Goal: Information Seeking & Learning: Find specific fact

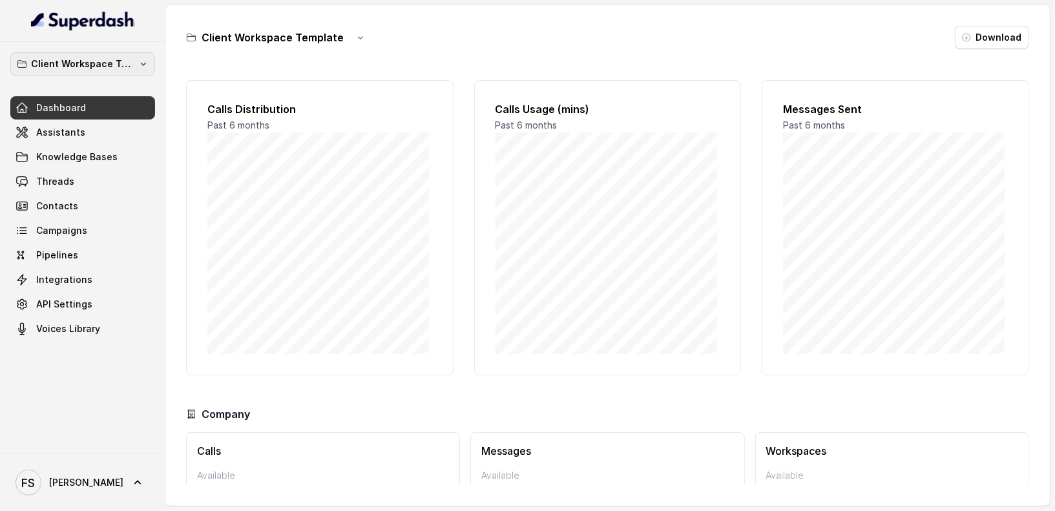
click at [106, 55] on button "Client Workspace Template" at bounding box center [82, 63] width 145 height 23
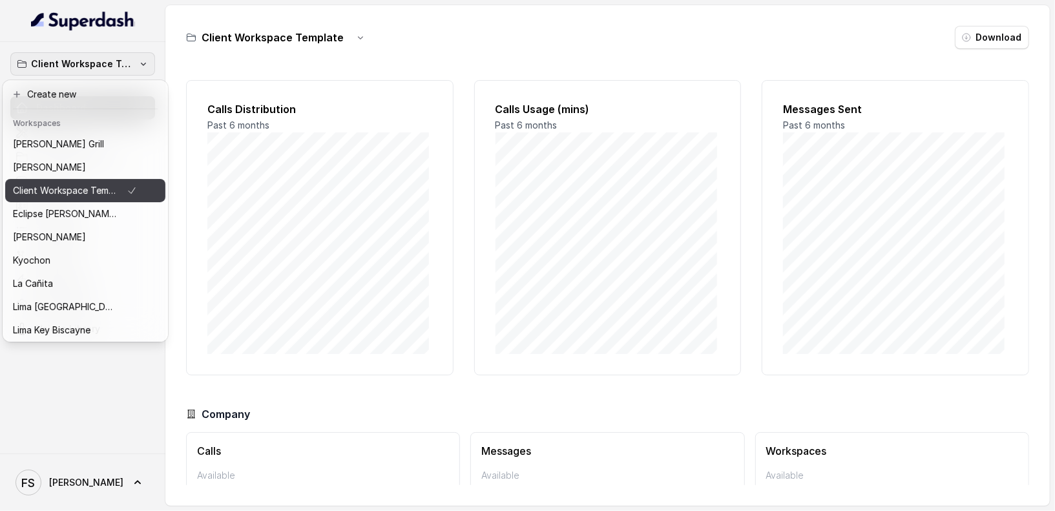
scroll to position [129, 0]
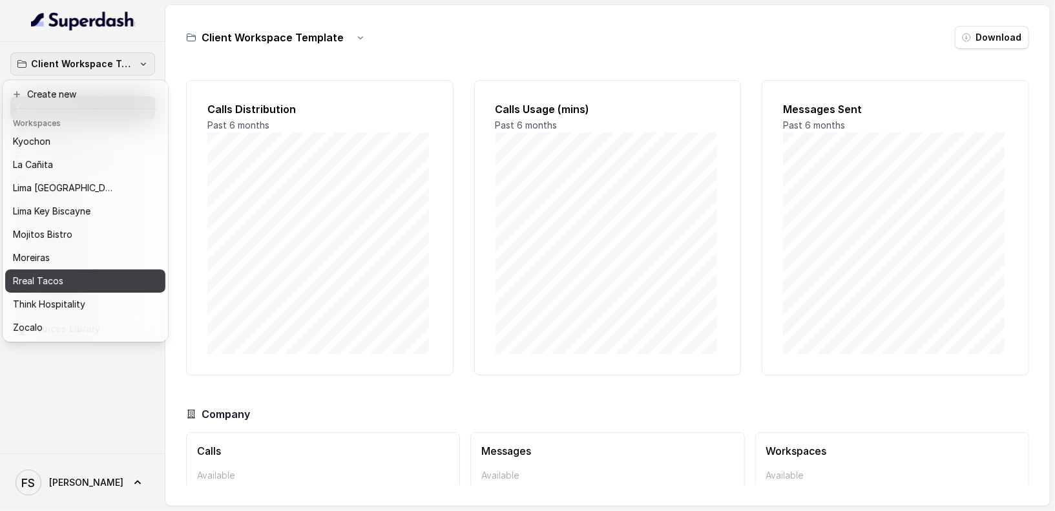
click at [92, 273] on div "Rreal Tacos" at bounding box center [75, 281] width 124 height 16
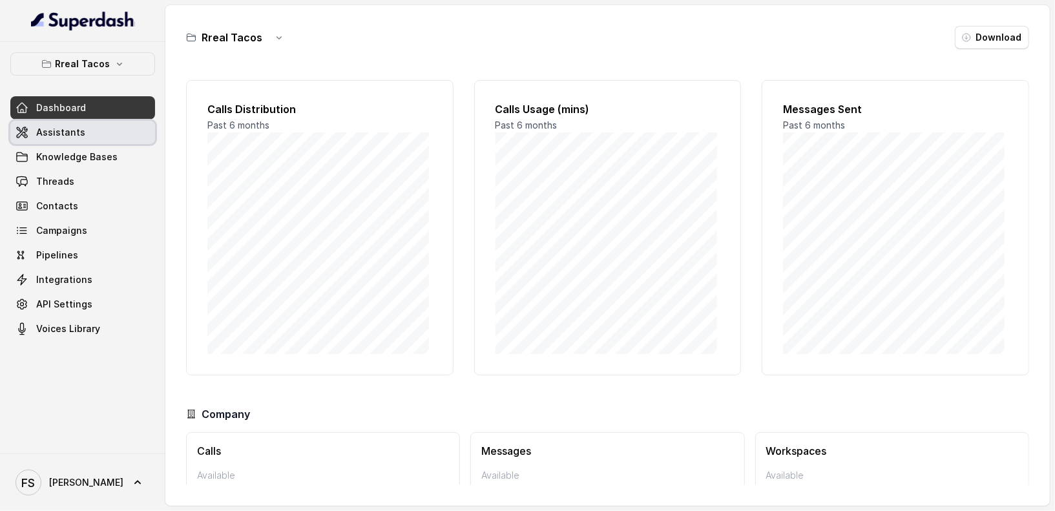
click at [76, 124] on link "Assistants" at bounding box center [82, 132] width 145 height 23
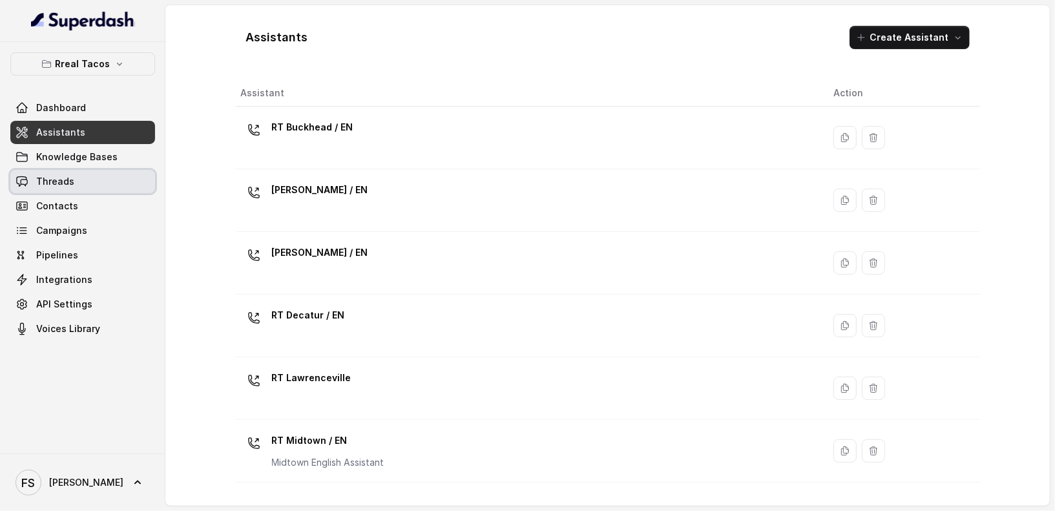
click at [109, 185] on link "Threads" at bounding box center [82, 181] width 145 height 23
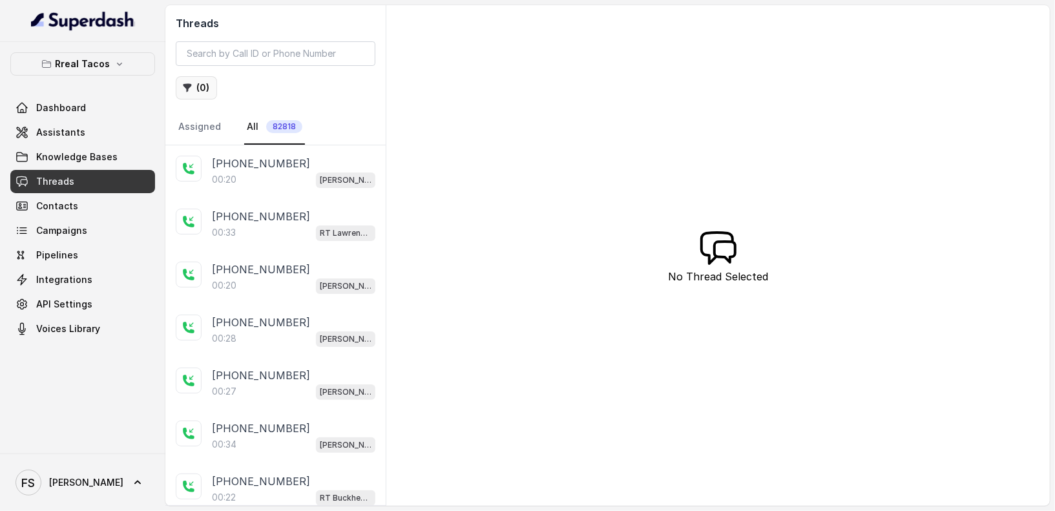
click at [198, 92] on button "( 0 )" at bounding box center [196, 87] width 41 height 23
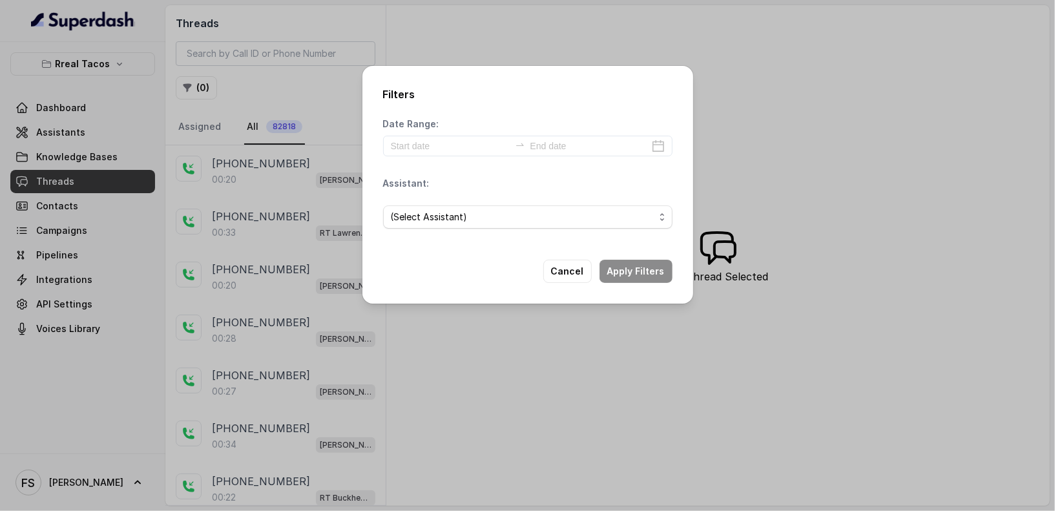
click at [459, 231] on div "(Select Assistant)" at bounding box center [527, 217] width 289 height 44
click at [464, 211] on span "(Select Assistant)" at bounding box center [523, 217] width 264 height 16
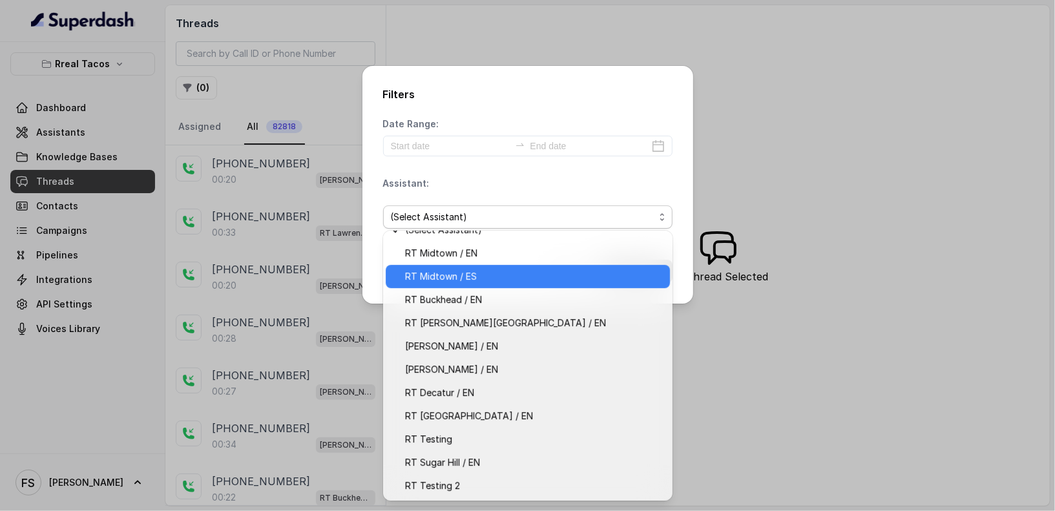
scroll to position [37, 0]
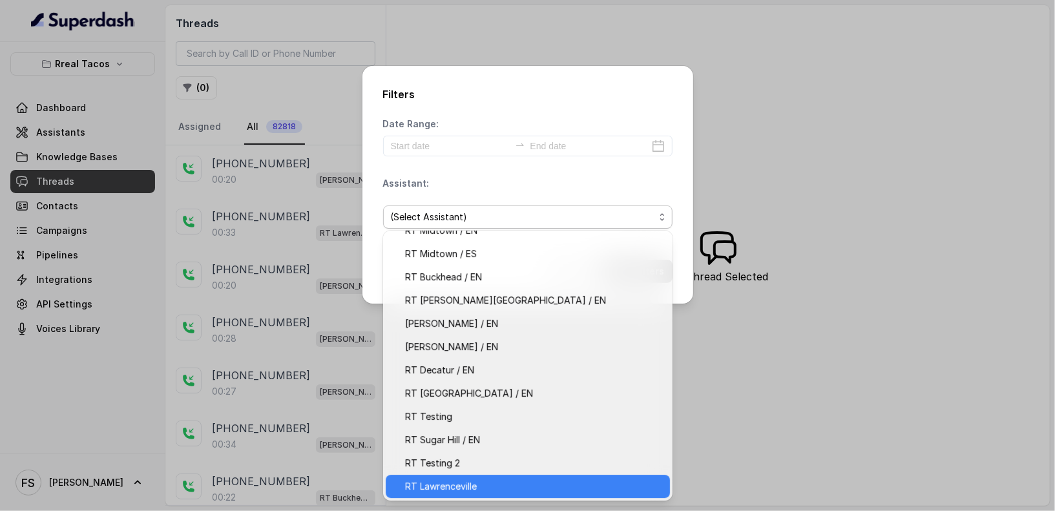
click at [477, 480] on span "RT Lawrenceville" at bounding box center [533, 487] width 257 height 16
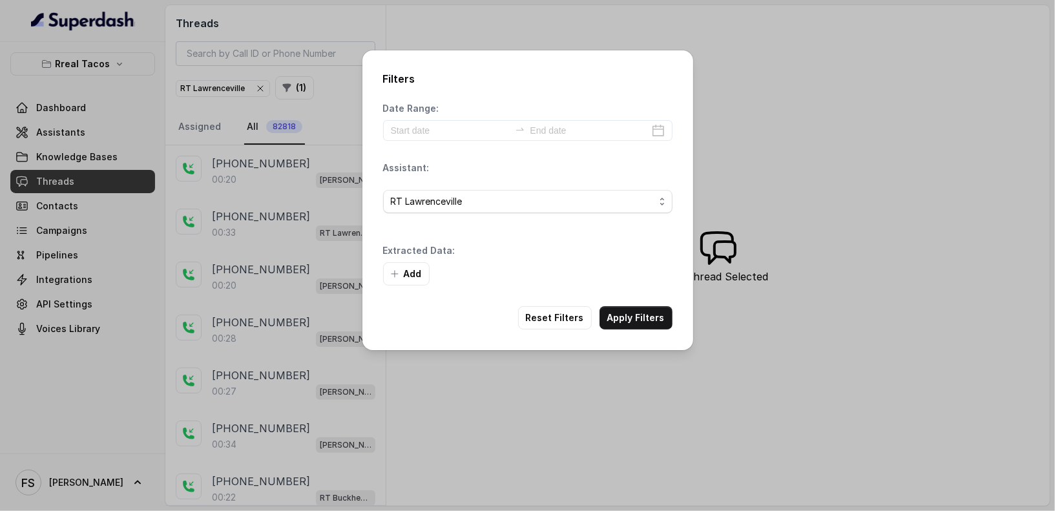
click at [613, 276] on div "Add" at bounding box center [527, 273] width 289 height 23
click at [641, 313] on button "Apply Filters" at bounding box center [635, 317] width 73 height 23
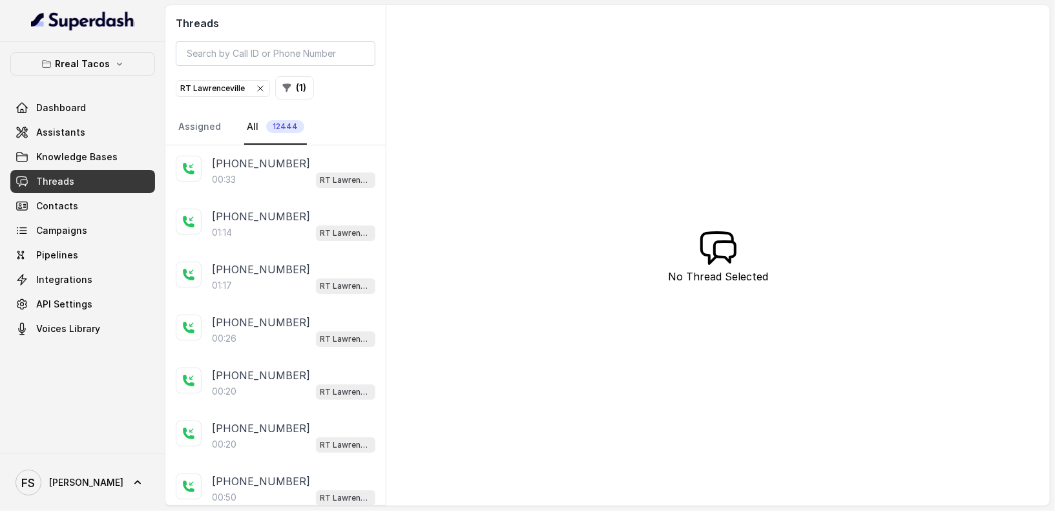
click at [296, 160] on div "[PHONE_NUMBER]" at bounding box center [293, 164] width 163 height 16
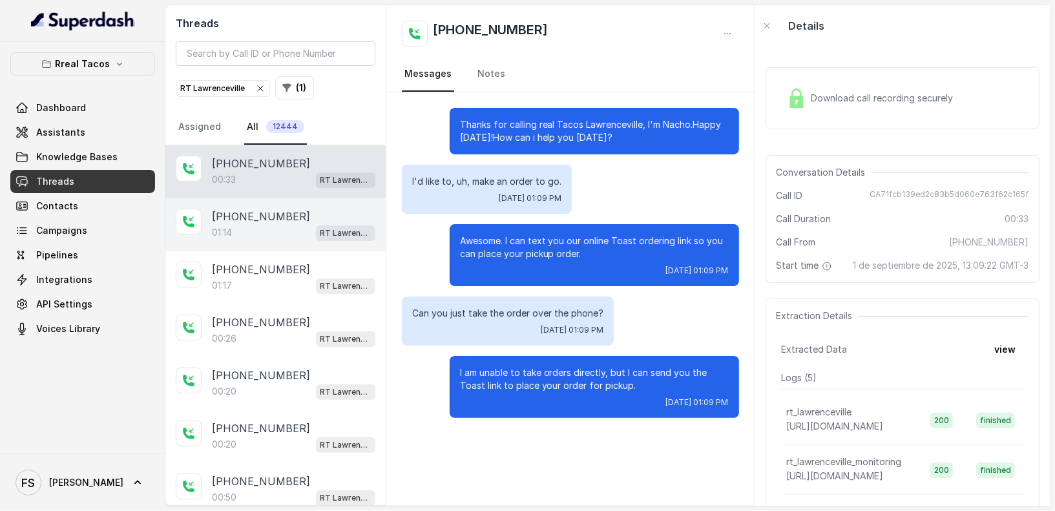
click at [285, 215] on p "[PHONE_NUMBER]" at bounding box center [261, 217] width 98 height 16
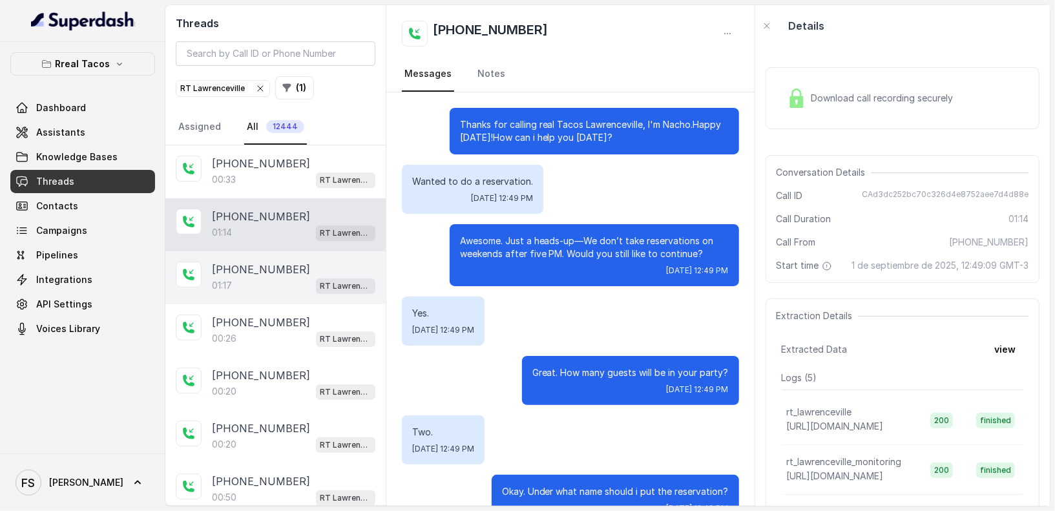
scroll to position [466, 0]
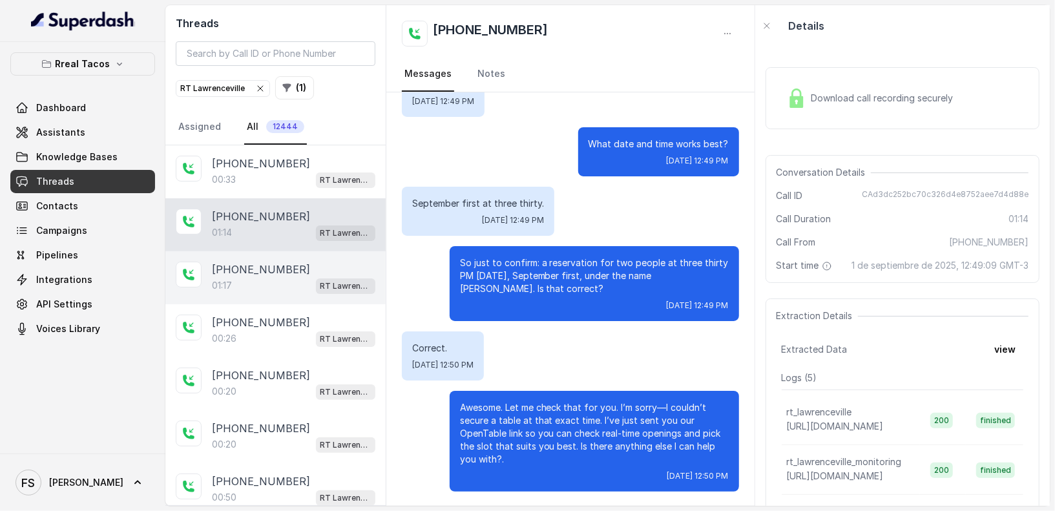
click at [275, 262] on p "[PHONE_NUMBER]" at bounding box center [261, 270] width 98 height 16
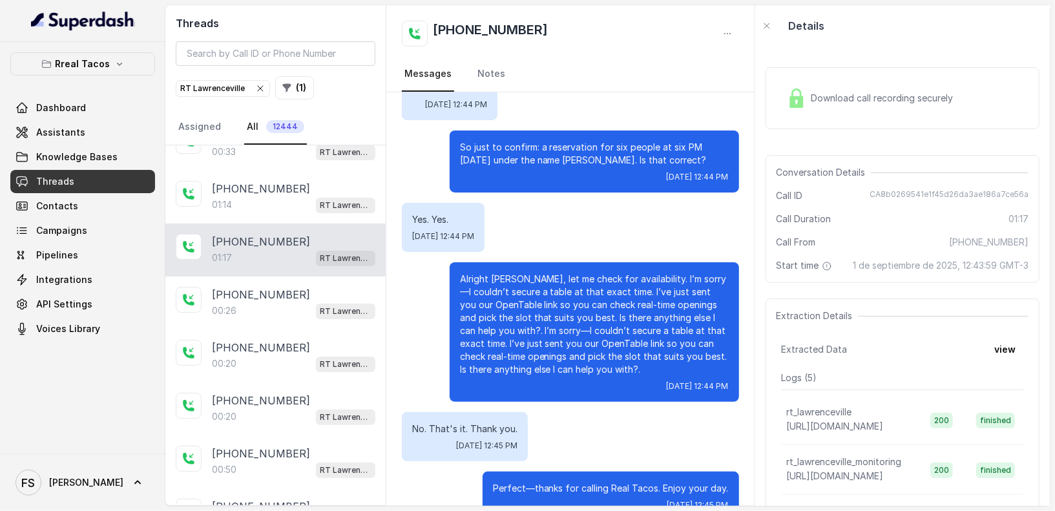
scroll to position [386, 0]
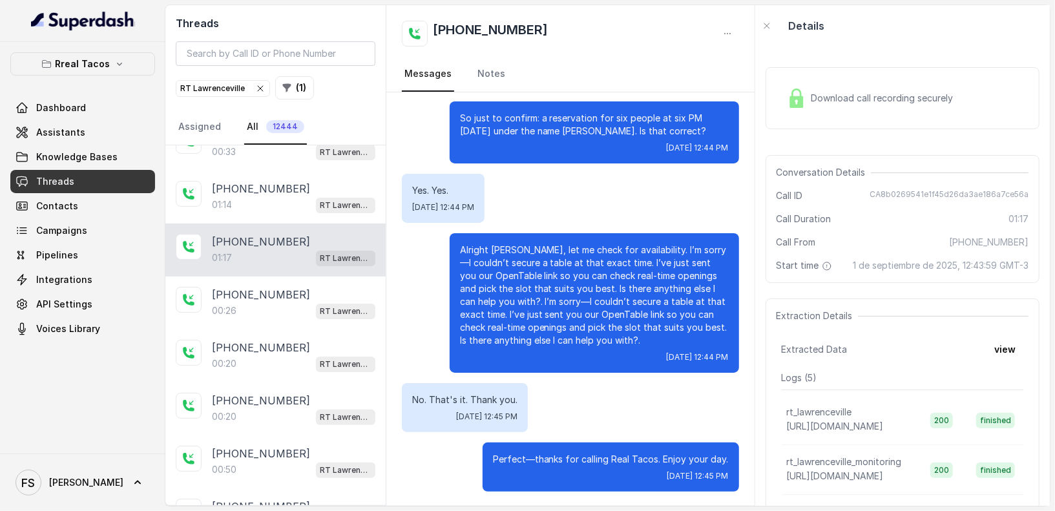
click at [905, 191] on span "CA8b0269541e1f45d26da3ae186a7ce56a" at bounding box center [948, 195] width 159 height 13
copy span "CA8b0269541e1f45d26da3ae186a7ce56a"
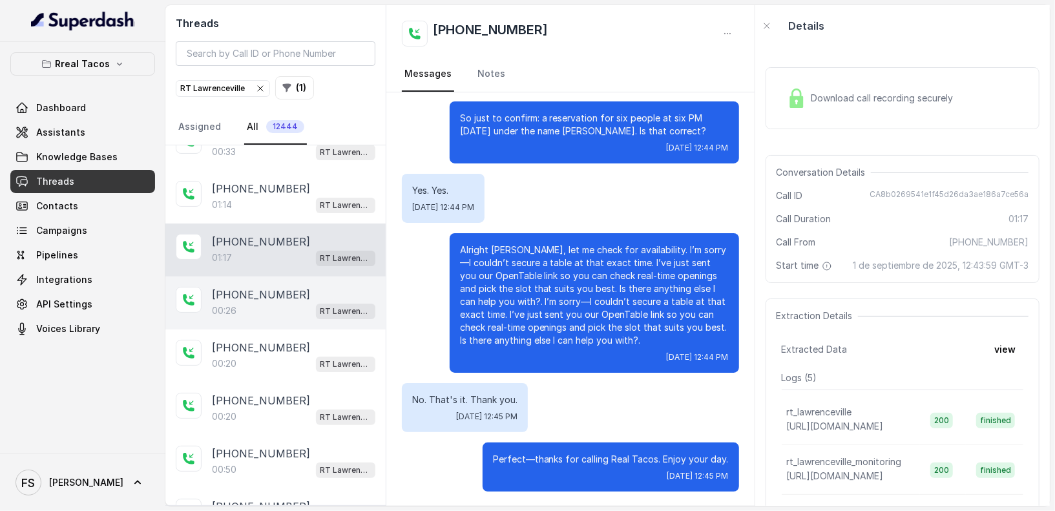
click at [275, 292] on p "[PHONE_NUMBER]" at bounding box center [261, 295] width 98 height 16
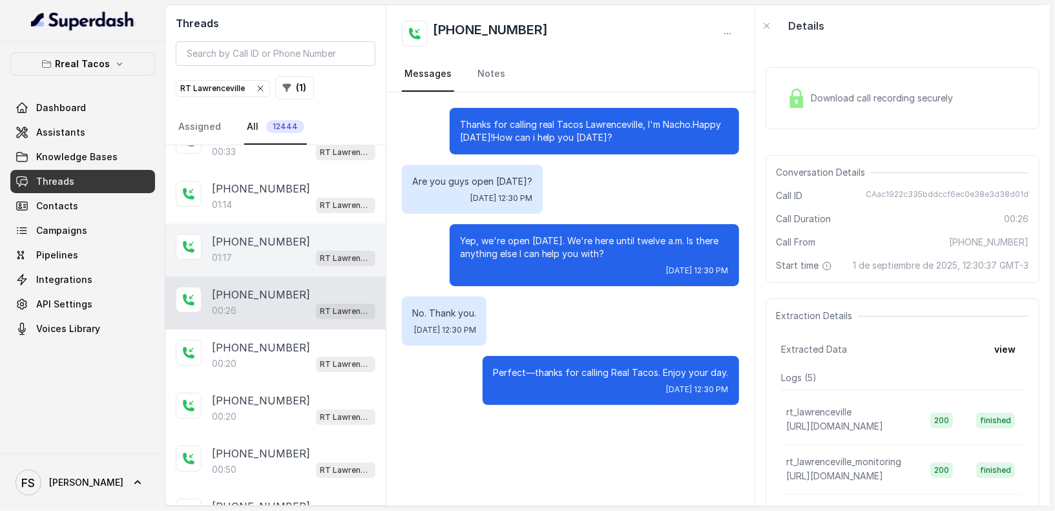
click at [291, 234] on div "[PHONE_NUMBER]" at bounding box center [293, 242] width 163 height 16
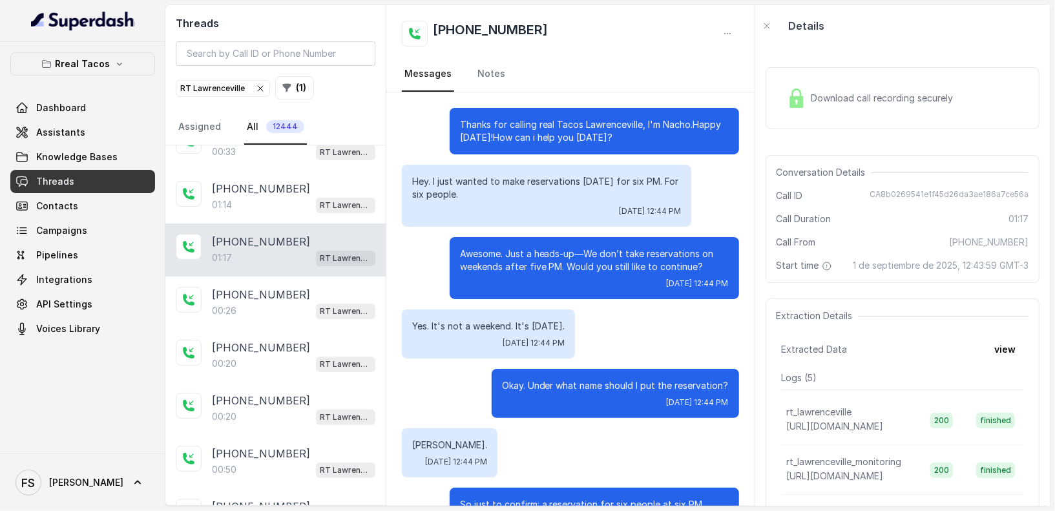
scroll to position [386, 0]
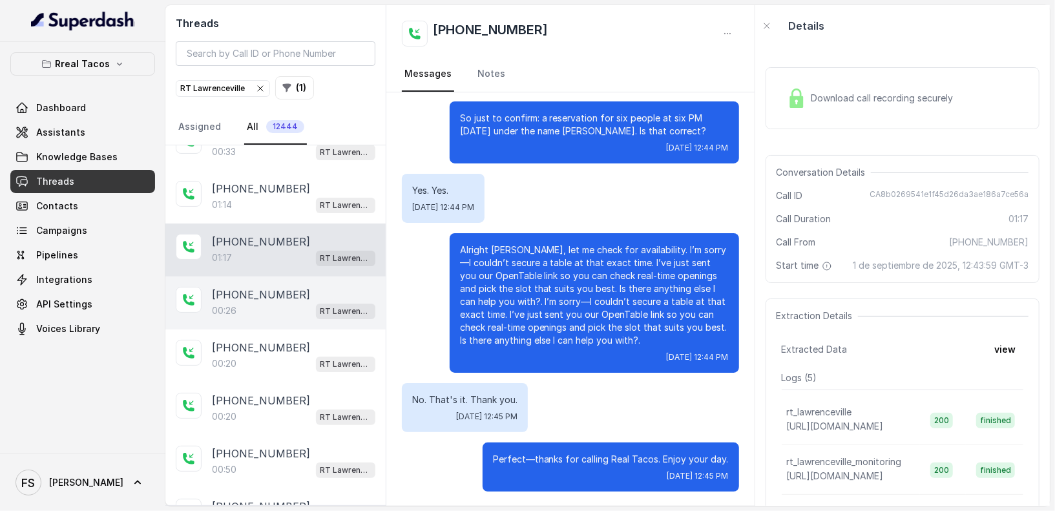
click at [276, 291] on p "[PHONE_NUMBER]" at bounding box center [261, 295] width 98 height 16
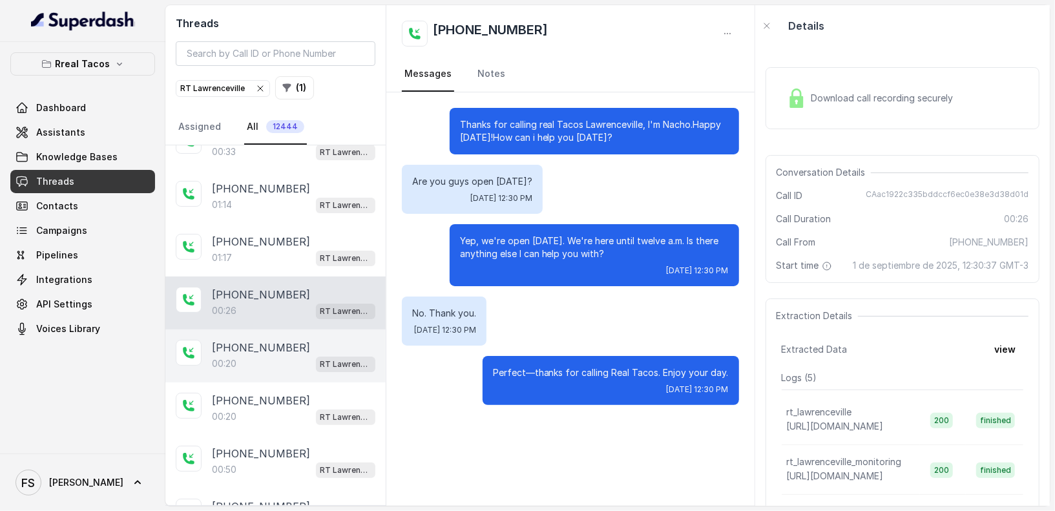
click at [267, 331] on div "[PHONE_NUMBER]:20 RT [GEOGRAPHIC_DATA]" at bounding box center [275, 355] width 220 height 53
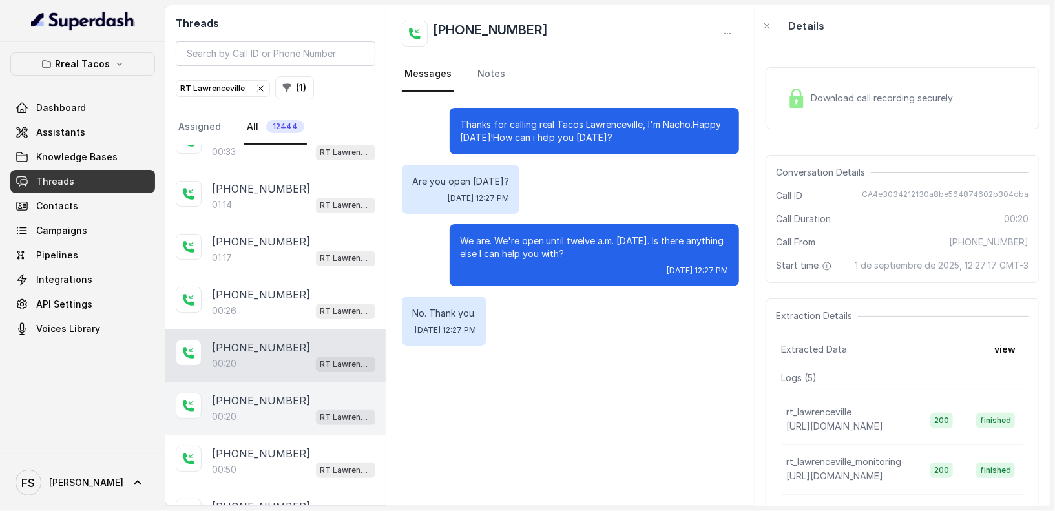
click at [258, 408] on div "00:20 RT Lawrenceville" at bounding box center [293, 416] width 163 height 17
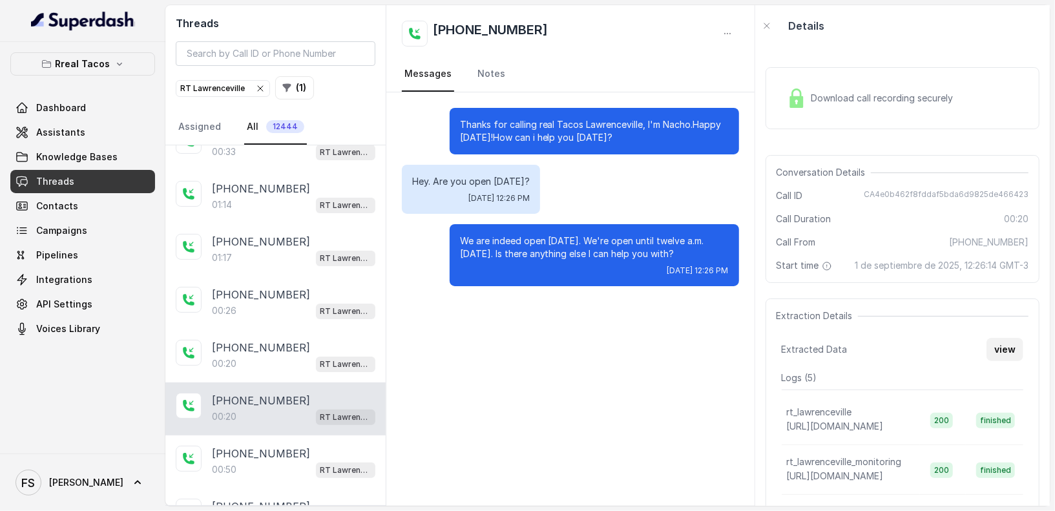
click at [993, 361] on button "view" at bounding box center [1004, 349] width 37 height 23
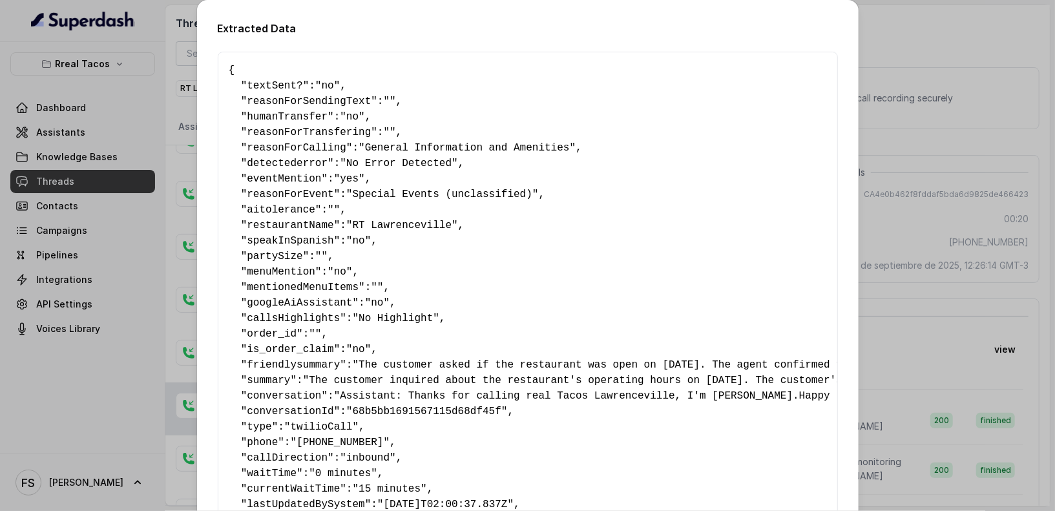
scroll to position [267, 0]
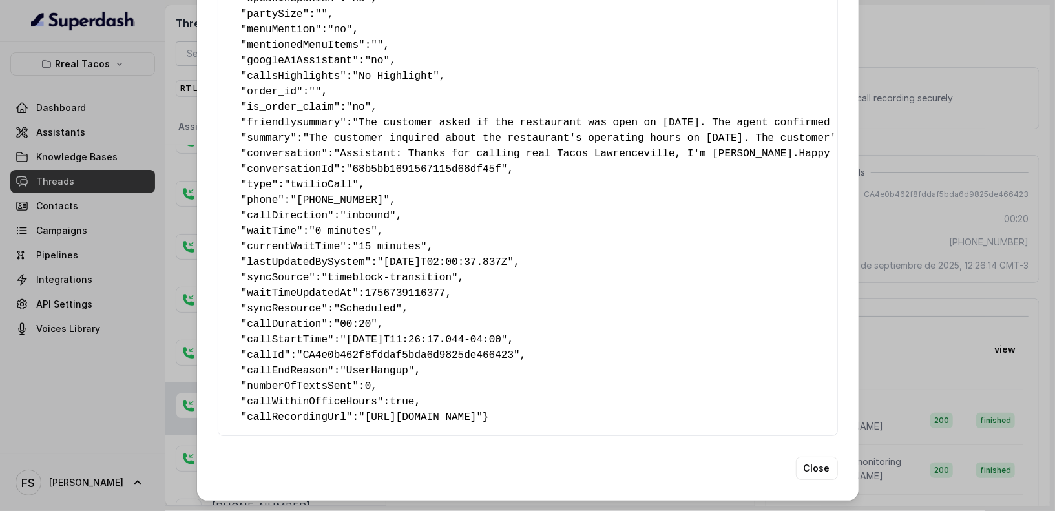
click at [892, 273] on div "Extracted Data { " textSent? ": "no" , " reasonForSendingText ": "" , " humanTr…" at bounding box center [527, 255] width 1055 height 511
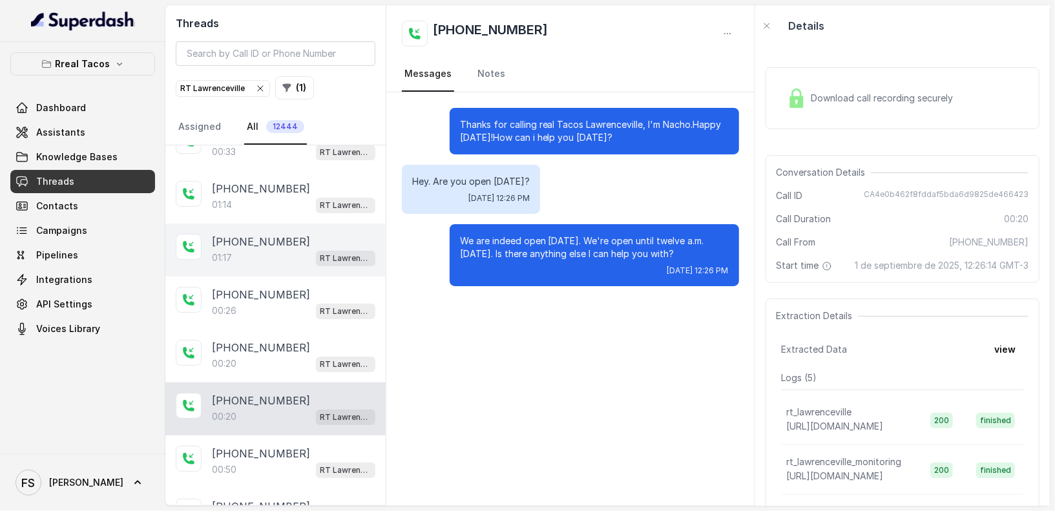
click at [300, 252] on div "01:17 RT Lawrenceville" at bounding box center [293, 257] width 163 height 17
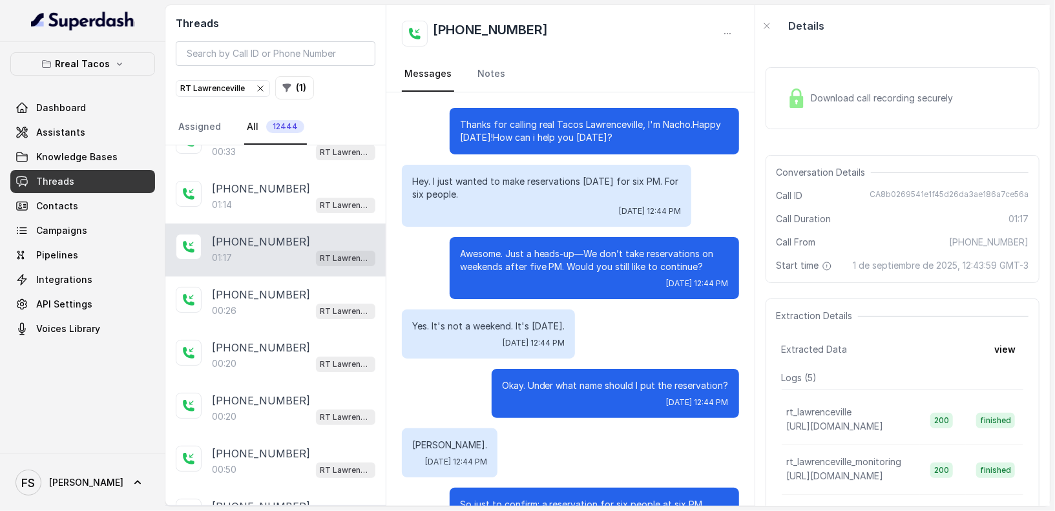
scroll to position [386, 0]
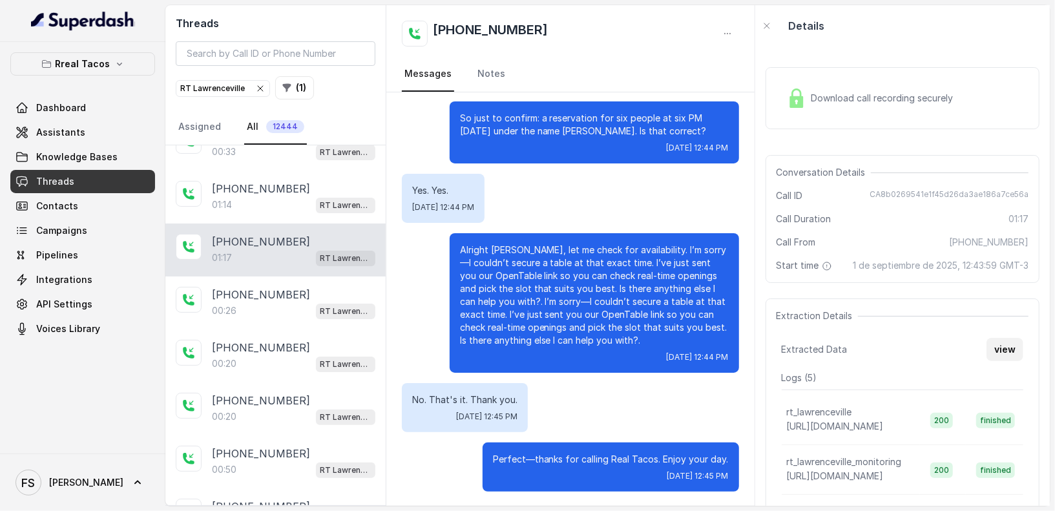
click at [1003, 360] on button "view" at bounding box center [1004, 349] width 37 height 23
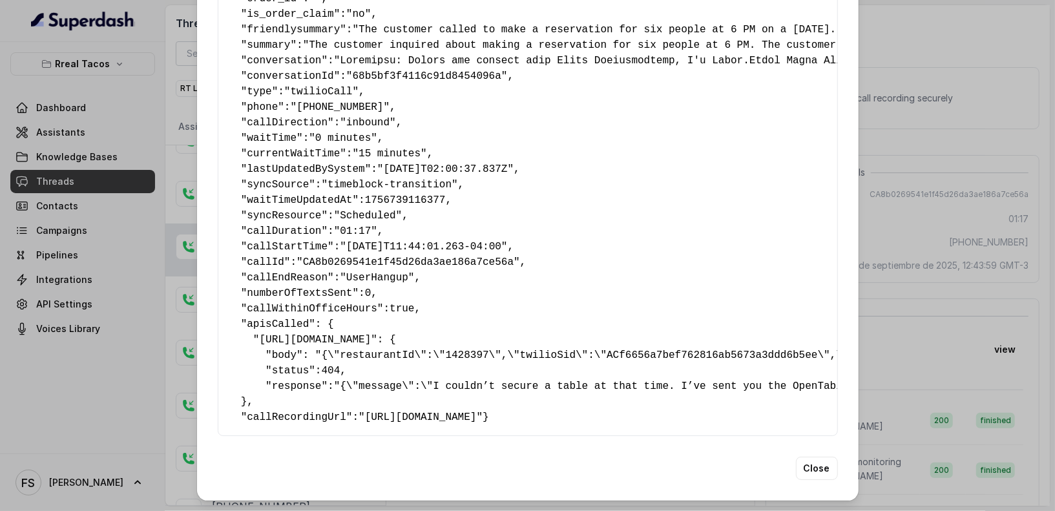
scroll to position [375, 0]
click at [251, 436] on div "{ " textSent? ": "yes" , " reasonForSendingText ": "Opentable reservation link"…" at bounding box center [528, 75] width 620 height 719
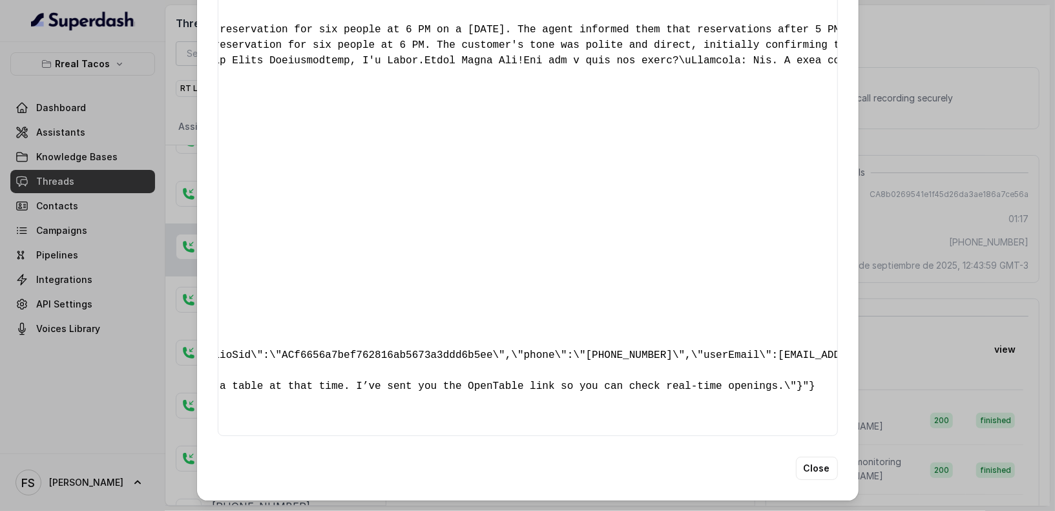
scroll to position [0, 0]
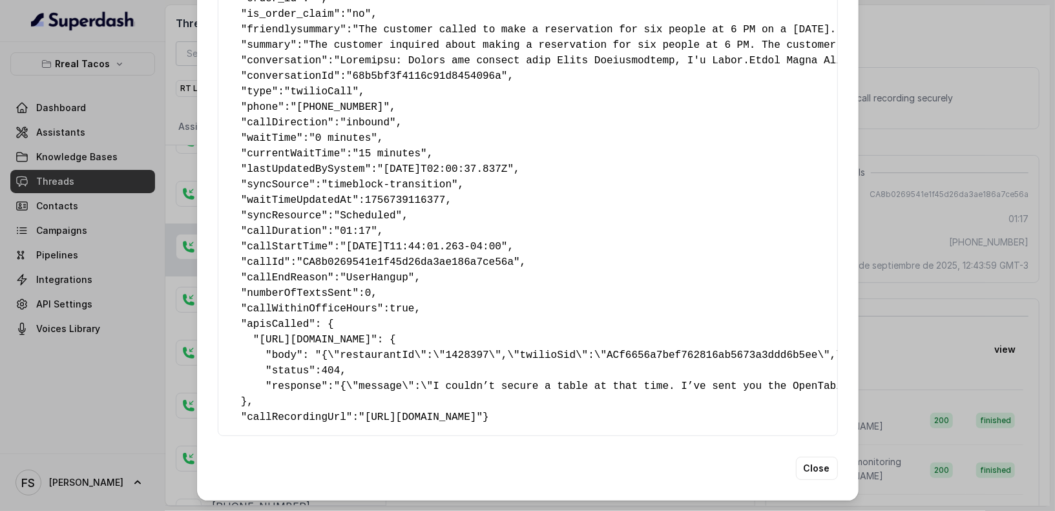
click at [916, 207] on div "Extracted Data { " textSent? ": "yes" , " reasonForSendingText ": "Opentable re…" at bounding box center [527, 255] width 1055 height 511
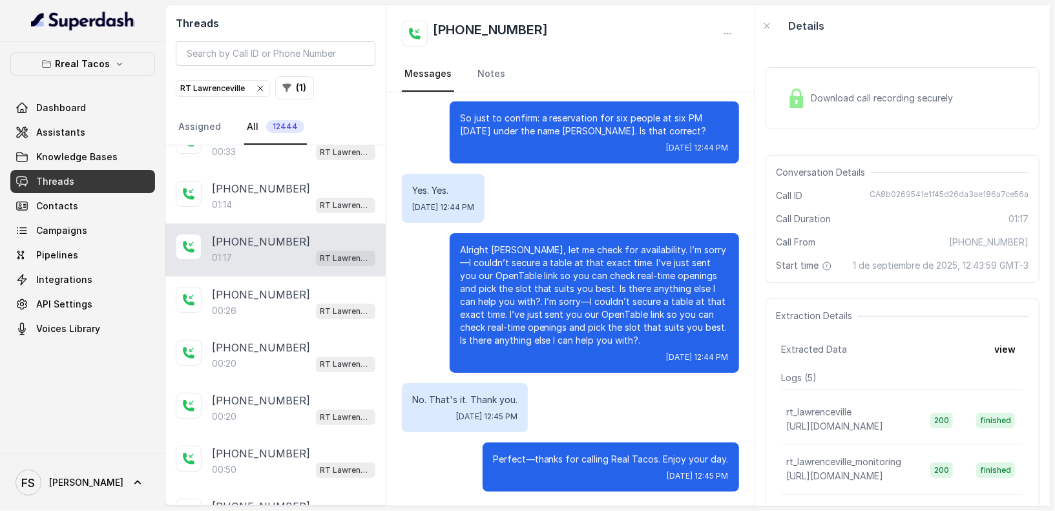
click at [258, 89] on icon "button" at bounding box center [260, 88] width 10 height 10
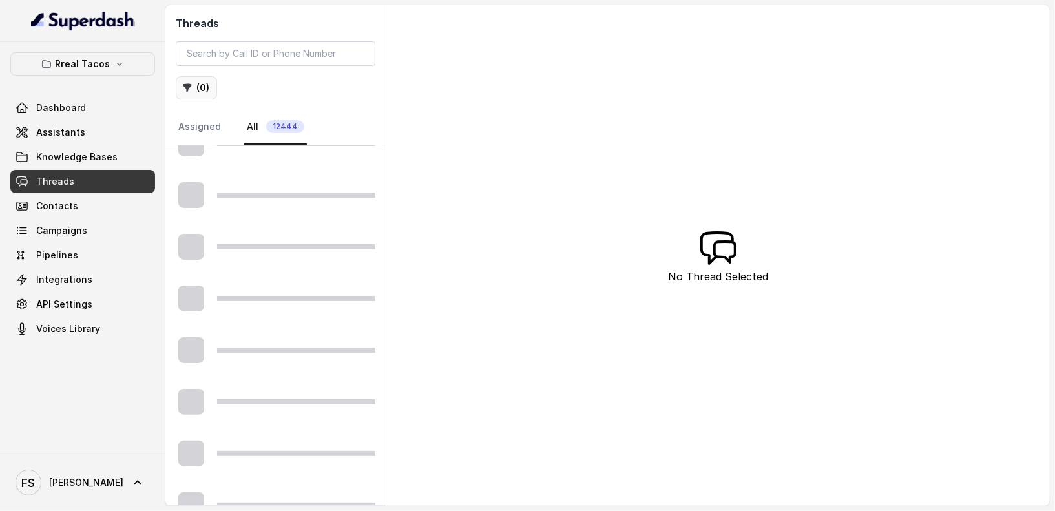
click at [194, 86] on button "( 0 )" at bounding box center [196, 87] width 41 height 23
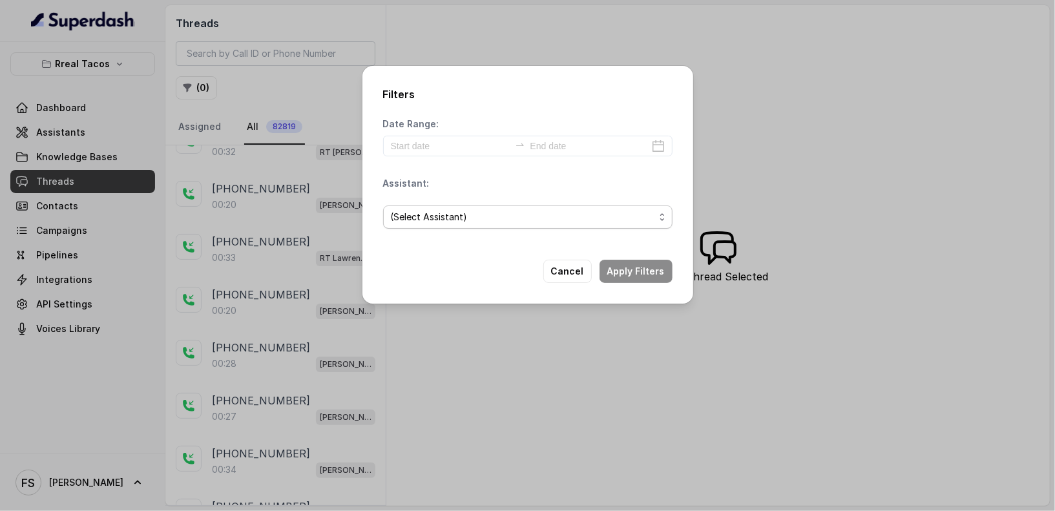
click at [482, 221] on span "(Select Assistant)" at bounding box center [523, 217] width 264 height 16
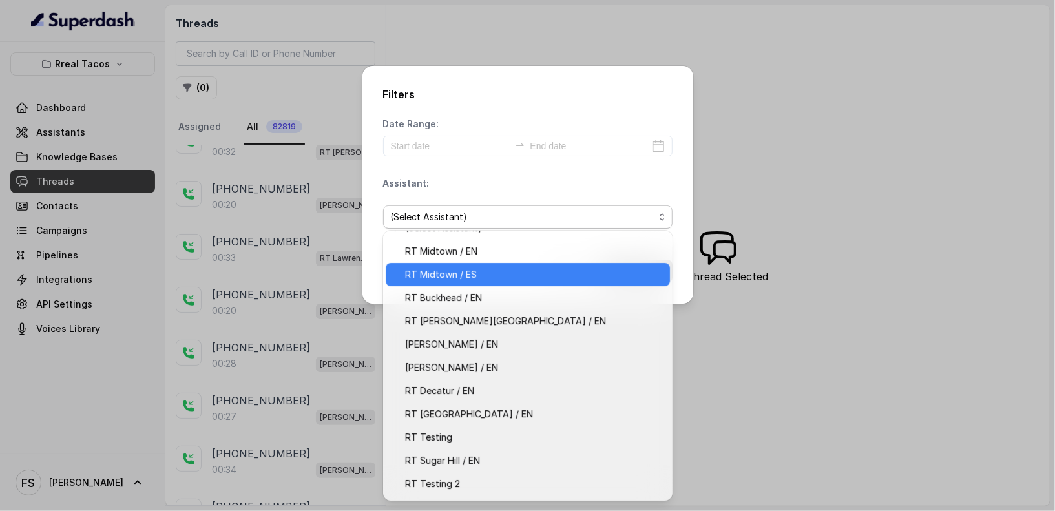
scroll to position [37, 0]
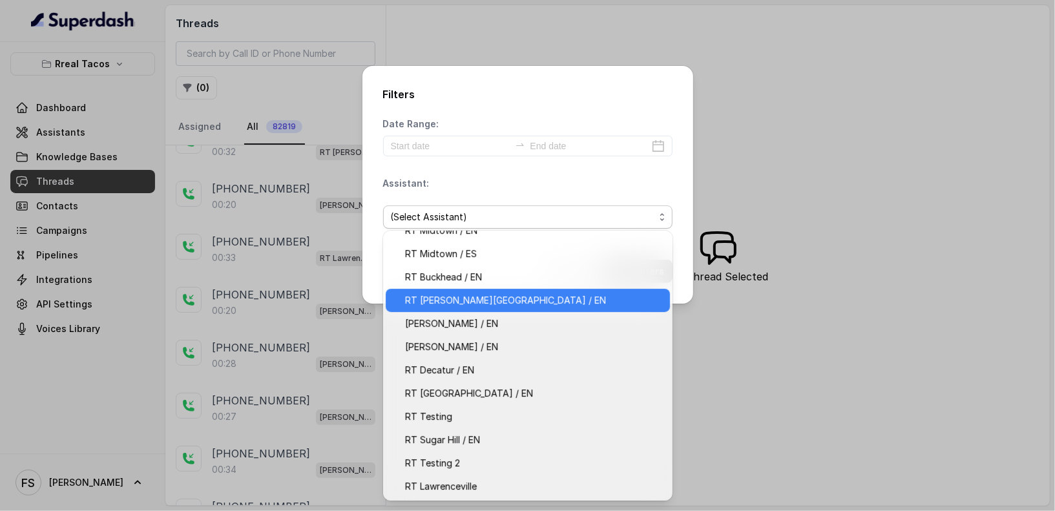
click at [509, 298] on span "RT [PERSON_NAME][GEOGRAPHIC_DATA] / EN" at bounding box center [533, 301] width 257 height 16
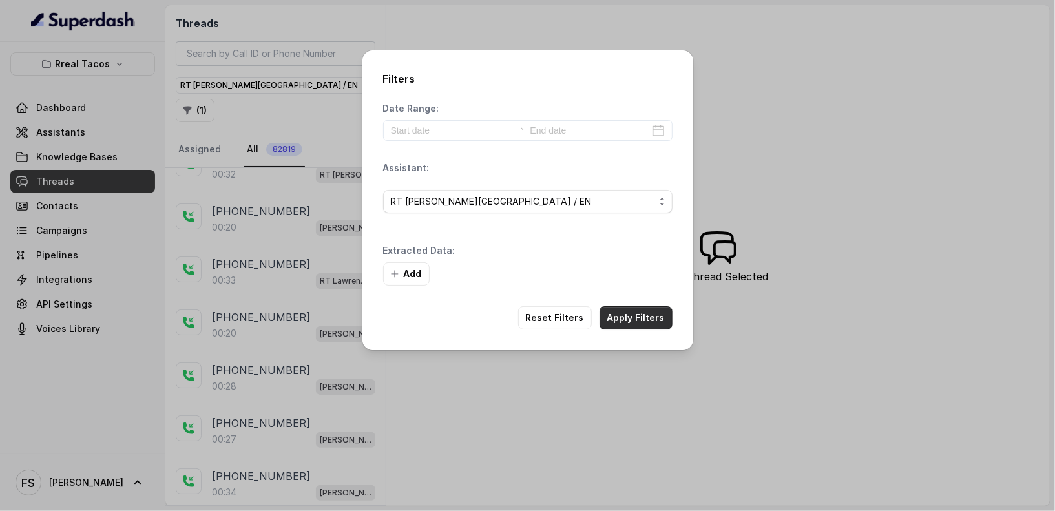
click at [646, 312] on button "Apply Filters" at bounding box center [635, 317] width 73 height 23
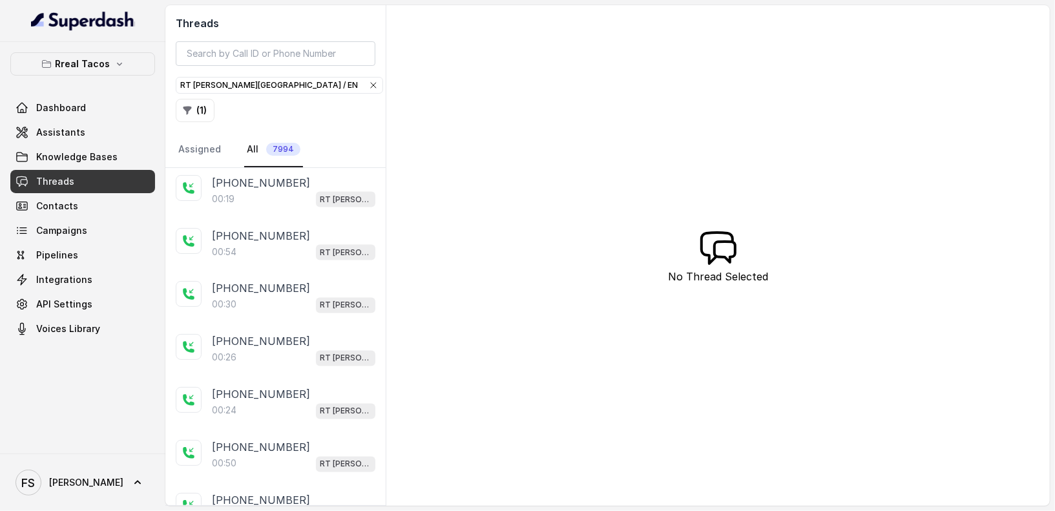
scroll to position [1874, 0]
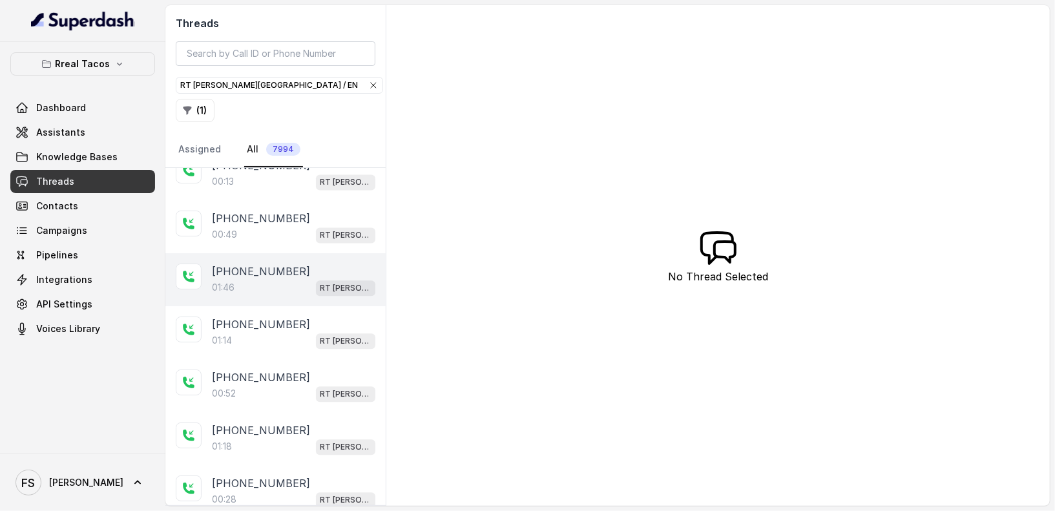
click at [259, 253] on div "[PHONE_NUMBER]:46 RT [PERSON_NAME][GEOGRAPHIC_DATA] / EN" at bounding box center [275, 279] width 220 height 53
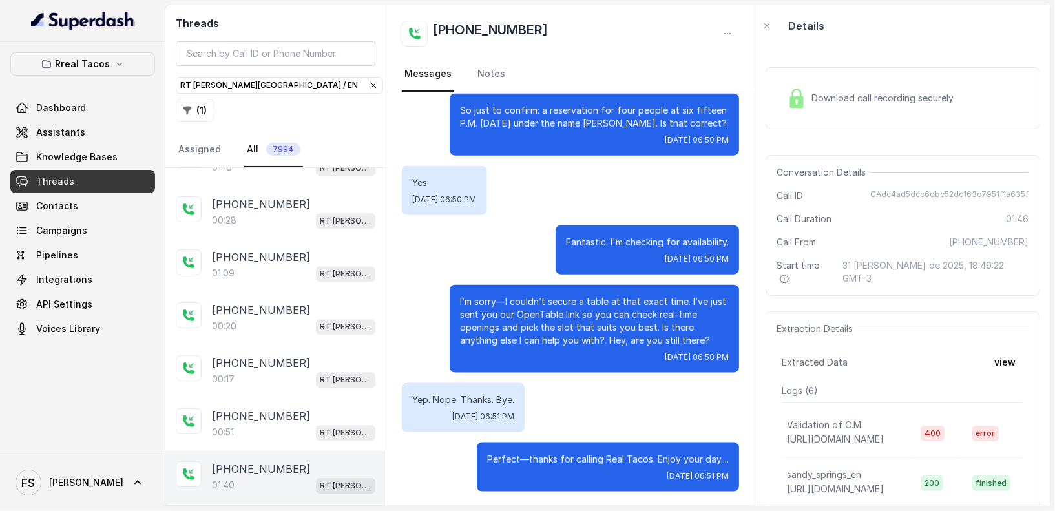
scroll to position [2300, 0]
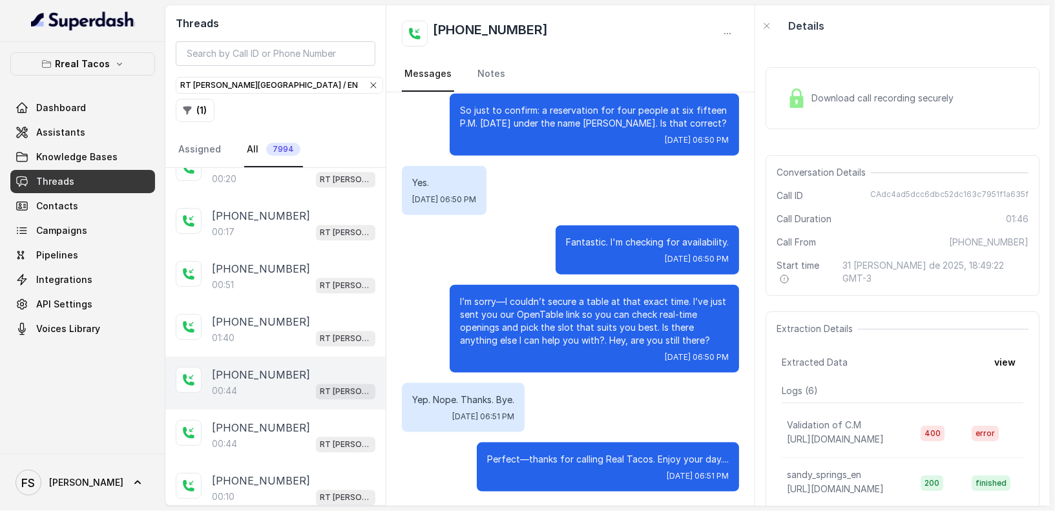
click at [319, 360] on div "[PHONE_NUMBER]:[STREET_ADDRESS][PERSON_NAME]" at bounding box center [275, 383] width 220 height 53
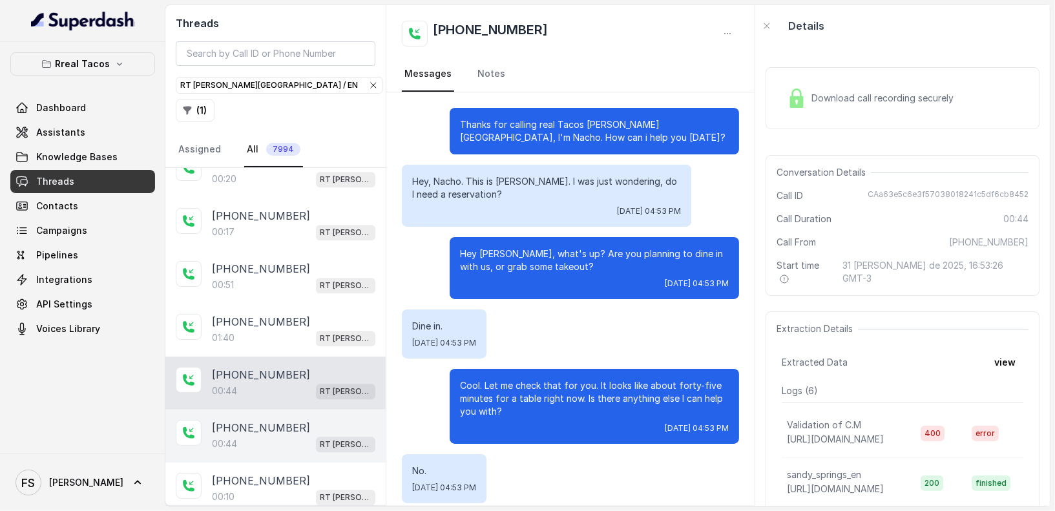
scroll to position [130, 0]
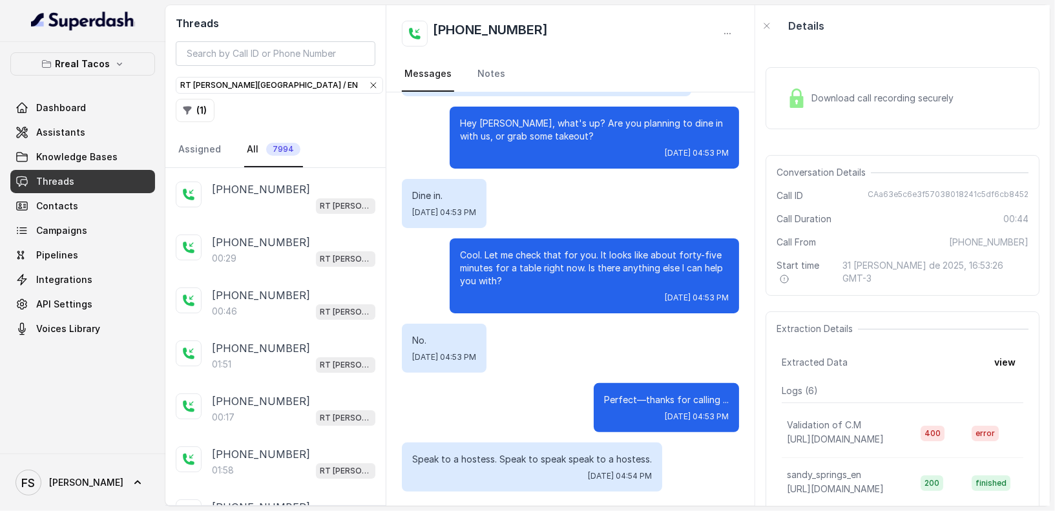
scroll to position [3860, 0]
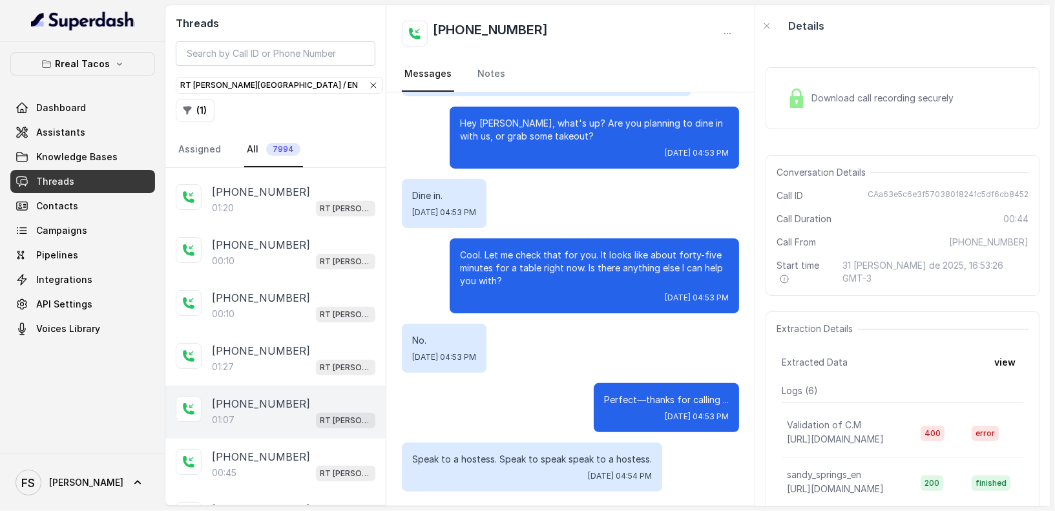
click at [285, 411] on div "01:07 RT [PERSON_NAME][GEOGRAPHIC_DATA] / EN" at bounding box center [293, 419] width 163 height 17
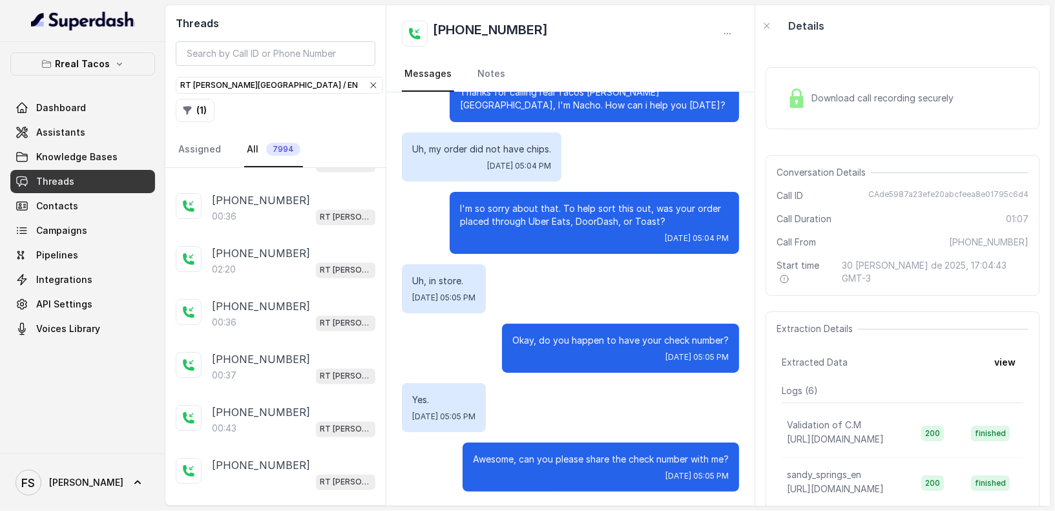
scroll to position [4926, 0]
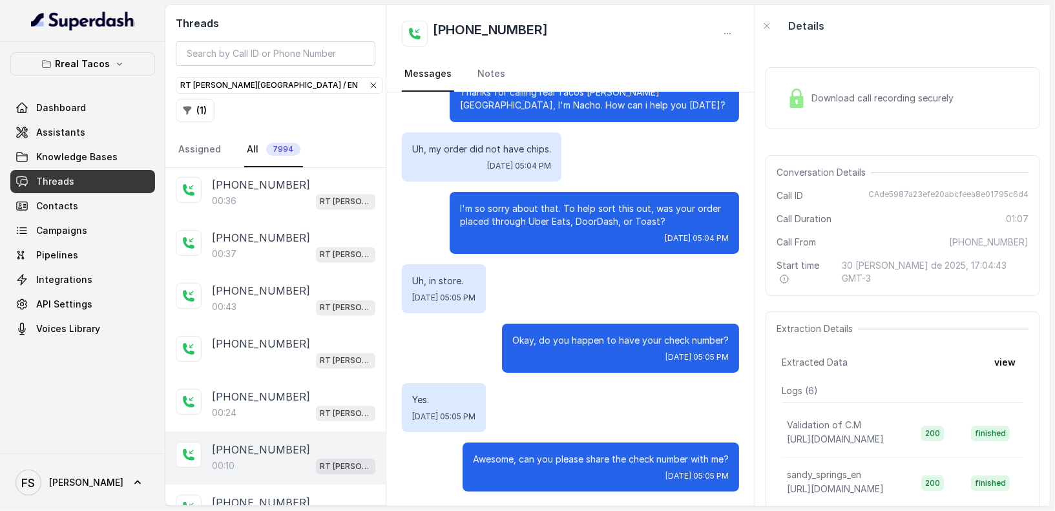
click at [302, 431] on div "[PHONE_NUMBER]:10 RT [PERSON_NAME][GEOGRAPHIC_DATA] / EN" at bounding box center [275, 457] width 220 height 53
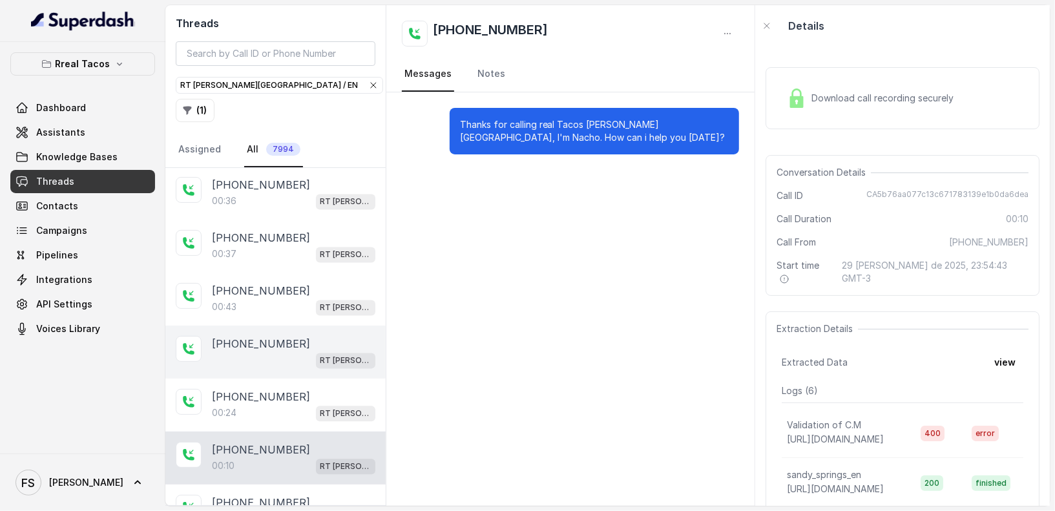
click at [280, 326] on div "[PHONE_NUMBER] RT [PERSON_NAME][GEOGRAPHIC_DATA] / EN" at bounding box center [275, 352] width 220 height 53
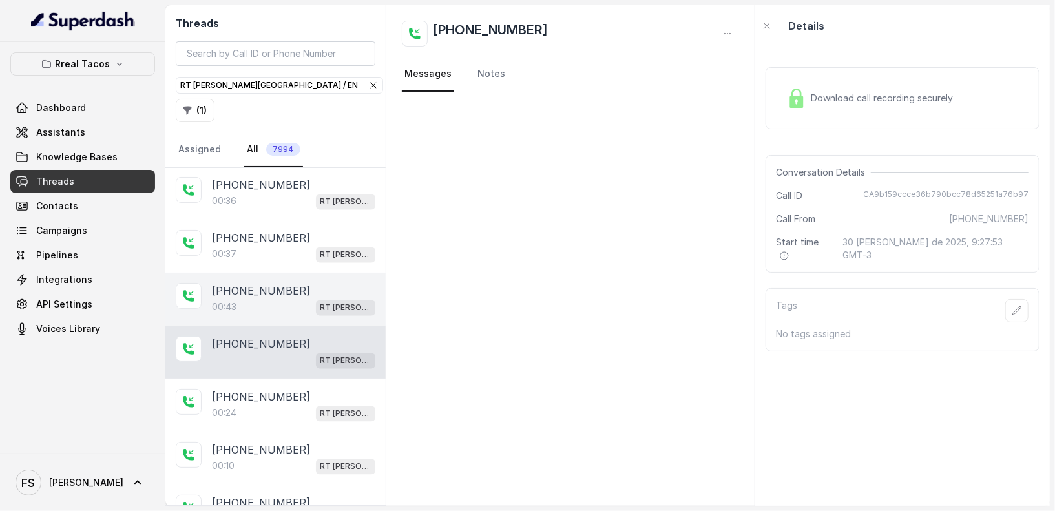
click at [276, 283] on p "[PHONE_NUMBER]" at bounding box center [261, 291] width 98 height 16
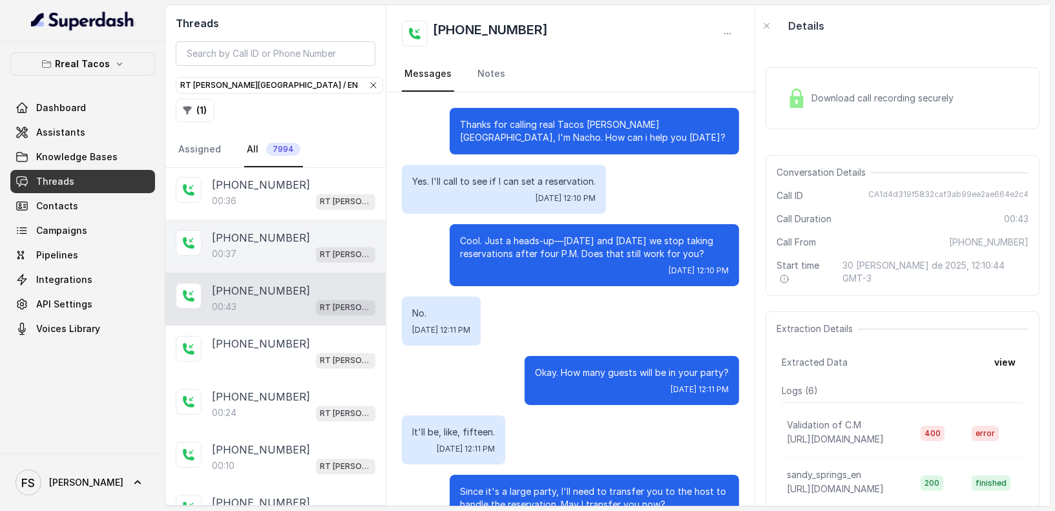
scroll to position [105, 0]
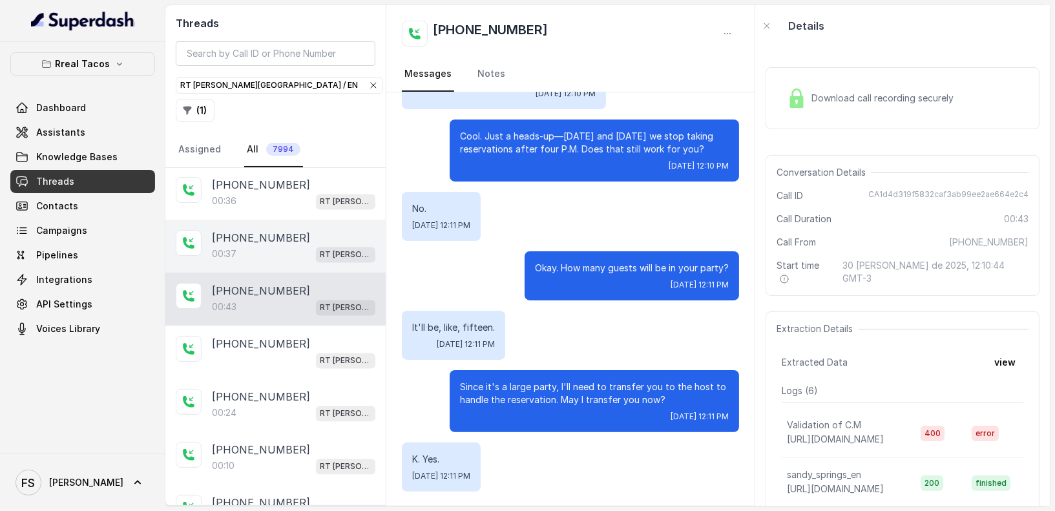
click at [275, 245] on div "00:[STREET_ADDRESS][PERSON_NAME]" at bounding box center [293, 253] width 163 height 17
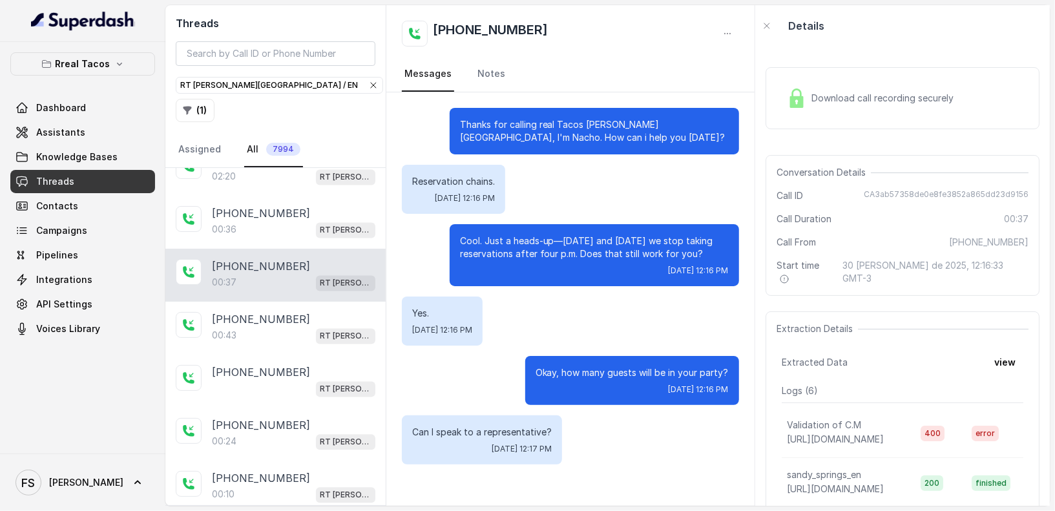
scroll to position [4874, 0]
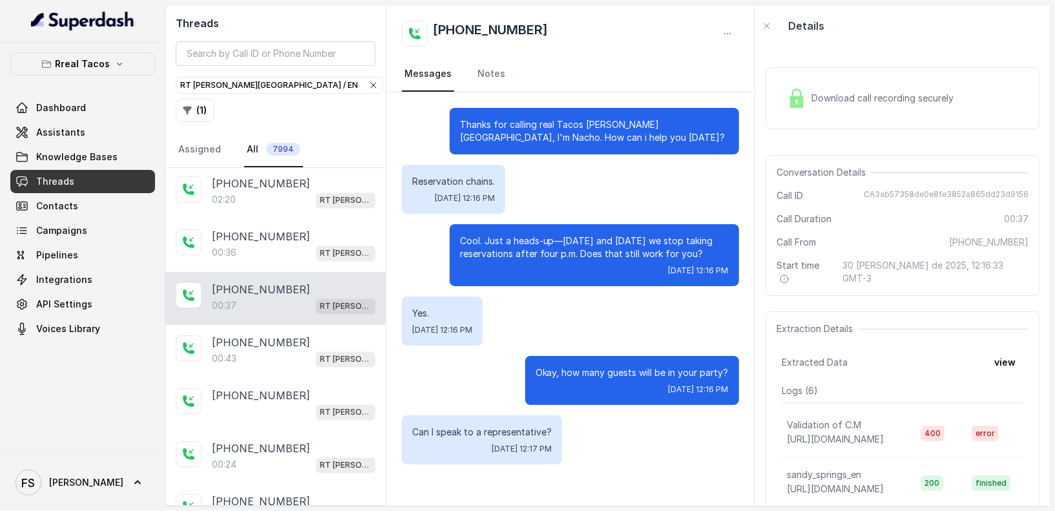
click at [276, 245] on div "00:[STREET_ADDRESS][PERSON_NAME]" at bounding box center [293, 253] width 163 height 17
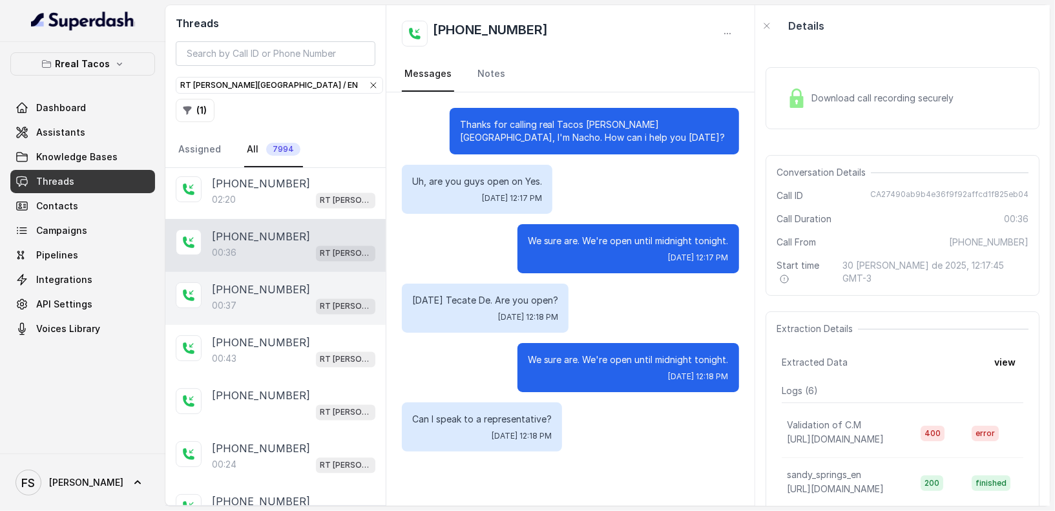
click at [269, 282] on p "[PHONE_NUMBER]" at bounding box center [261, 290] width 98 height 16
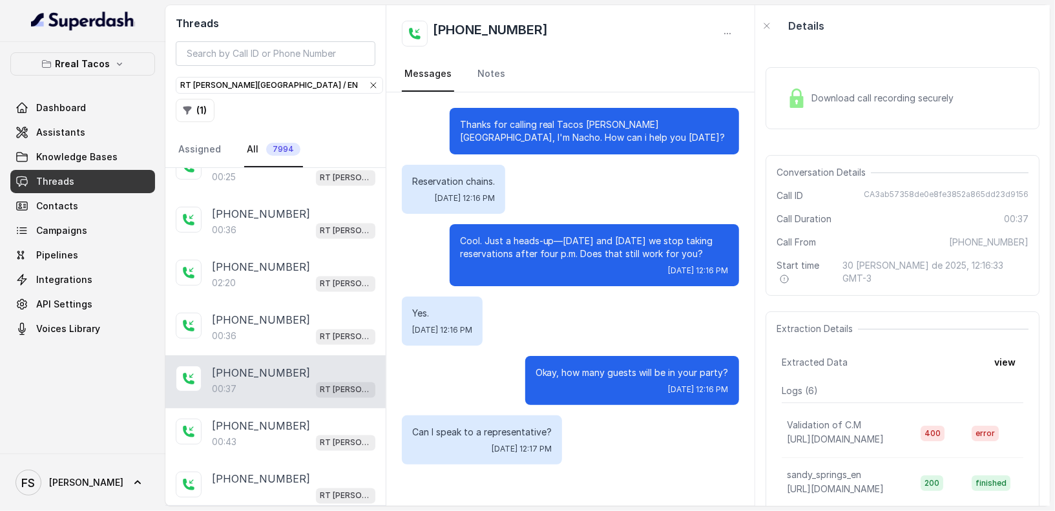
scroll to position [4707, 0]
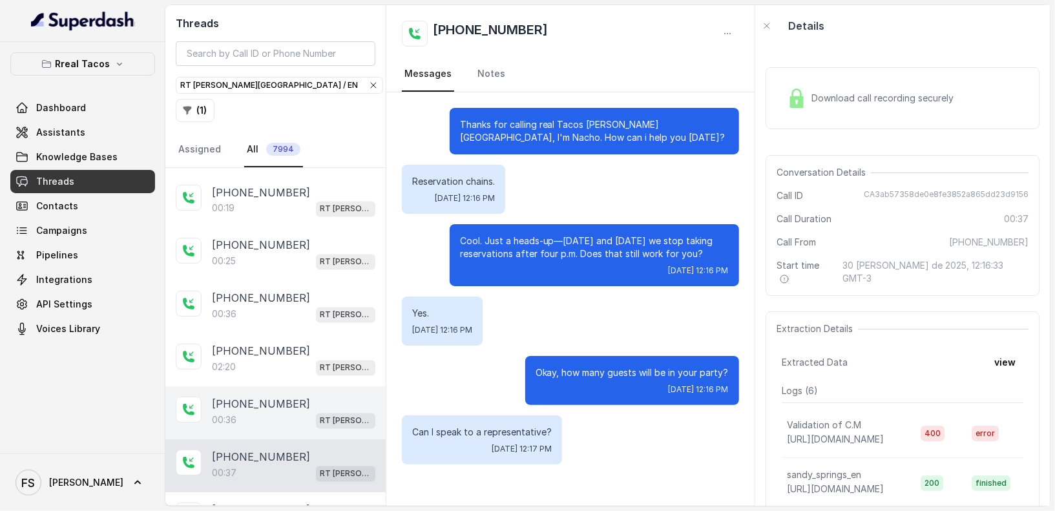
click at [280, 397] on p "[PHONE_NUMBER]" at bounding box center [261, 405] width 98 height 16
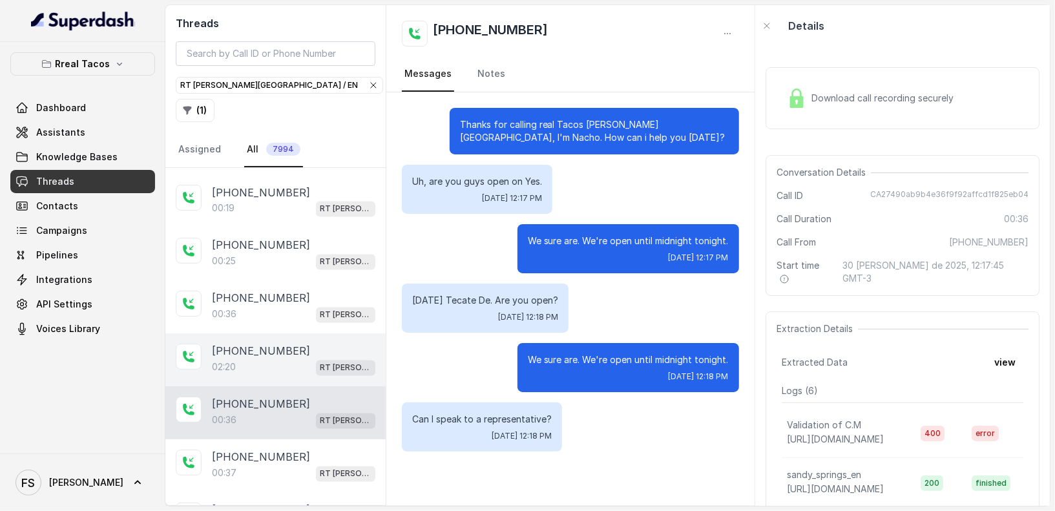
click at [282, 359] on div "02:20 RT [PERSON_NAME][GEOGRAPHIC_DATA] / EN" at bounding box center [293, 367] width 163 height 17
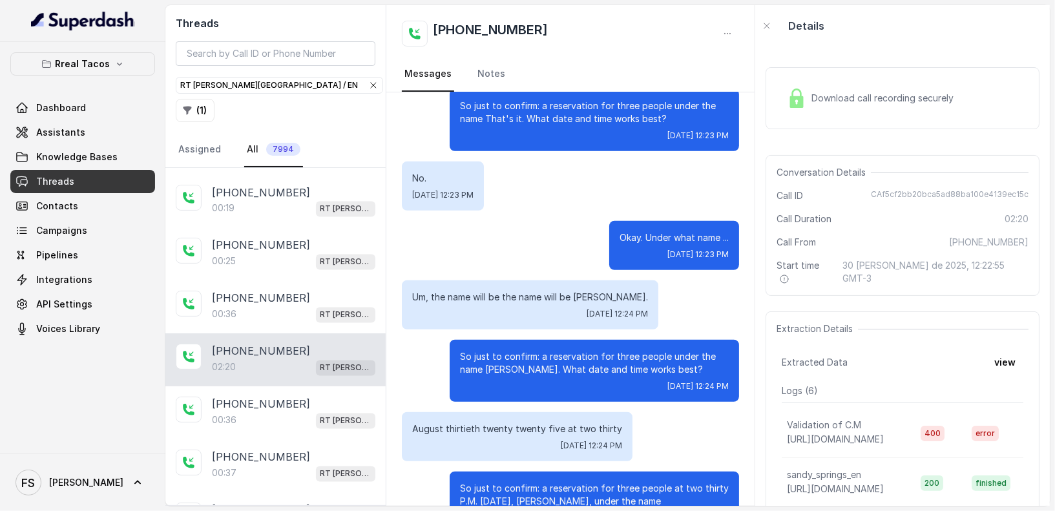
scroll to position [477, 0]
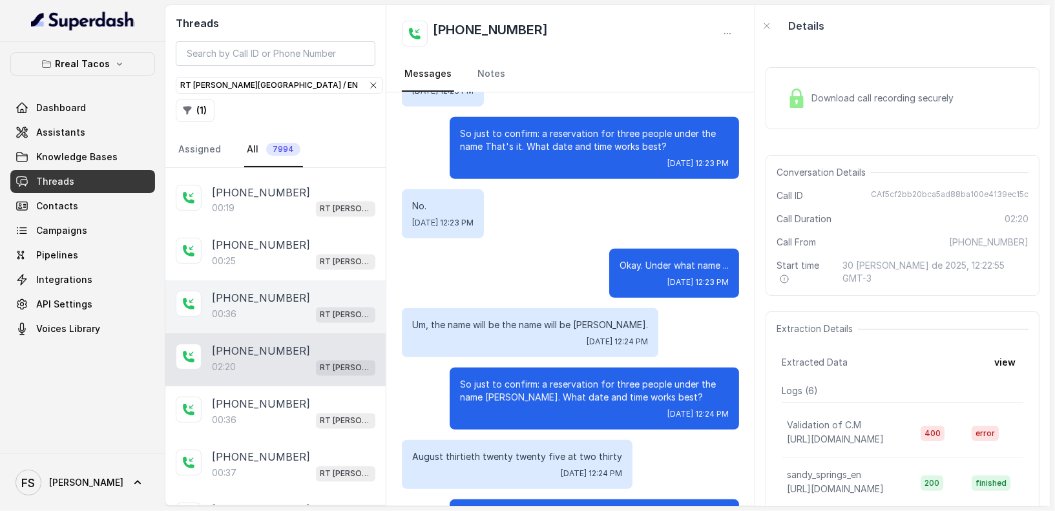
click at [220, 308] on p "00:36" at bounding box center [224, 314] width 25 height 13
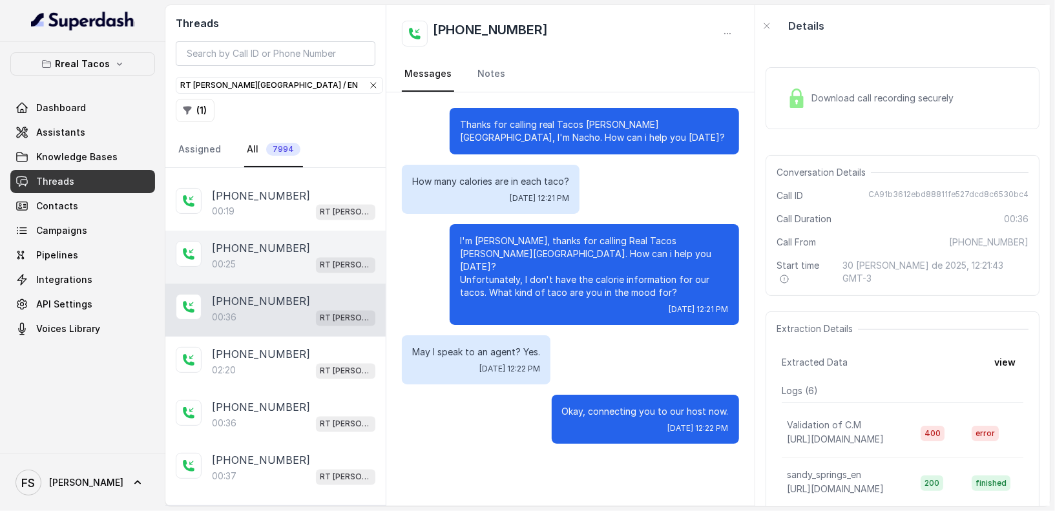
click at [254, 241] on p "[PHONE_NUMBER]" at bounding box center [261, 249] width 98 height 16
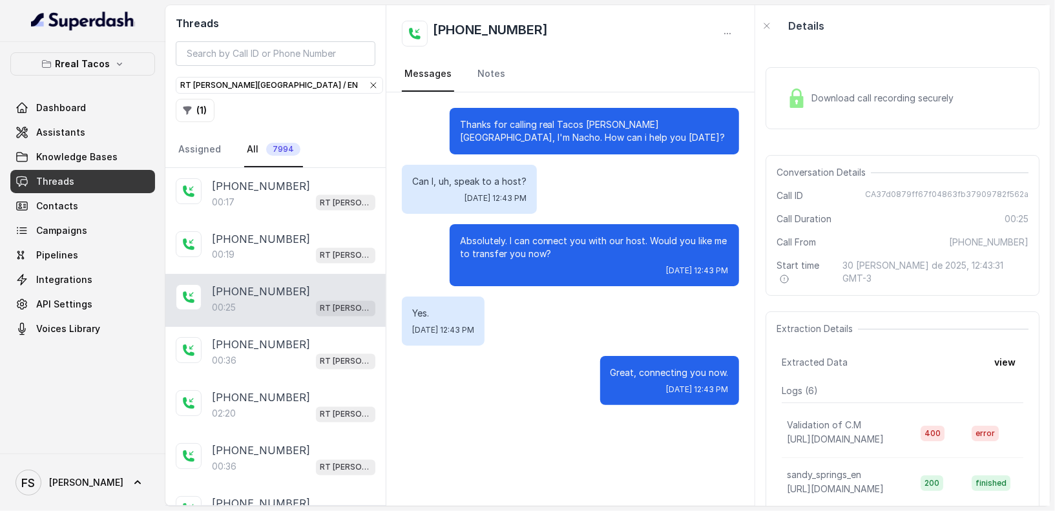
scroll to position [4635, 0]
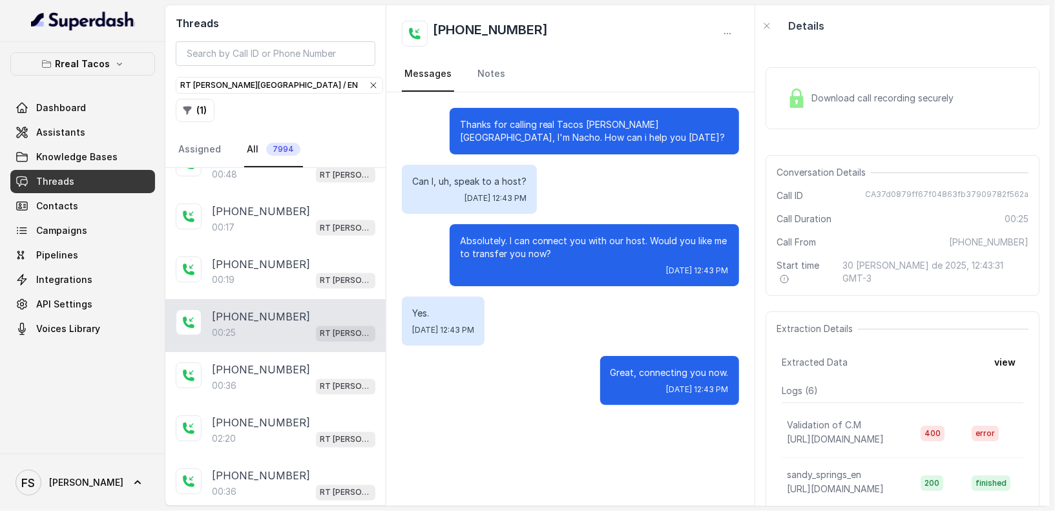
click at [262, 299] on div "[PHONE_NUMBER]:25 RT [PERSON_NAME][GEOGRAPHIC_DATA] / EN" at bounding box center [275, 325] width 220 height 53
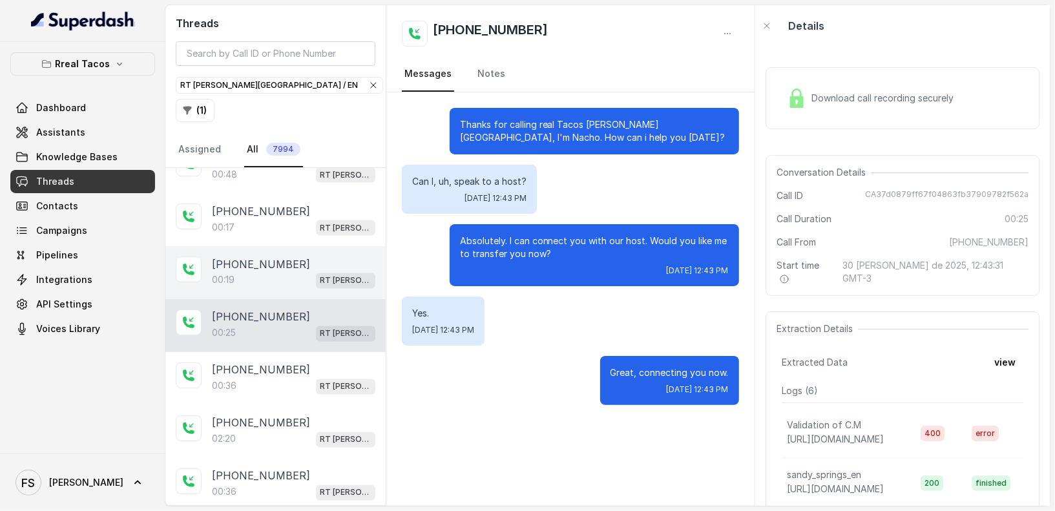
click at [264, 272] on div "00:19 RT [PERSON_NAME][GEOGRAPHIC_DATA] / EN" at bounding box center [293, 280] width 163 height 17
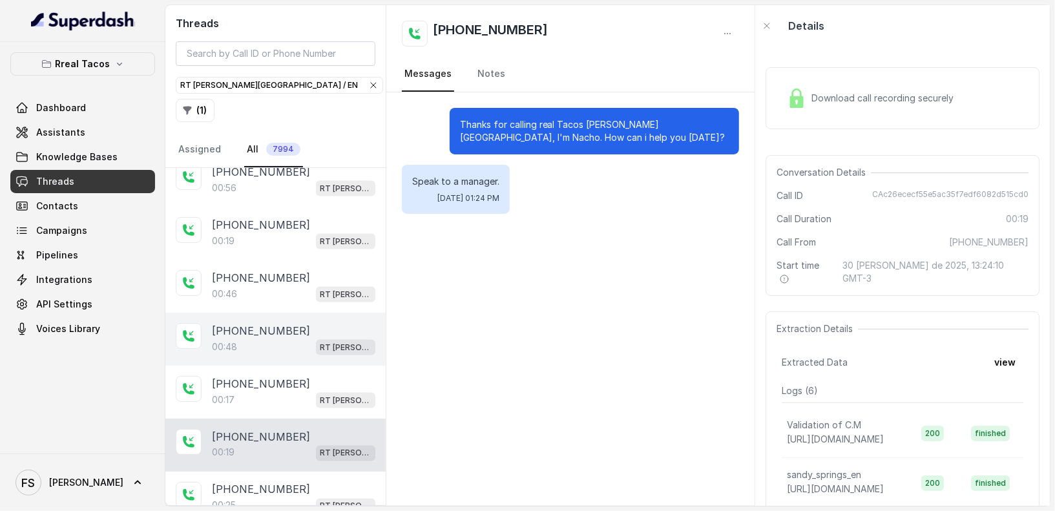
scroll to position [4363, 0]
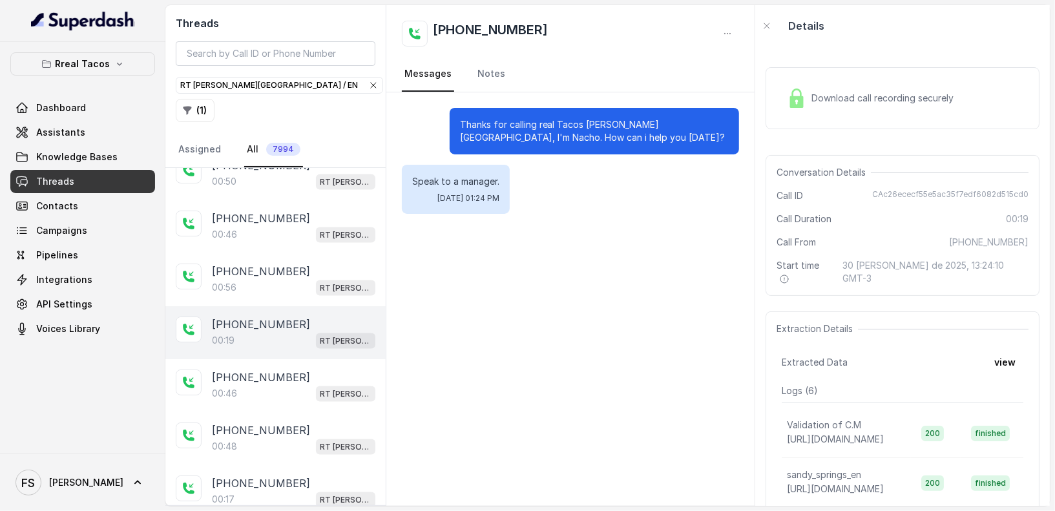
click at [264, 306] on div "[PHONE_NUMBER]:19 RT [PERSON_NAME][GEOGRAPHIC_DATA] / EN" at bounding box center [275, 332] width 220 height 53
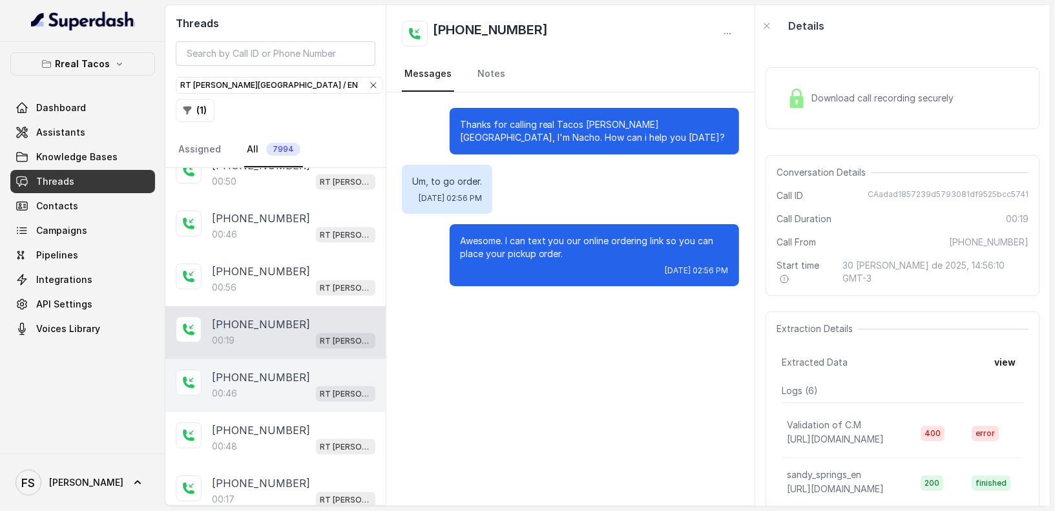
click at [282, 359] on div "[PHONE_NUMBER]:46 RT [PERSON_NAME][GEOGRAPHIC_DATA] / EN" at bounding box center [275, 385] width 220 height 53
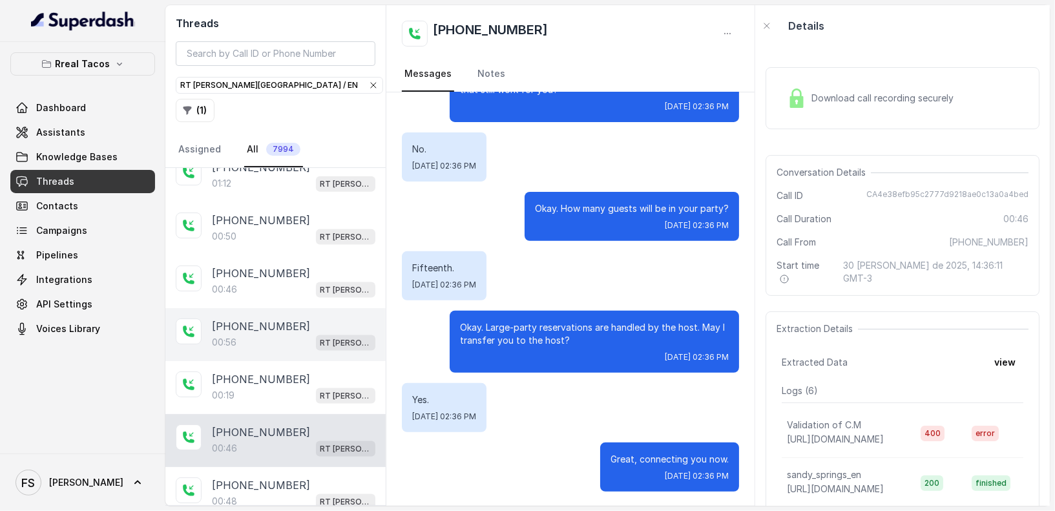
scroll to position [4308, 0]
click at [298, 319] on div "[PHONE_NUMBER]" at bounding box center [293, 327] width 163 height 16
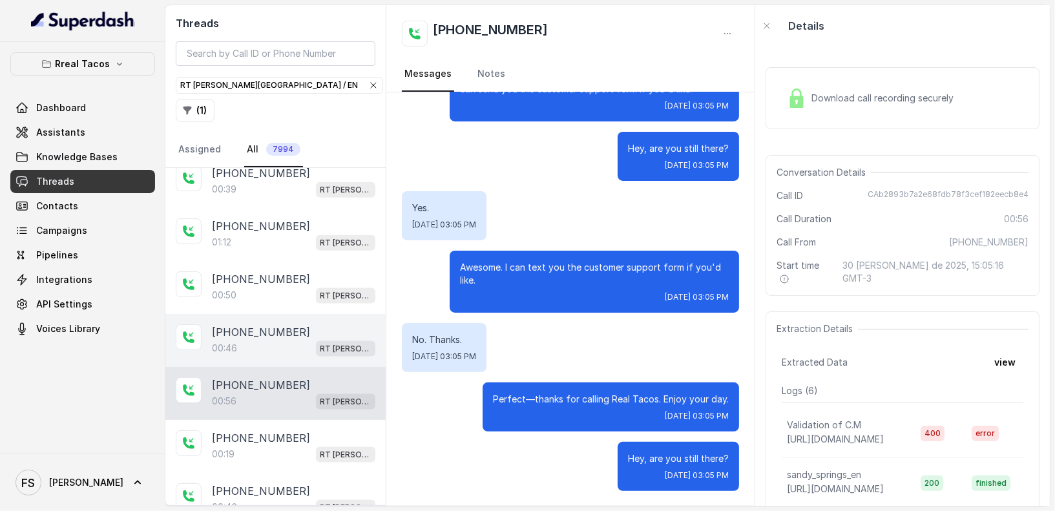
scroll to position [4218, 0]
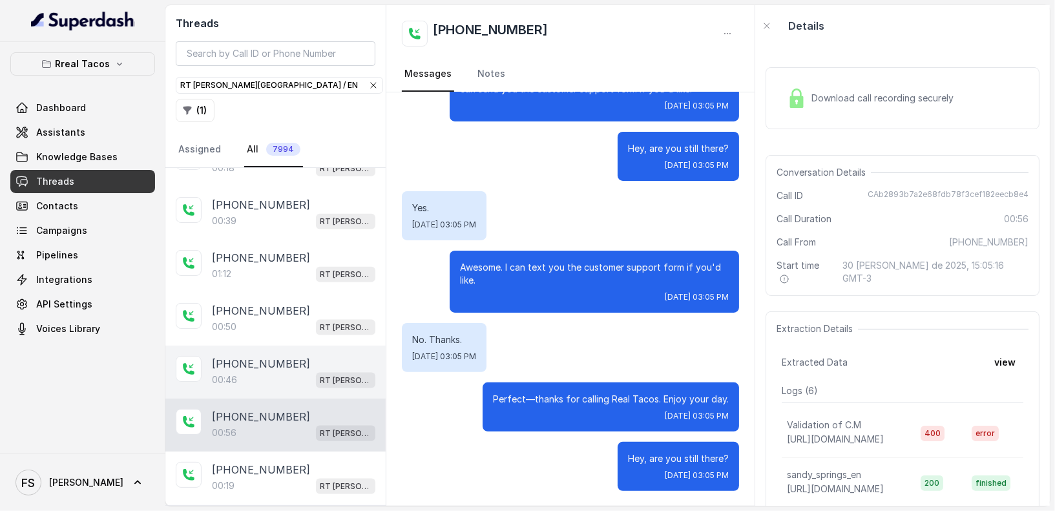
click at [251, 371] on div "00:[STREET_ADDRESS][PERSON_NAME]" at bounding box center [293, 379] width 163 height 17
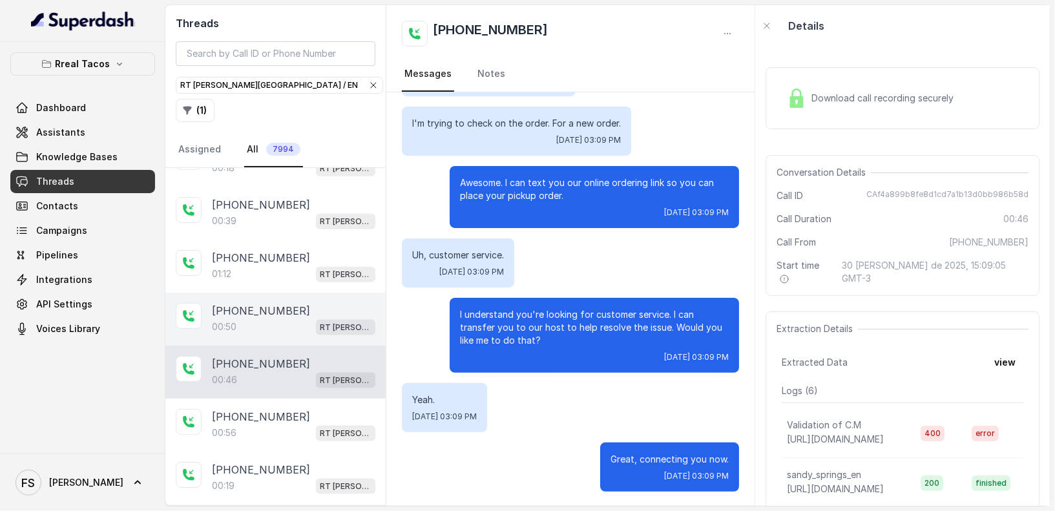
click at [254, 318] on div "00:[STREET_ADDRESS][PERSON_NAME]" at bounding box center [293, 326] width 163 height 17
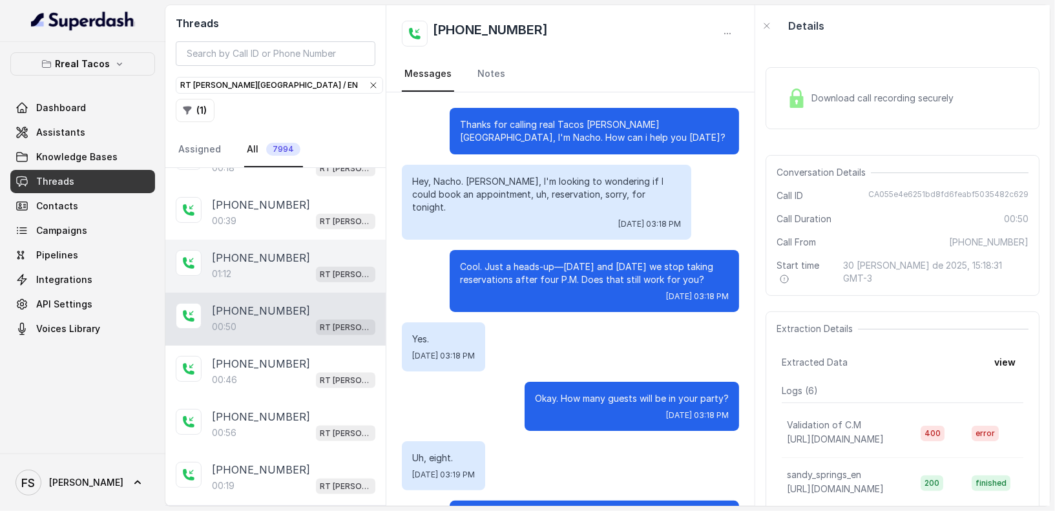
scroll to position [178, 0]
click at [261, 240] on div "[PHONE_NUMBER]:12 RT [PERSON_NAME][GEOGRAPHIC_DATA] / EN" at bounding box center [275, 266] width 220 height 53
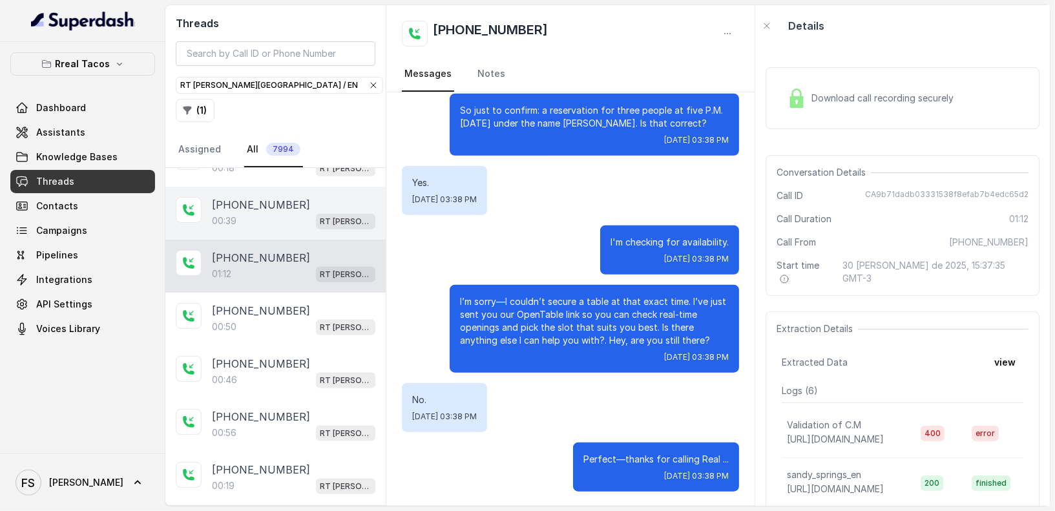
click at [262, 212] on div "00:[STREET_ADDRESS][PERSON_NAME]" at bounding box center [293, 220] width 163 height 17
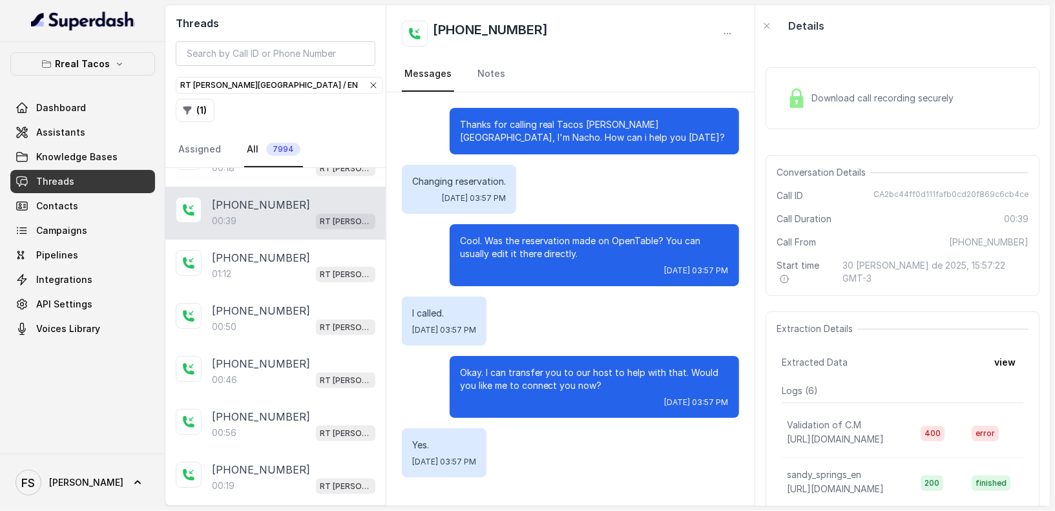
click at [262, 187] on div "[PHONE_NUMBER]:[STREET_ADDRESS][PERSON_NAME]" at bounding box center [275, 213] width 220 height 53
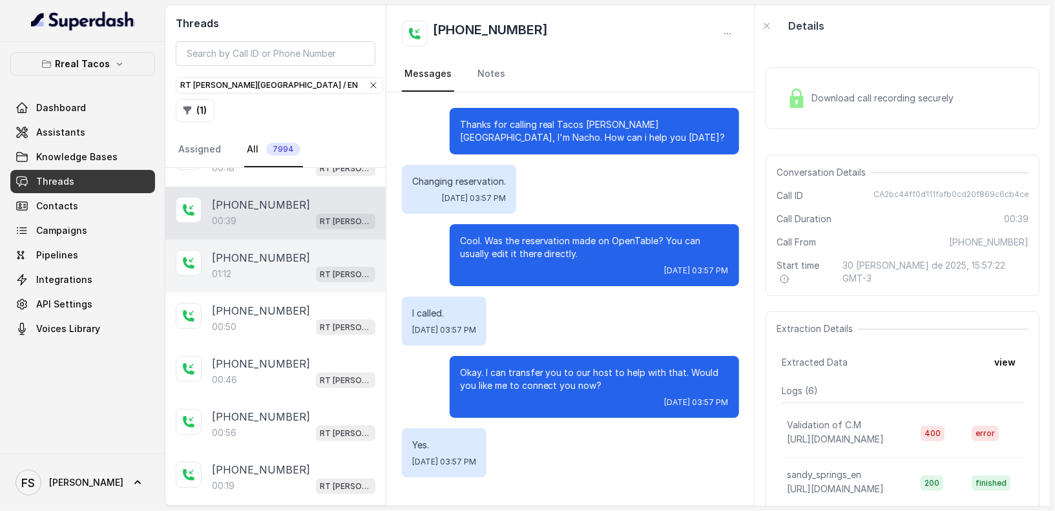
click at [273, 240] on div "[PHONE_NUMBER]:12 RT [PERSON_NAME][GEOGRAPHIC_DATA] / EN" at bounding box center [275, 266] width 220 height 53
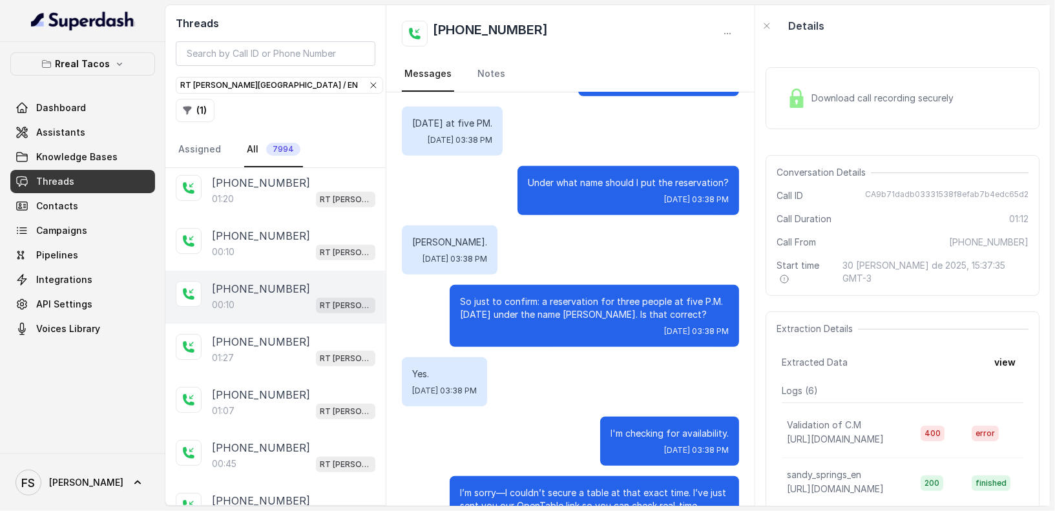
scroll to position [3863, 0]
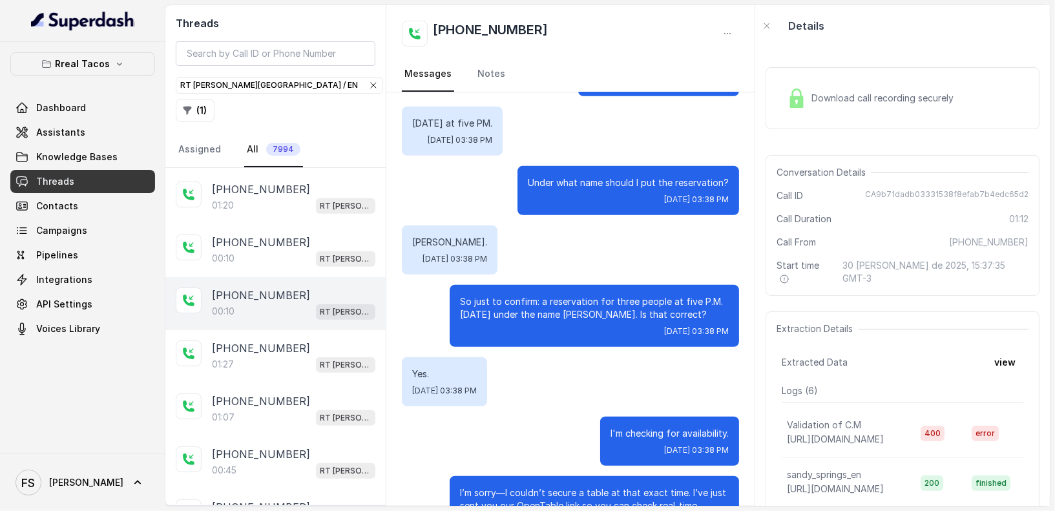
click at [306, 277] on div "[PHONE_NUMBER]:10 RT [PERSON_NAME][GEOGRAPHIC_DATA] / EN" at bounding box center [275, 303] width 220 height 53
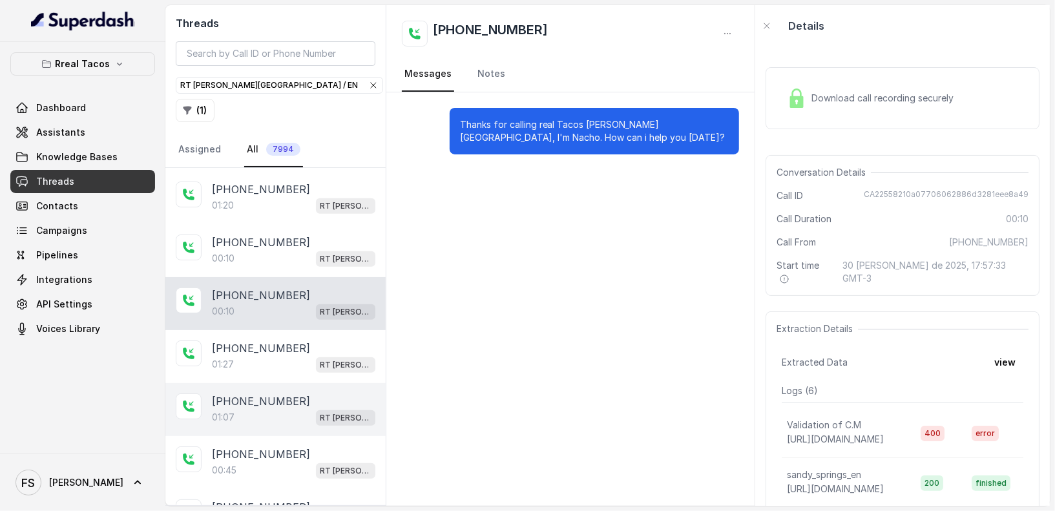
click at [332, 383] on div "[PHONE_NUMBER]:07 RT [PERSON_NAME][GEOGRAPHIC_DATA] / EN" at bounding box center [275, 409] width 220 height 53
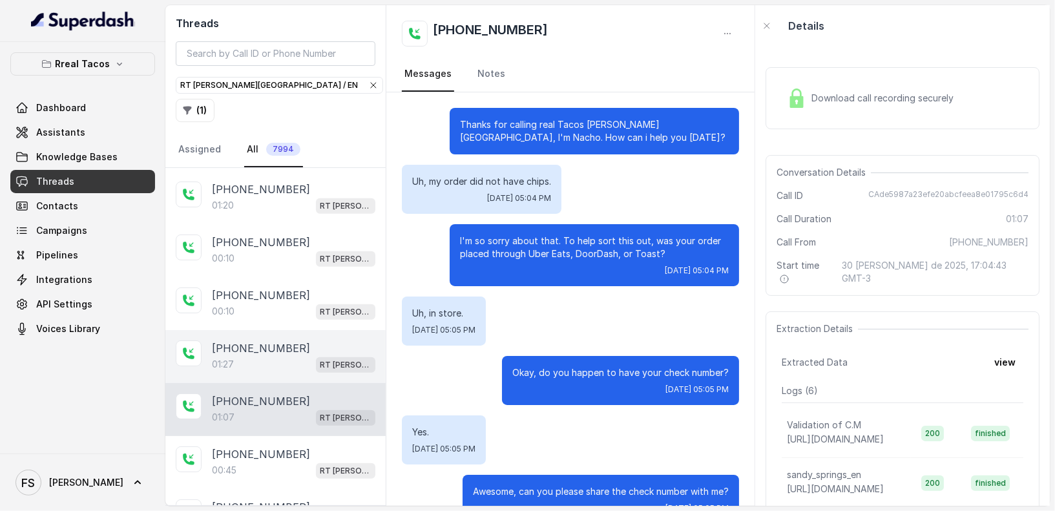
scroll to position [32, 0]
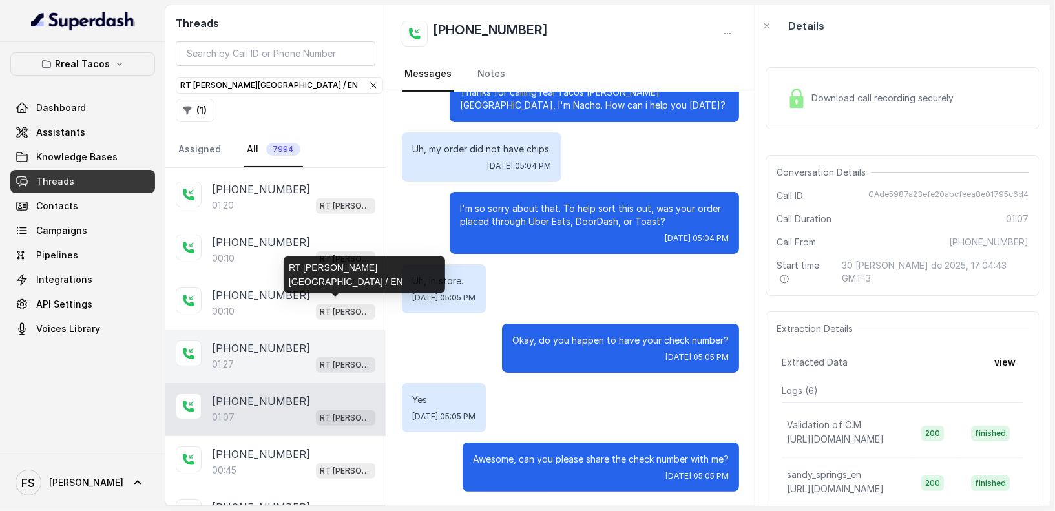
click at [320, 358] on p "RT [PERSON_NAME][GEOGRAPHIC_DATA] / EN" at bounding box center [346, 364] width 52 height 13
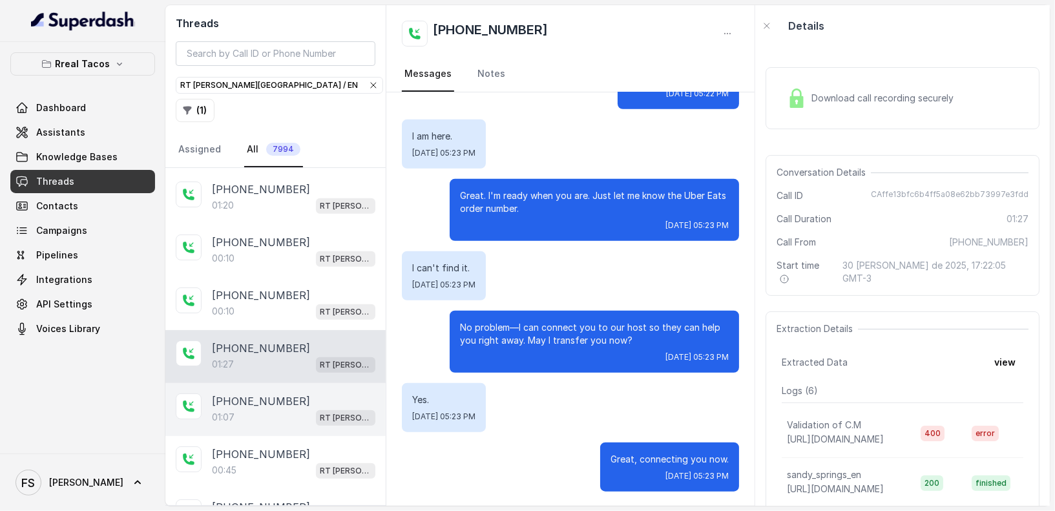
click at [305, 383] on div "[PHONE_NUMBER]:07 RT [PERSON_NAME][GEOGRAPHIC_DATA] / EN" at bounding box center [275, 409] width 220 height 53
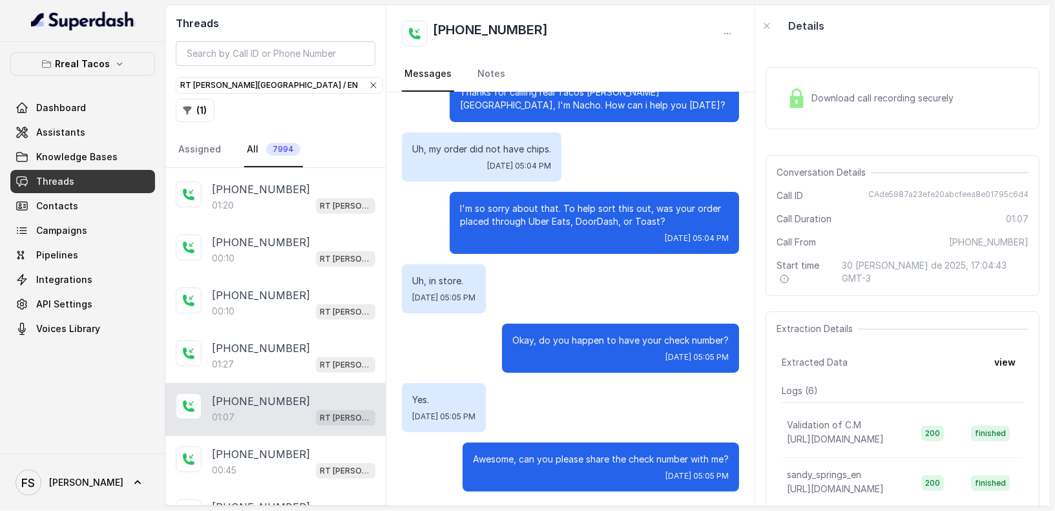
click at [316, 410] on span "RT [PERSON_NAME][GEOGRAPHIC_DATA] / EN" at bounding box center [345, 418] width 59 height 16
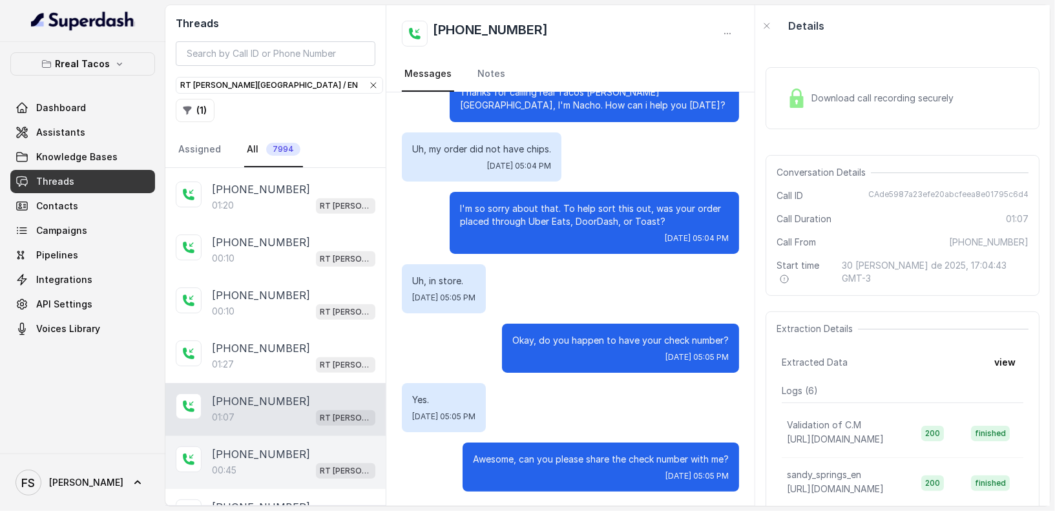
click at [311, 436] on div "[PHONE_NUMBER]:[STREET_ADDRESS][PERSON_NAME]" at bounding box center [275, 462] width 220 height 53
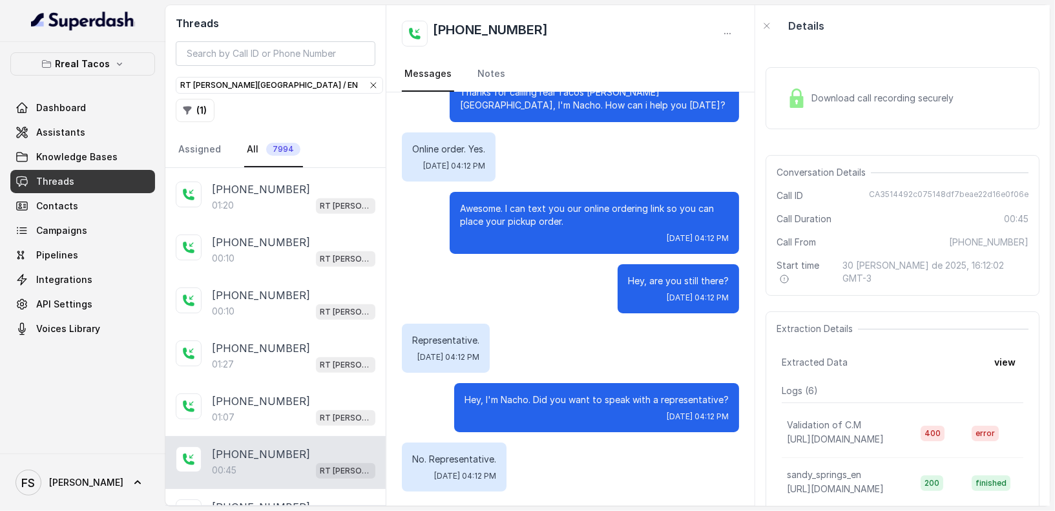
click at [296, 436] on div "[PHONE_NUMBER]:[STREET_ADDRESS][PERSON_NAME]" at bounding box center [275, 462] width 220 height 53
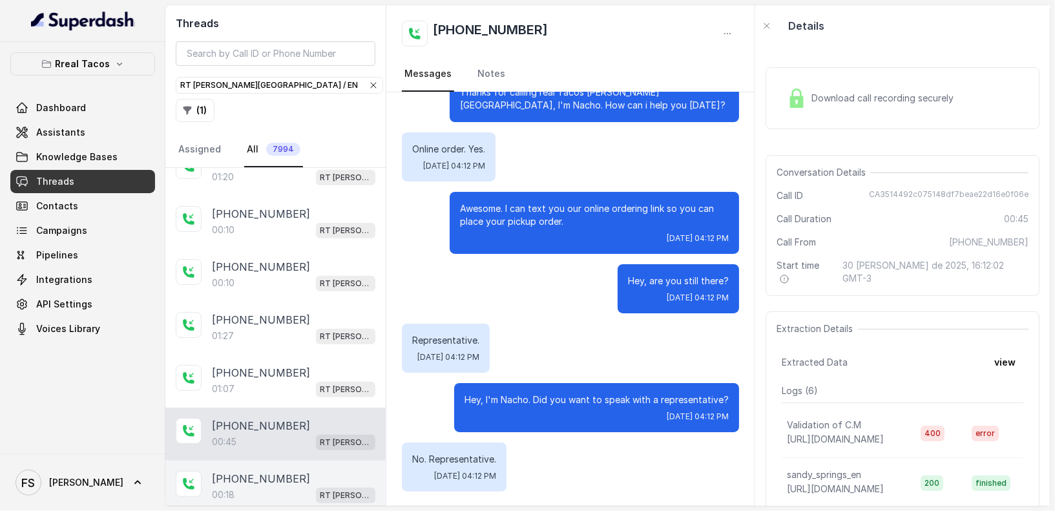
click at [295, 471] on div "[PHONE_NUMBER]" at bounding box center [293, 479] width 163 height 16
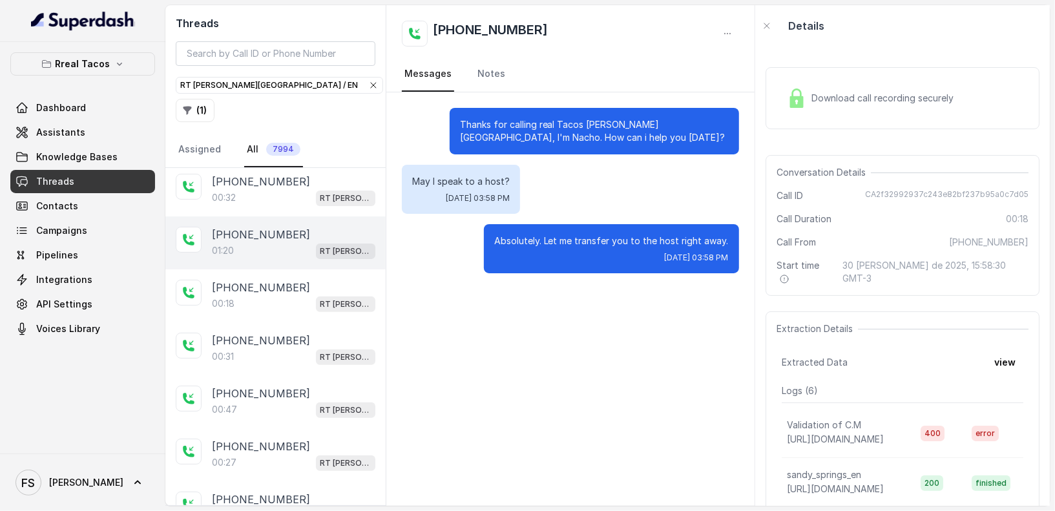
click at [270, 242] on div "01:20 RT [PERSON_NAME][GEOGRAPHIC_DATA] / EN" at bounding box center [293, 250] width 163 height 17
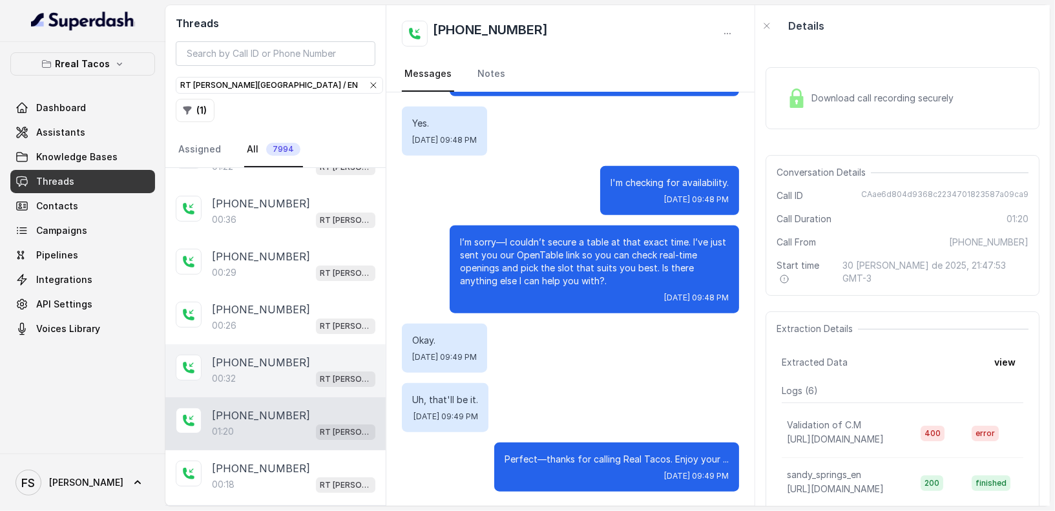
click at [283, 370] on div "00:[STREET_ADDRESS][PERSON_NAME]" at bounding box center [293, 378] width 163 height 17
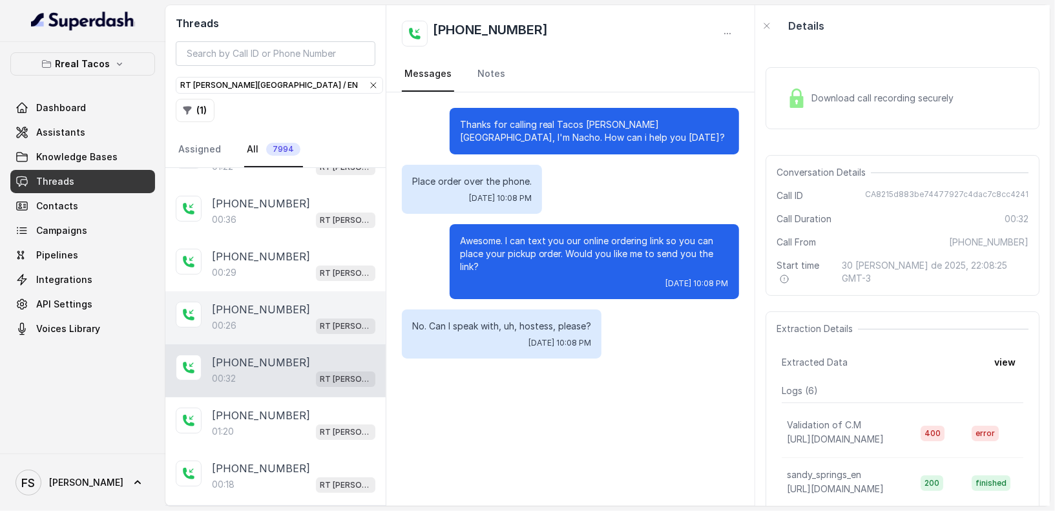
click at [285, 291] on div "[PHONE_NUMBER]:26 RT [PERSON_NAME][GEOGRAPHIC_DATA] / EN" at bounding box center [275, 317] width 220 height 53
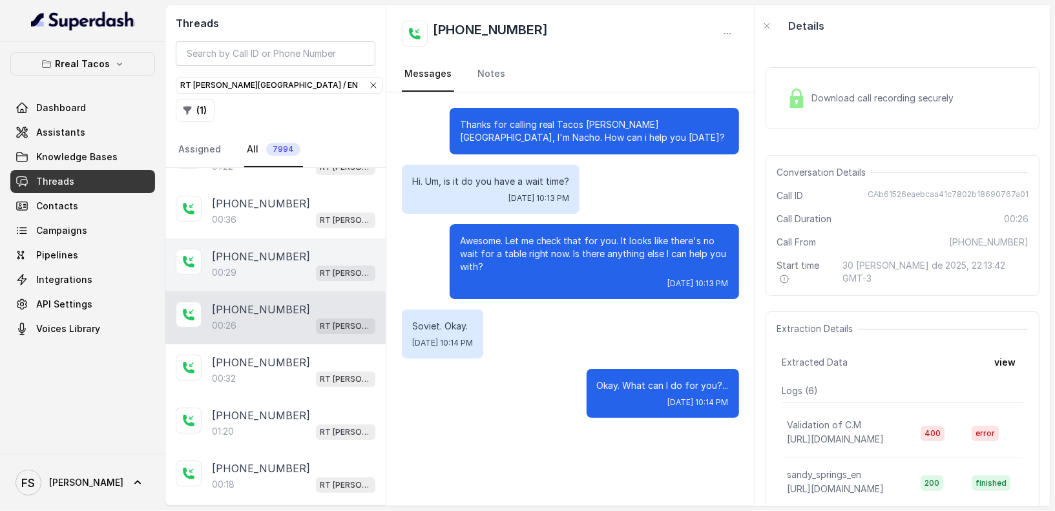
click at [285, 238] on div "[PHONE_NUMBER]:29 RT [PERSON_NAME][GEOGRAPHIC_DATA] / EN" at bounding box center [275, 264] width 220 height 53
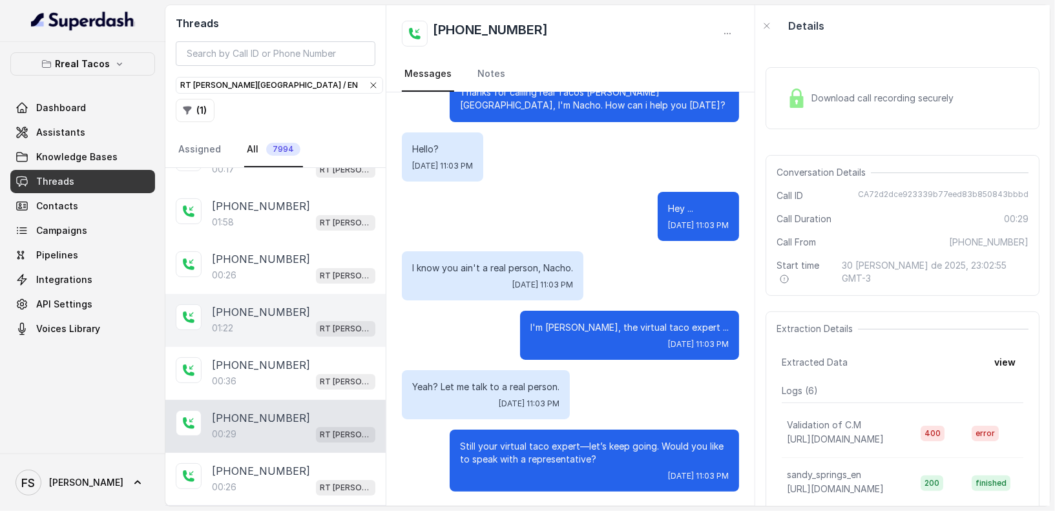
click at [261, 294] on div "[PHONE_NUMBER]:22 RT [PERSON_NAME][GEOGRAPHIC_DATA] / EN" at bounding box center [275, 320] width 220 height 53
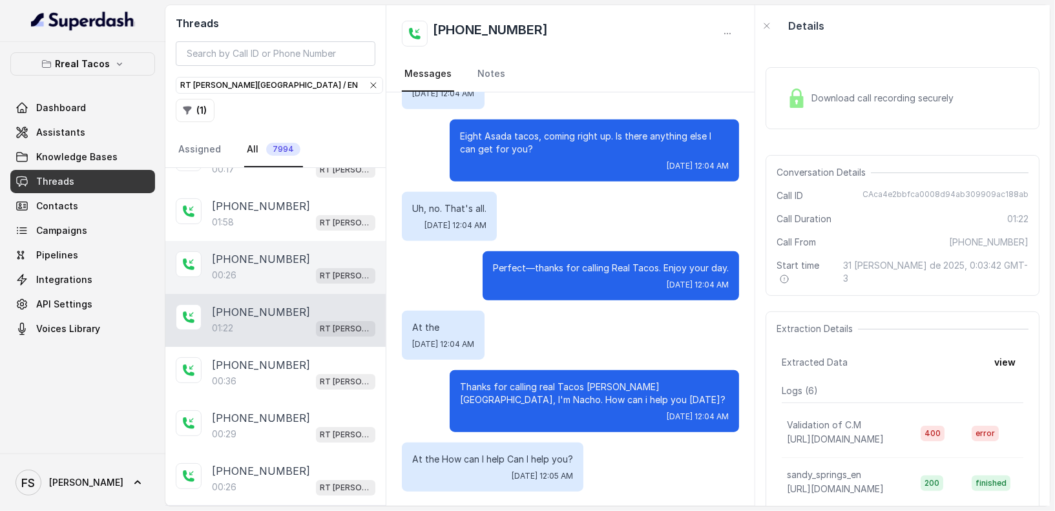
click at [246, 267] on div "00:[STREET_ADDRESS][PERSON_NAME]" at bounding box center [293, 275] width 163 height 17
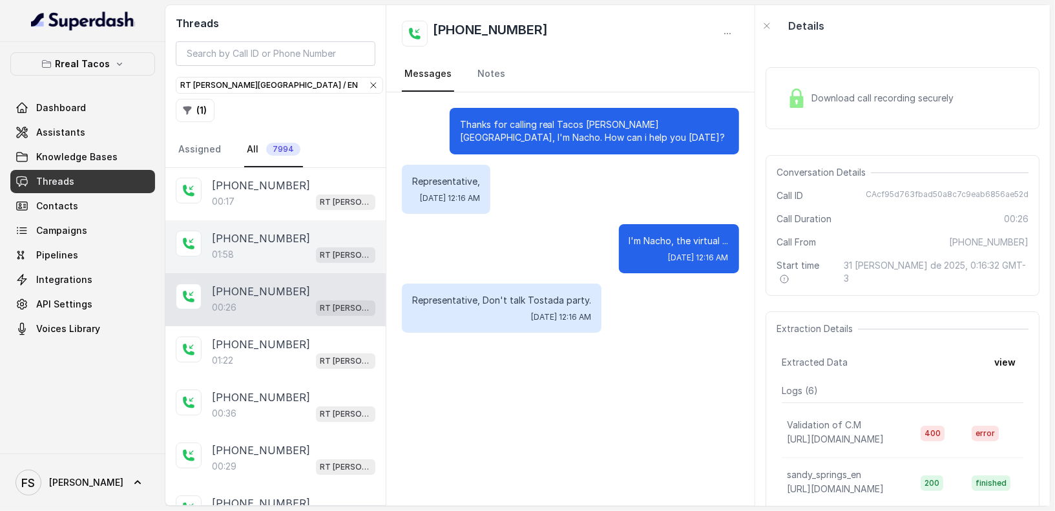
click at [259, 220] on div "[PHONE_NUMBER]:58 RT [PERSON_NAME][GEOGRAPHIC_DATA] / EN" at bounding box center [275, 246] width 220 height 53
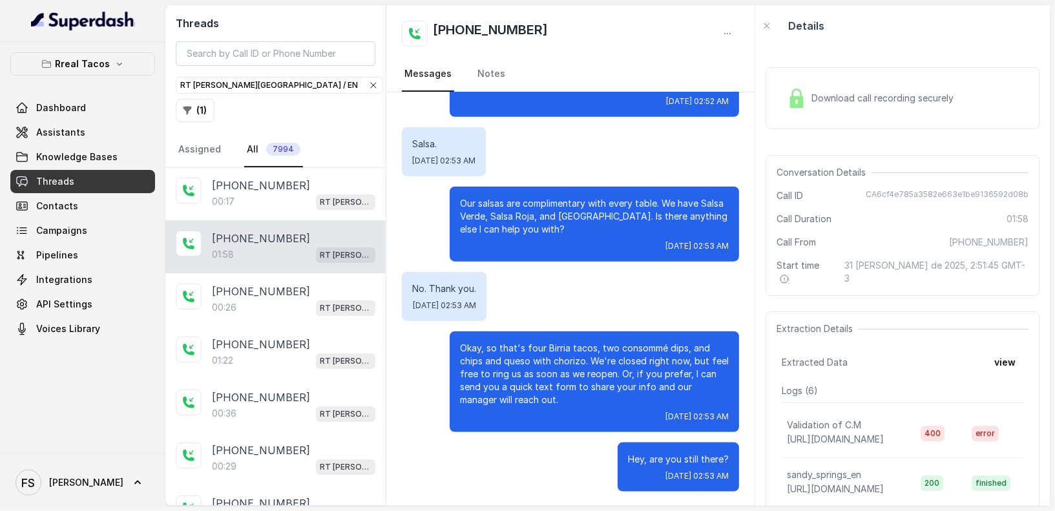
click at [638, 163] on div "Salsa. [DATE] 02:53 AM" at bounding box center [570, 151] width 336 height 49
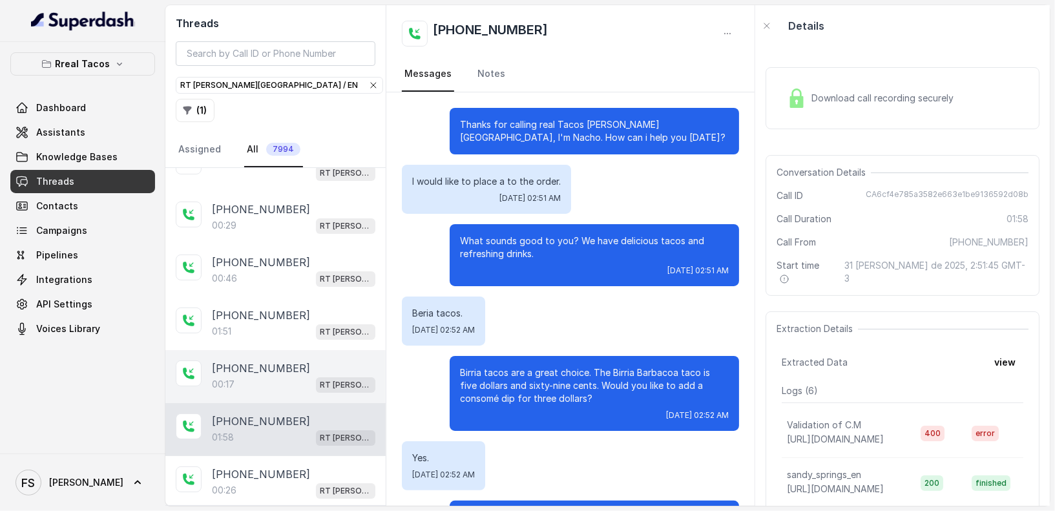
click at [270, 376] on div "00:[STREET_ADDRESS][PERSON_NAME]" at bounding box center [293, 384] width 163 height 17
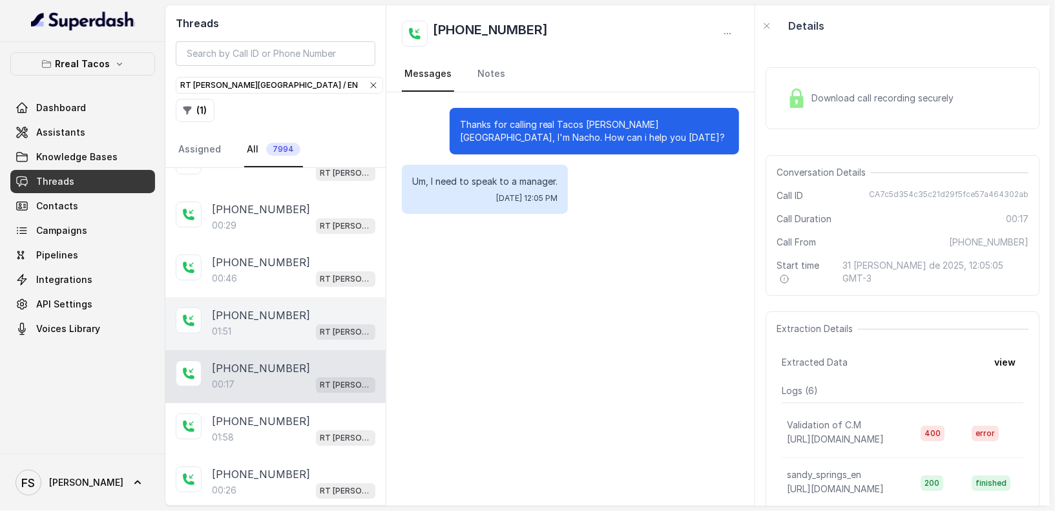
click at [273, 323] on div "01:51 RT [PERSON_NAME][GEOGRAPHIC_DATA] / EN" at bounding box center [293, 331] width 163 height 17
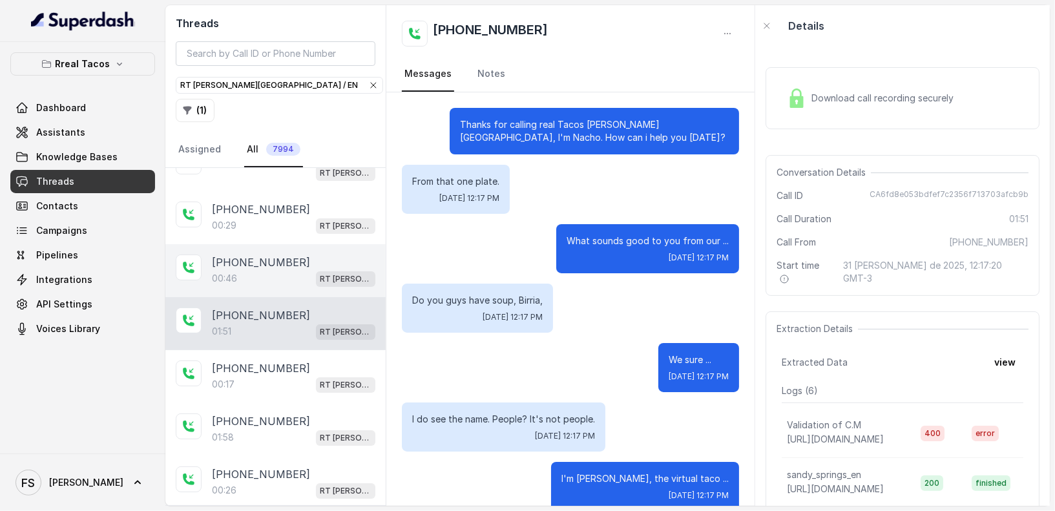
click at [249, 244] on div "[PHONE_NUMBER]:[STREET_ADDRESS][PERSON_NAME]" at bounding box center [275, 270] width 220 height 53
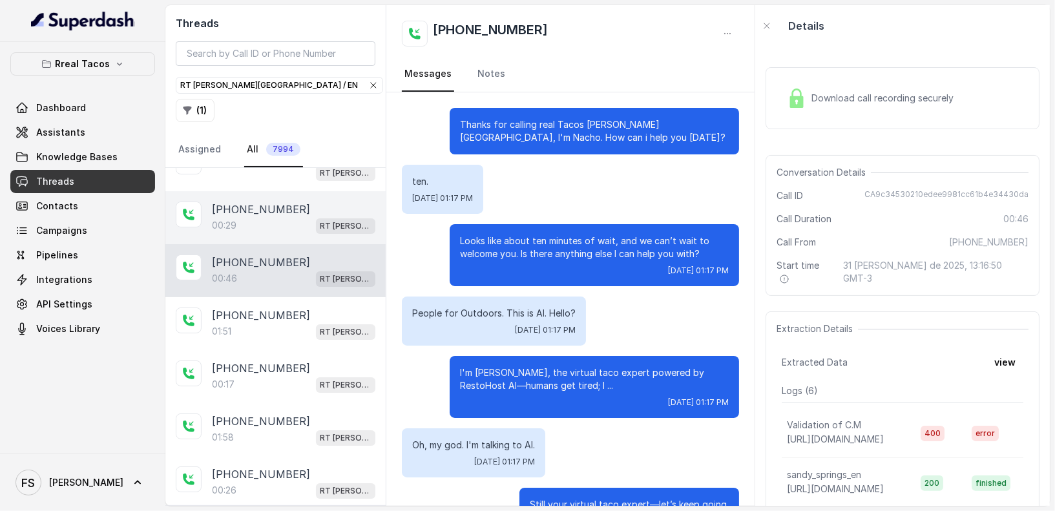
click at [247, 202] on p "[PHONE_NUMBER]" at bounding box center [261, 210] width 98 height 16
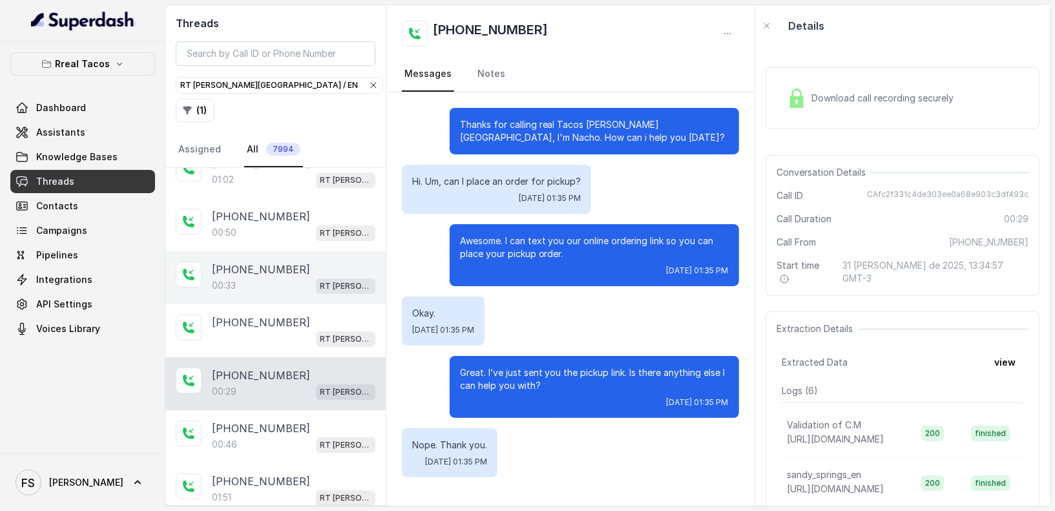
click at [288, 277] on div "00:[STREET_ADDRESS][PERSON_NAME]" at bounding box center [293, 285] width 163 height 17
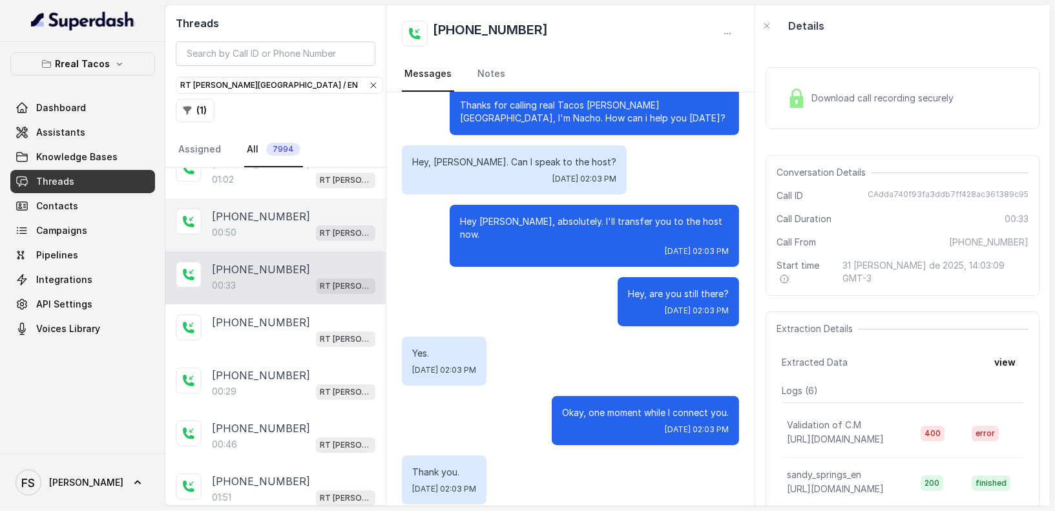
click at [293, 198] on div "[PHONE_NUMBER]:50 RT [PERSON_NAME][GEOGRAPHIC_DATA] / EN" at bounding box center [275, 224] width 220 height 53
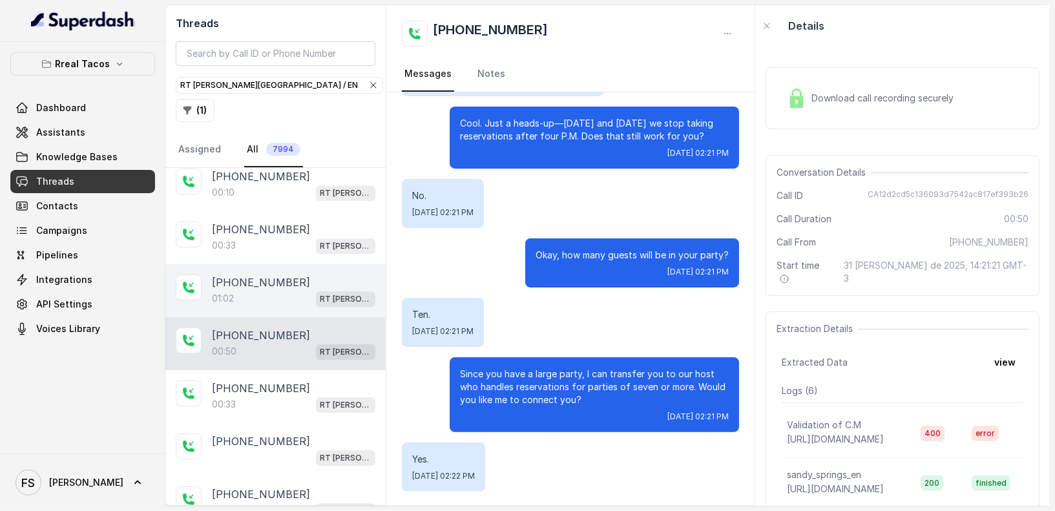
click at [244, 290] on div "01:02 RT [PERSON_NAME][GEOGRAPHIC_DATA] / EN" at bounding box center [293, 298] width 163 height 17
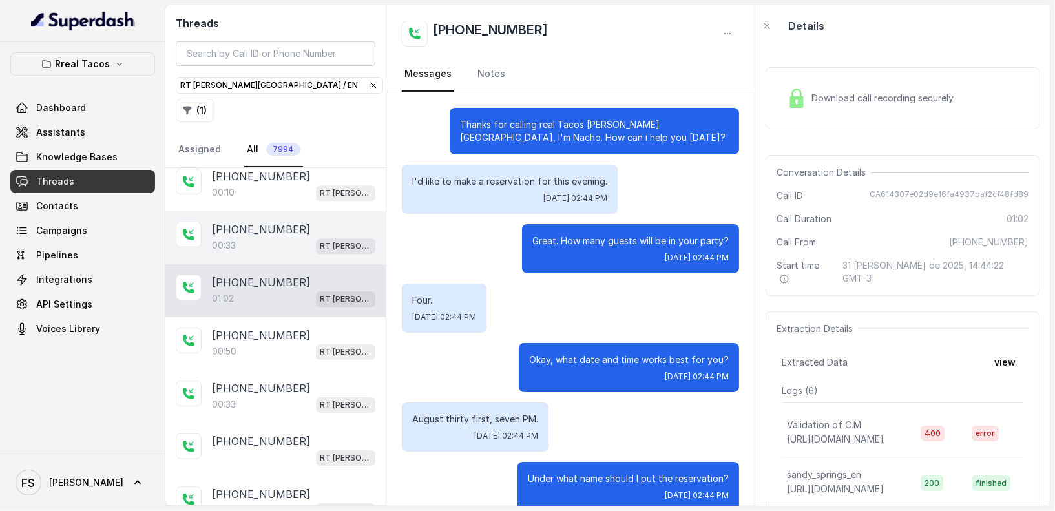
click at [291, 237] on div "00:[STREET_ADDRESS][PERSON_NAME]" at bounding box center [293, 245] width 163 height 17
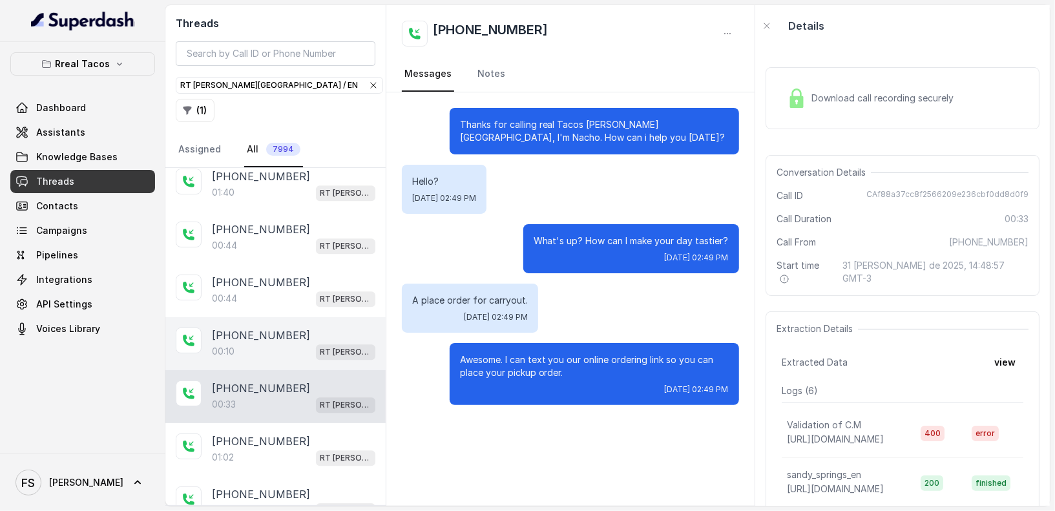
click at [274, 343] on div "00:10 RT [PERSON_NAME][GEOGRAPHIC_DATA] / EN" at bounding box center [293, 351] width 163 height 17
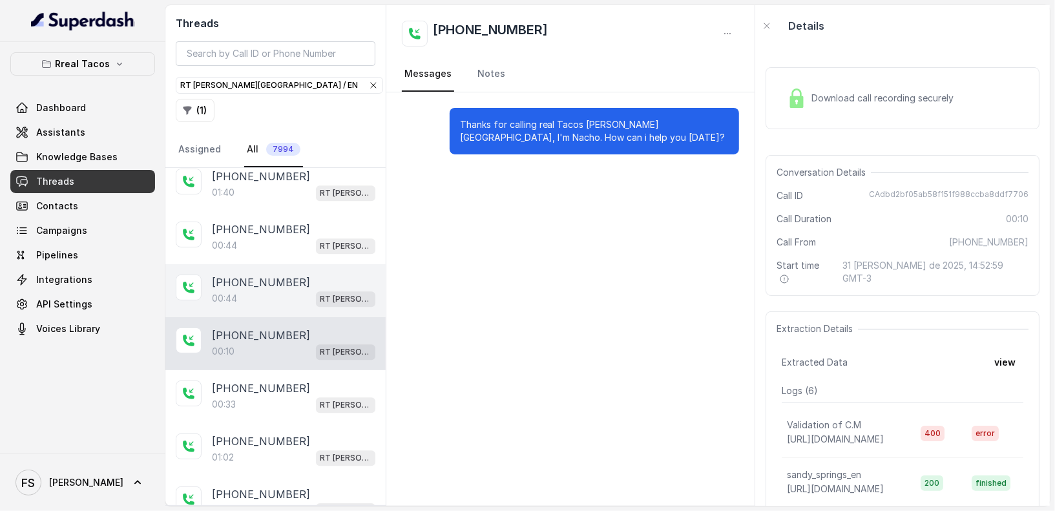
click at [293, 274] on div "[PHONE_NUMBER]" at bounding box center [293, 282] width 163 height 16
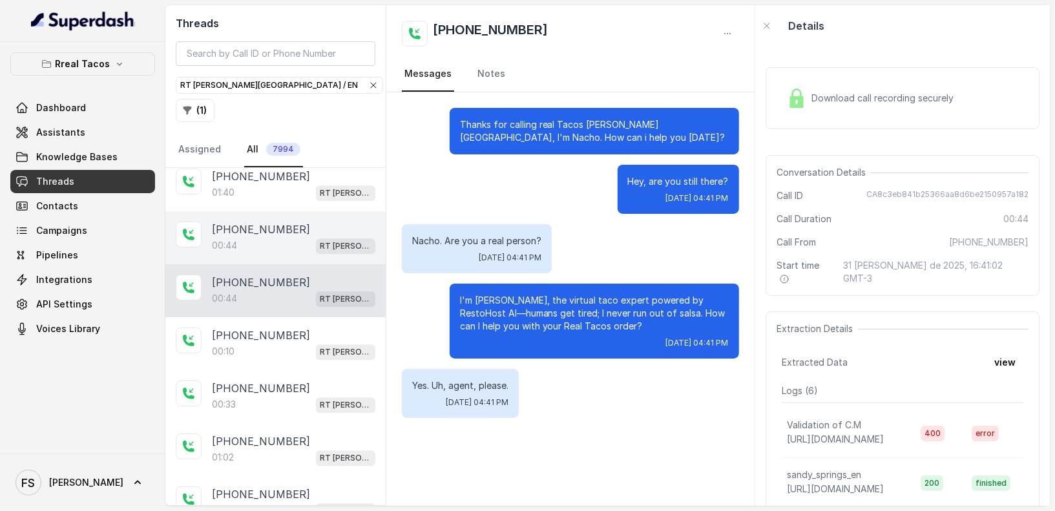
click at [300, 222] on div "[PHONE_NUMBER]" at bounding box center [293, 230] width 163 height 16
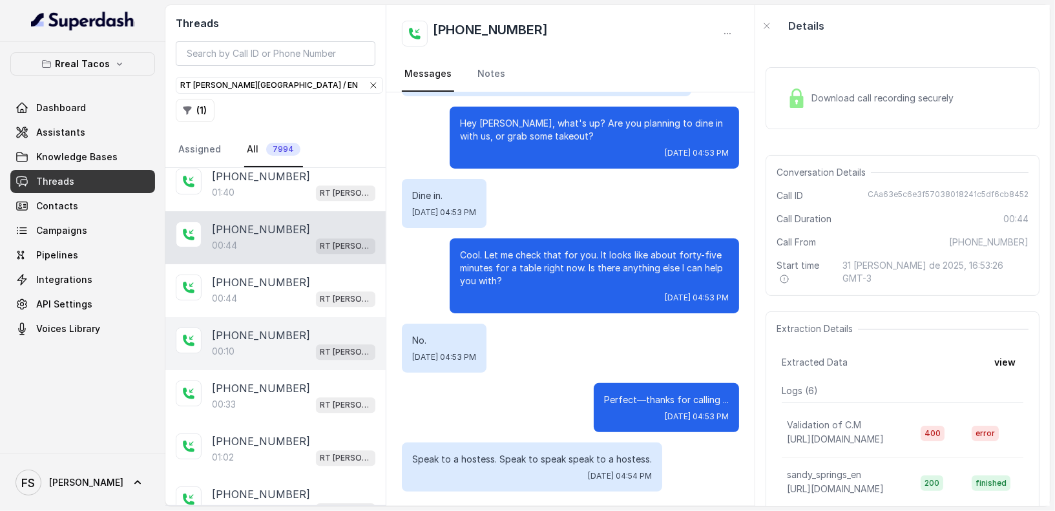
click at [319, 317] on div "[PHONE_NUMBER]:10 RT [PERSON_NAME][GEOGRAPHIC_DATA] / EN" at bounding box center [275, 343] width 220 height 53
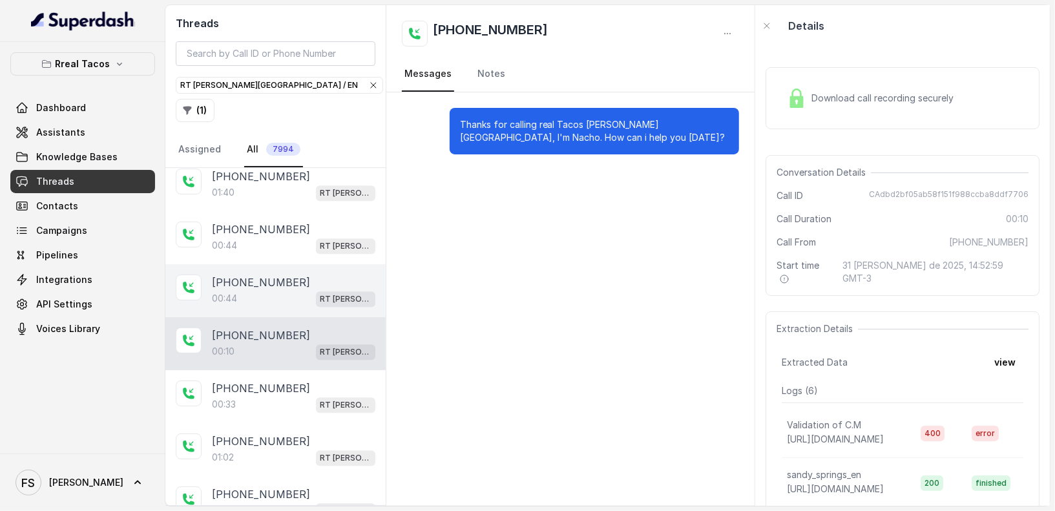
click at [311, 274] on div "[PHONE_NUMBER]" at bounding box center [293, 282] width 163 height 16
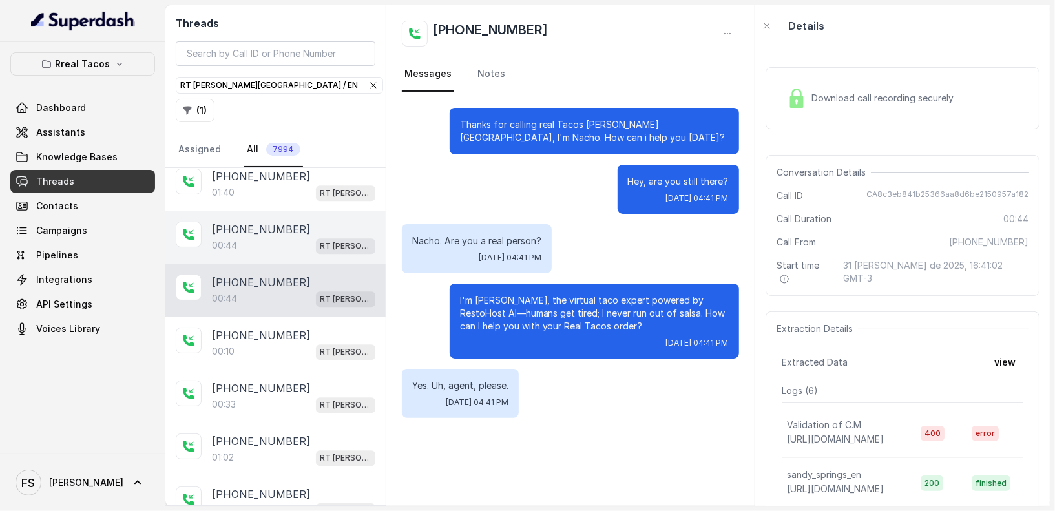
click at [299, 222] on div "[PHONE_NUMBER]" at bounding box center [293, 230] width 163 height 16
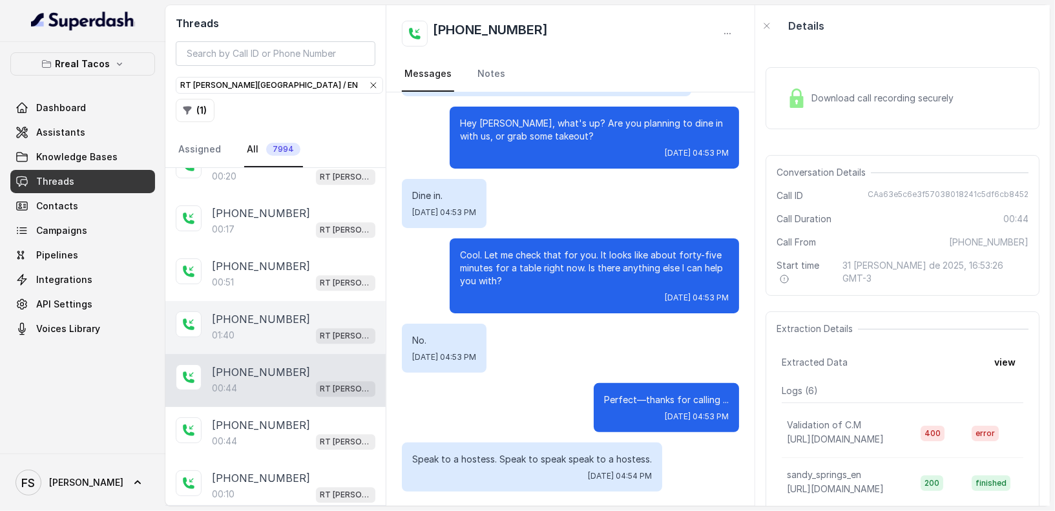
click at [276, 301] on div "[PHONE_NUMBER]:40 RT [PERSON_NAME][GEOGRAPHIC_DATA] / EN" at bounding box center [275, 327] width 220 height 53
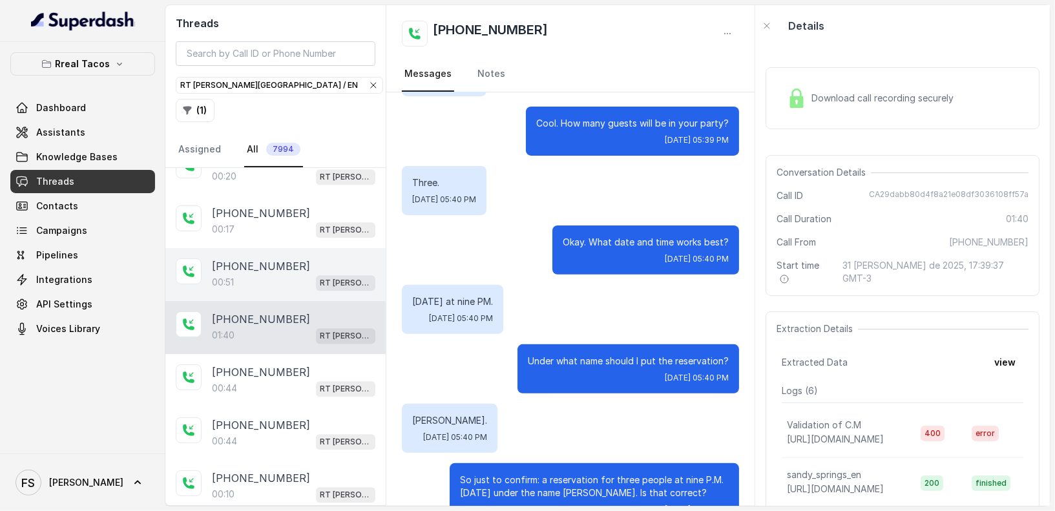
click at [257, 274] on div "00:[STREET_ADDRESS][PERSON_NAME]" at bounding box center [293, 282] width 163 height 17
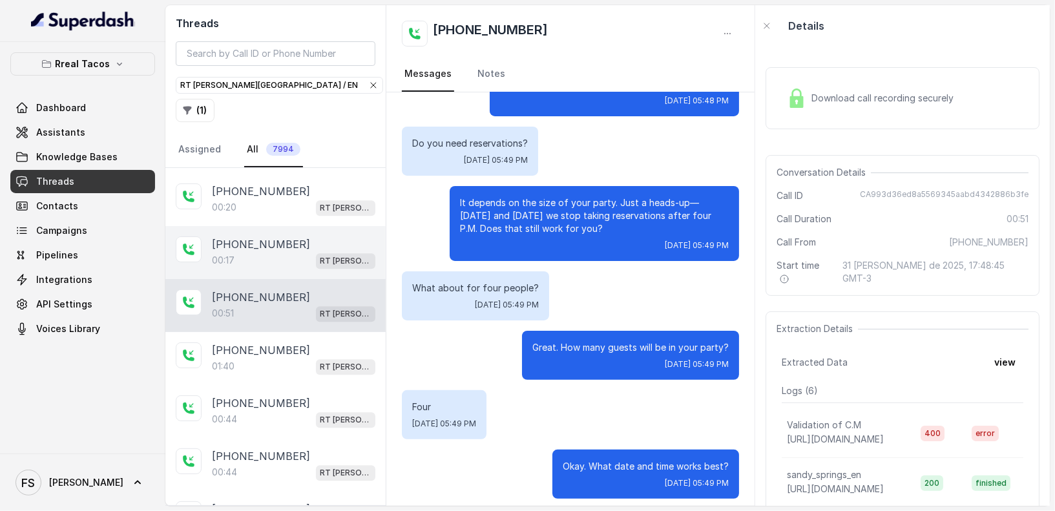
click at [264, 252] on div "00:[STREET_ADDRESS][PERSON_NAME]" at bounding box center [293, 260] width 163 height 17
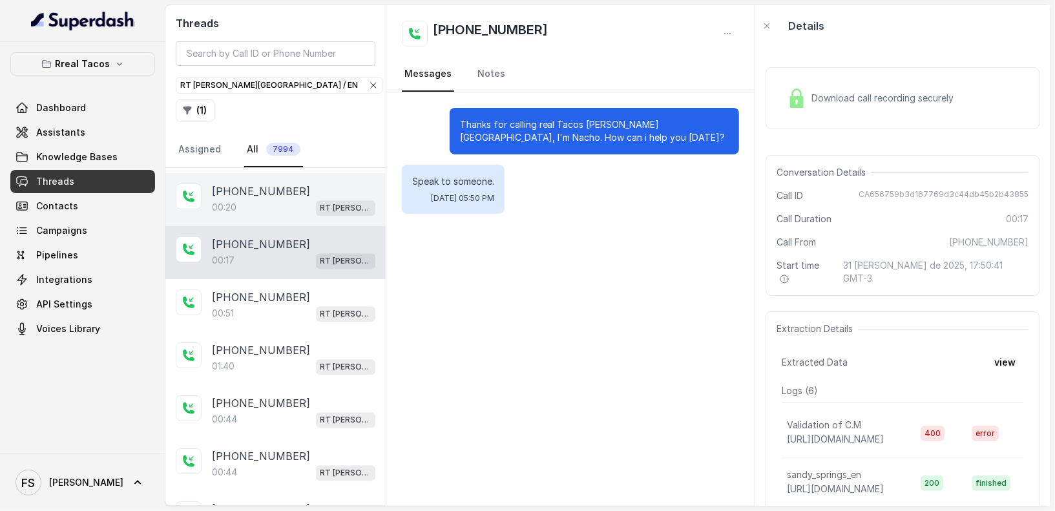
click at [275, 183] on p "[PHONE_NUMBER]" at bounding box center [261, 191] width 98 height 16
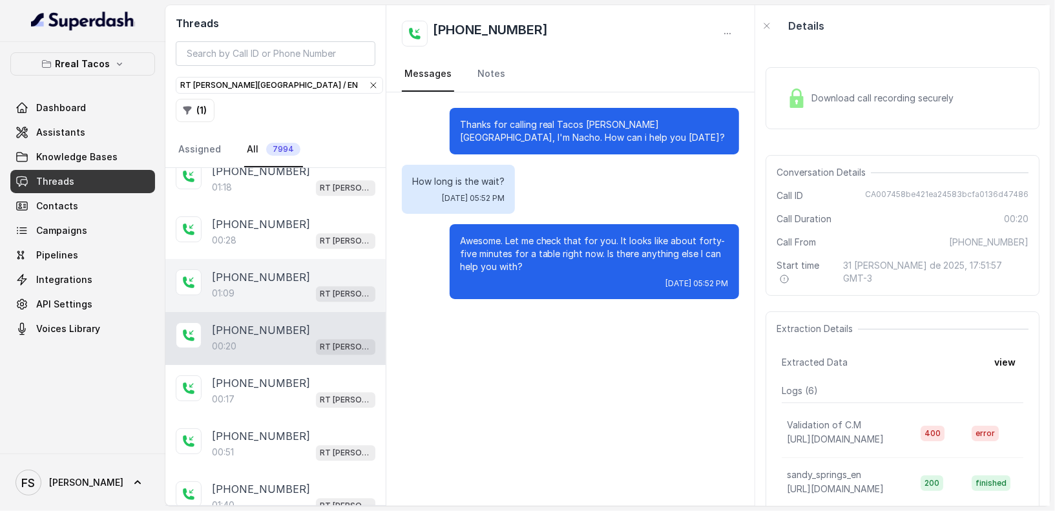
click at [260, 259] on div "[PHONE_NUMBER]:09 RT [PERSON_NAME][GEOGRAPHIC_DATA] / EN" at bounding box center [275, 285] width 220 height 53
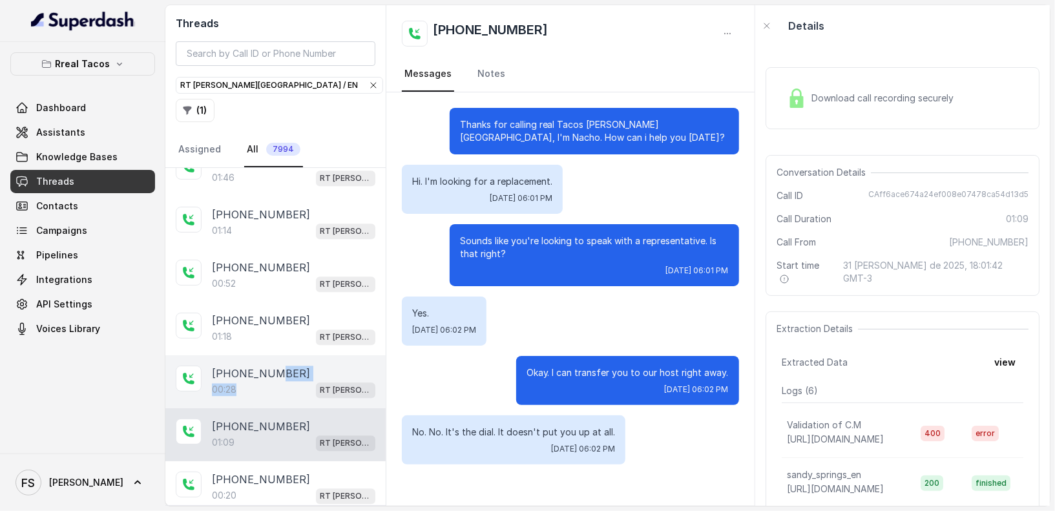
click at [274, 366] on div "[PHONE_NUMBER]:28 RT [PERSON_NAME][GEOGRAPHIC_DATA] / EN" at bounding box center [293, 382] width 163 height 32
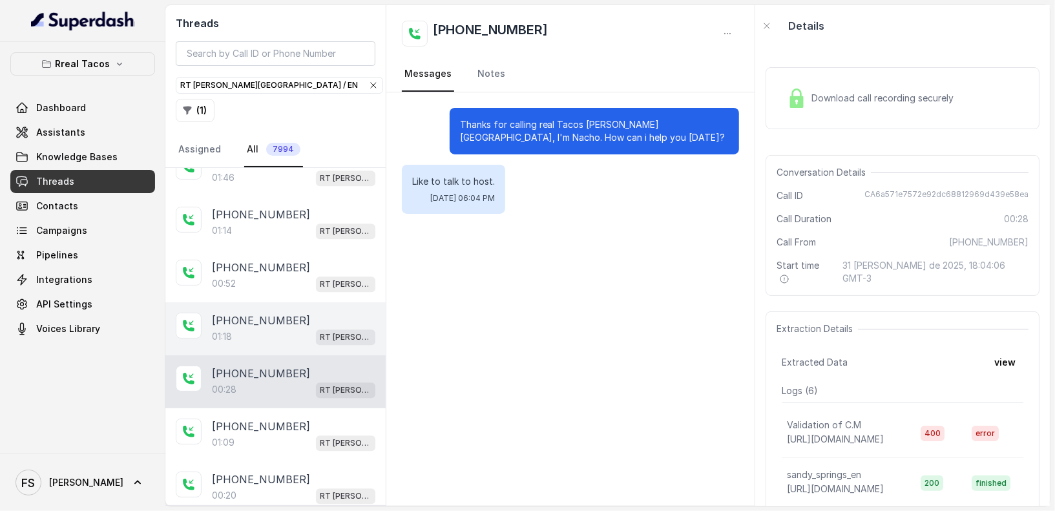
click at [274, 328] on div "01:18 RT [PERSON_NAME][GEOGRAPHIC_DATA] / EN" at bounding box center [293, 336] width 163 height 17
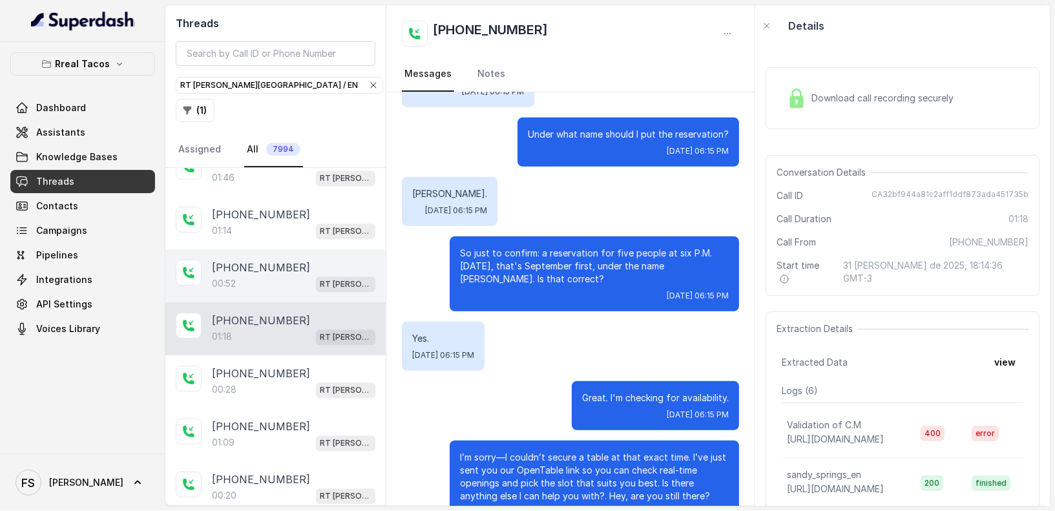
click at [253, 249] on div "[PHONE_NUMBER]:[STREET_ADDRESS][PERSON_NAME]" at bounding box center [275, 275] width 220 height 53
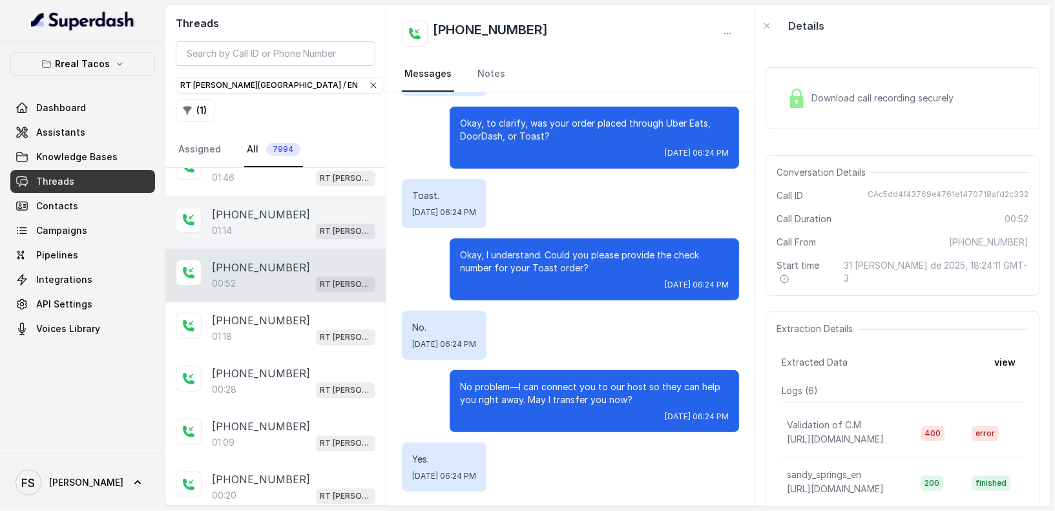
click at [267, 222] on div "01:14 RT [PERSON_NAME][GEOGRAPHIC_DATA] / EN" at bounding box center [293, 230] width 163 height 17
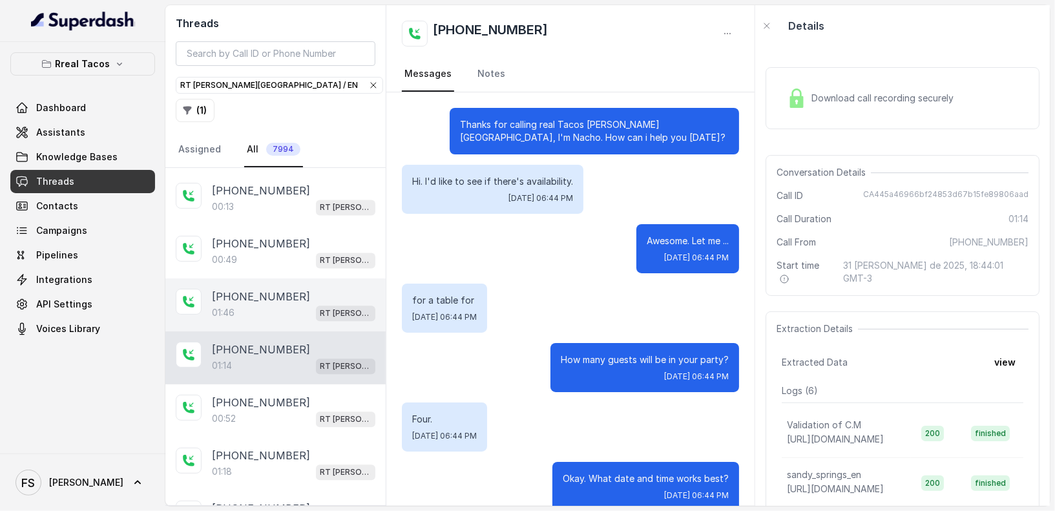
click at [265, 280] on div "[PHONE_NUMBER]:46 RT [PERSON_NAME][GEOGRAPHIC_DATA] / EN" at bounding box center [275, 304] width 220 height 53
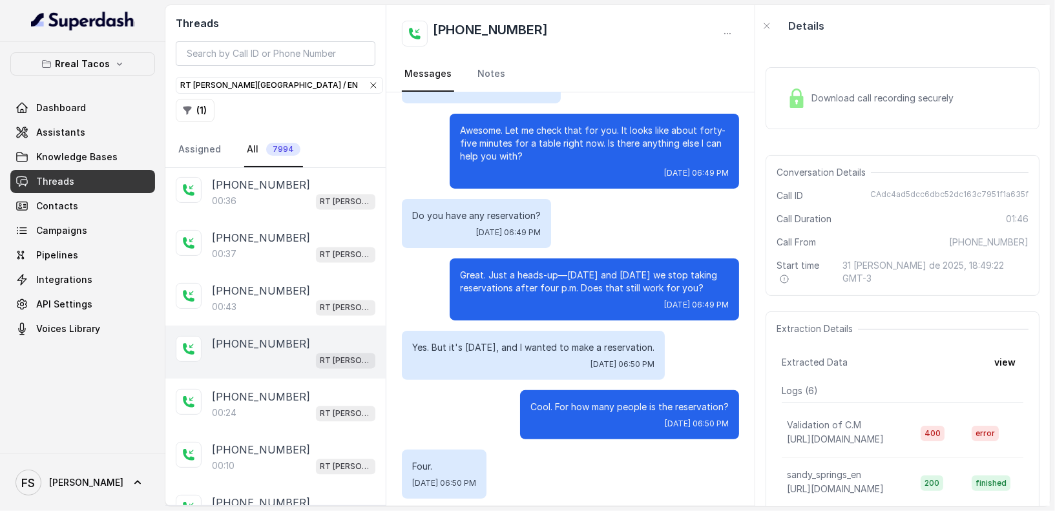
click at [247, 351] on div "RT [PERSON_NAME][GEOGRAPHIC_DATA] / EN" at bounding box center [293, 359] width 163 height 17
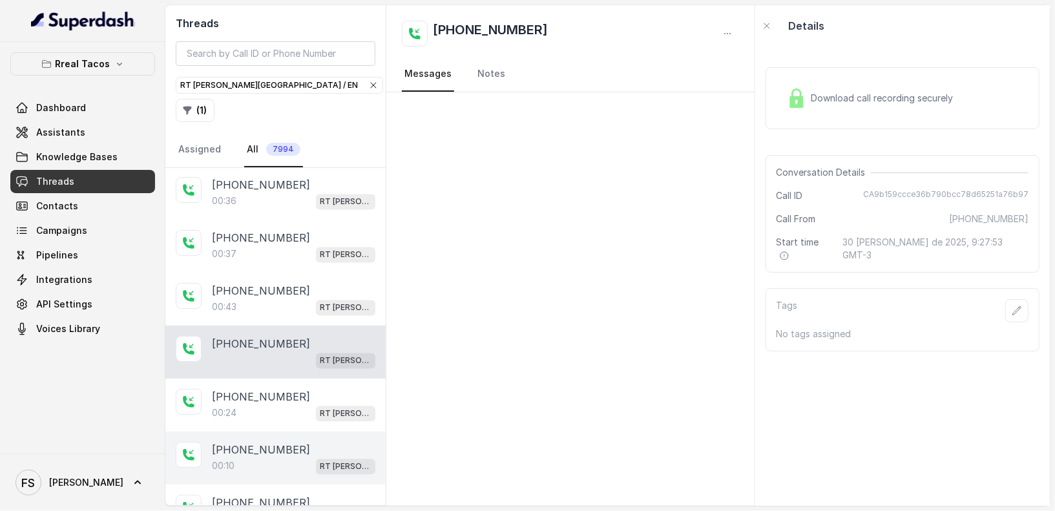
click at [249, 431] on div "[PHONE_NUMBER]:10 RT [PERSON_NAME][GEOGRAPHIC_DATA] / EN" at bounding box center [275, 457] width 220 height 53
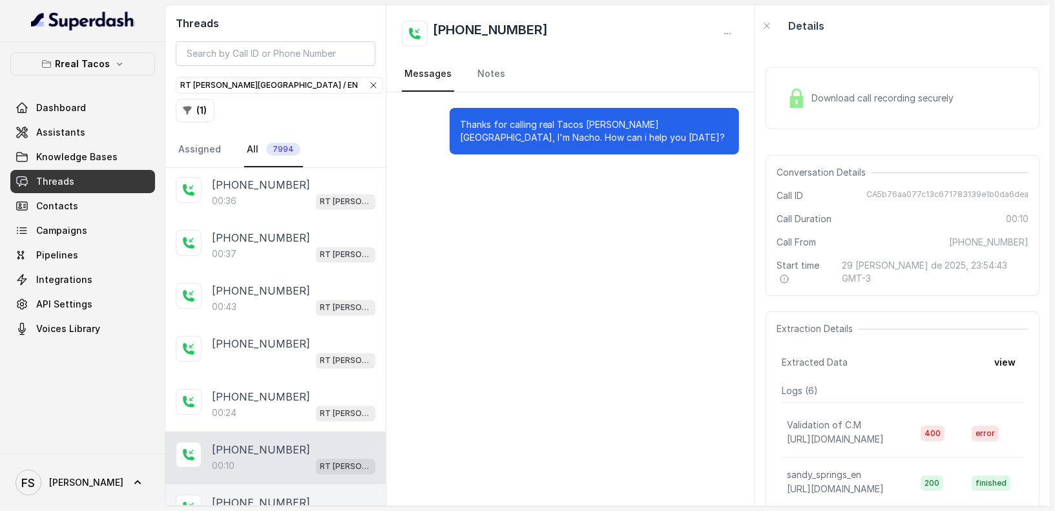
click at [261, 484] on div "[PHONE_NUMBER]:[STREET_ADDRESS][PERSON_NAME]" at bounding box center [275, 510] width 220 height 53
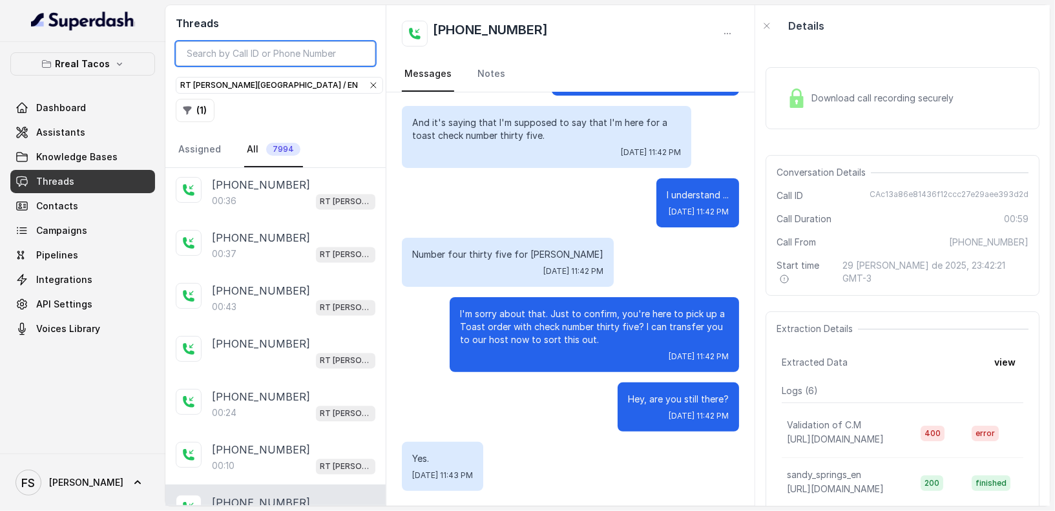
click at [298, 53] on input "search" at bounding box center [276, 53] width 200 height 25
paste input "17623903849"
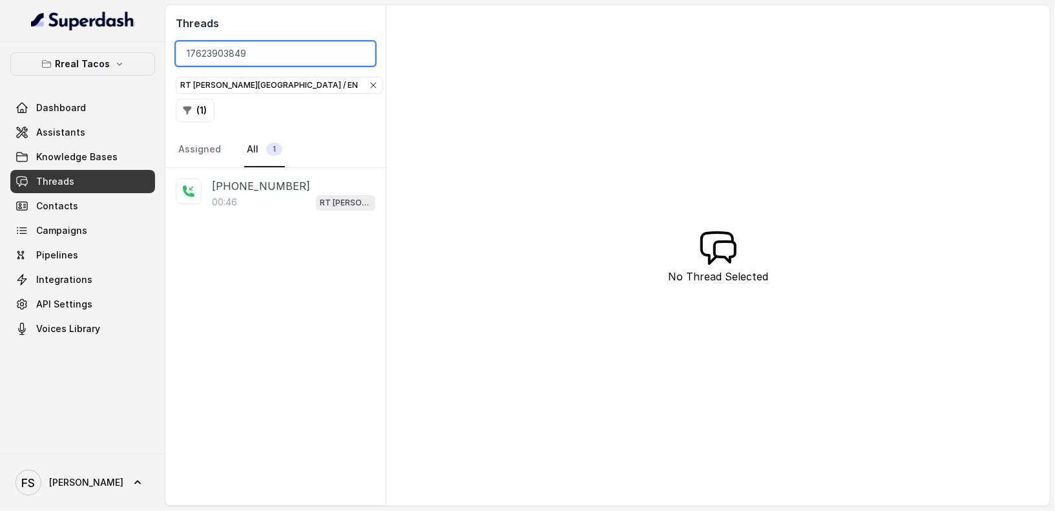
type input "17623903849"
click at [284, 194] on div "00:[STREET_ADDRESS][PERSON_NAME]" at bounding box center [293, 202] width 163 height 17
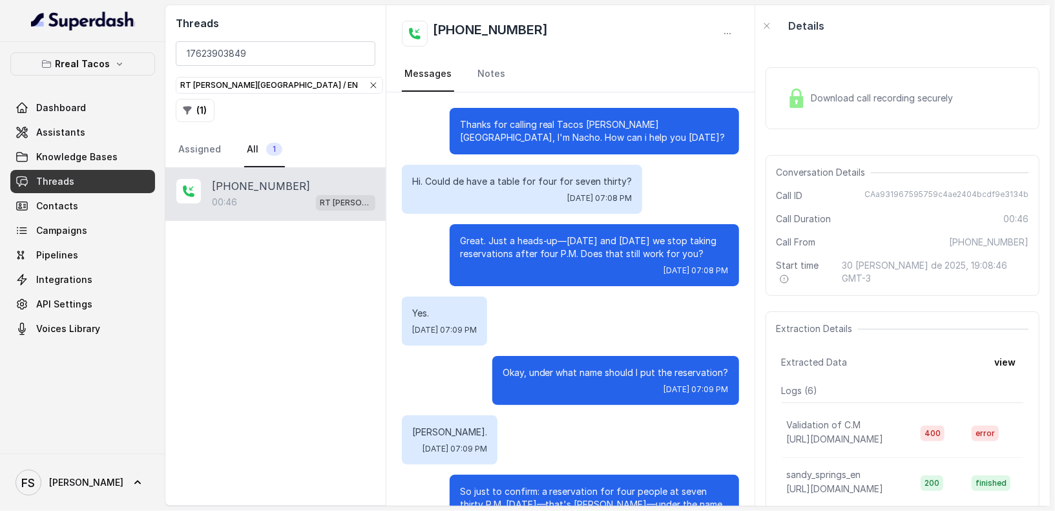
scroll to position [178, 0]
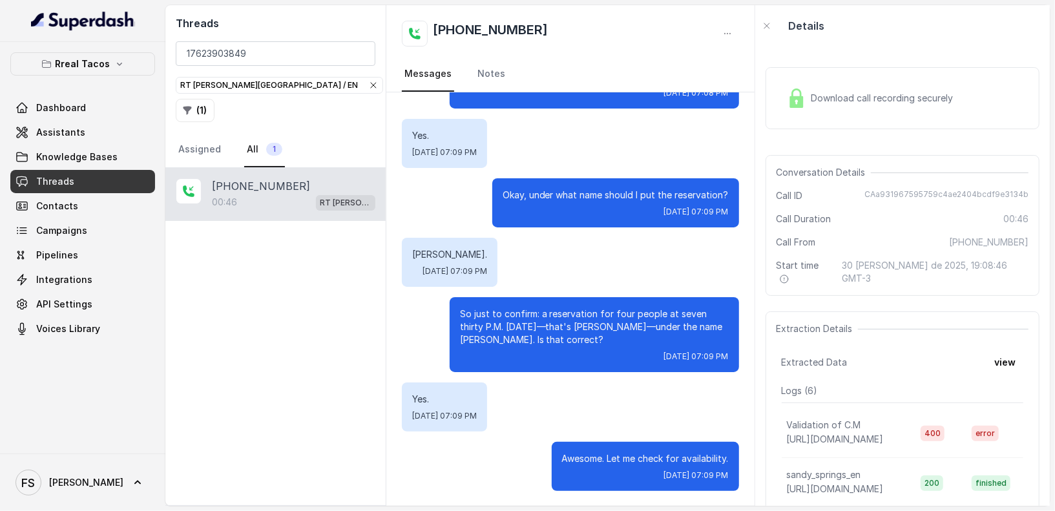
click at [938, 191] on span "CAa931967595759c4ae2404bcdf9e3134b" at bounding box center [946, 195] width 164 height 13
copy span "CAa931967595759c4ae2404bcdf9e3134b"
click at [290, 50] on input "17623903849" at bounding box center [276, 53] width 200 height 25
click at [79, 72] on button "Rreal Tacos" at bounding box center [82, 63] width 145 height 23
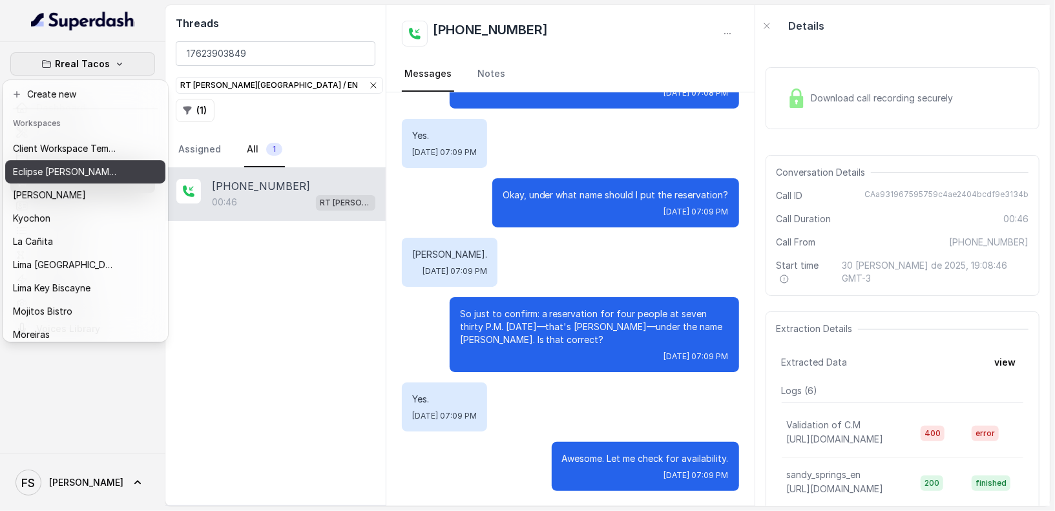
scroll to position [129, 0]
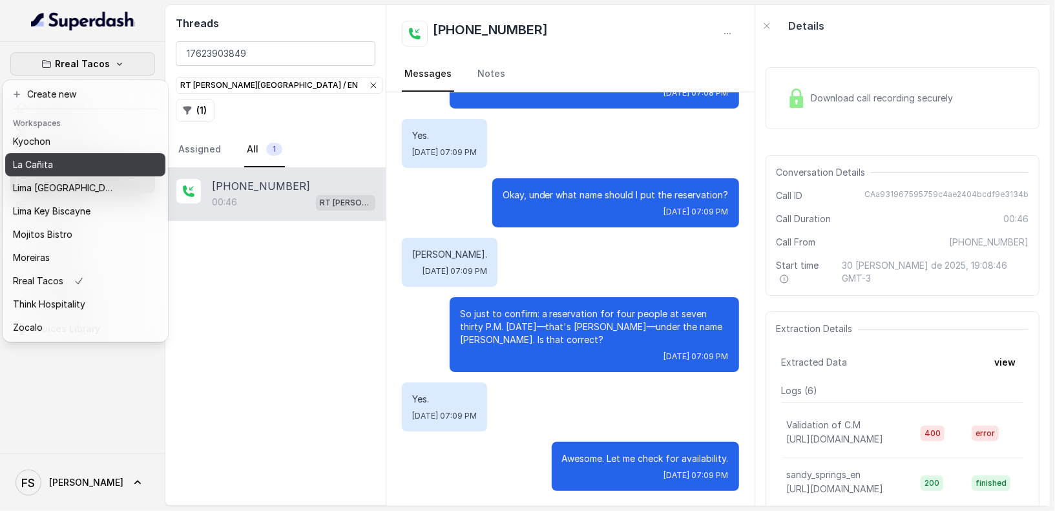
click at [67, 157] on div "La Cañita" at bounding box center [64, 165] width 103 height 16
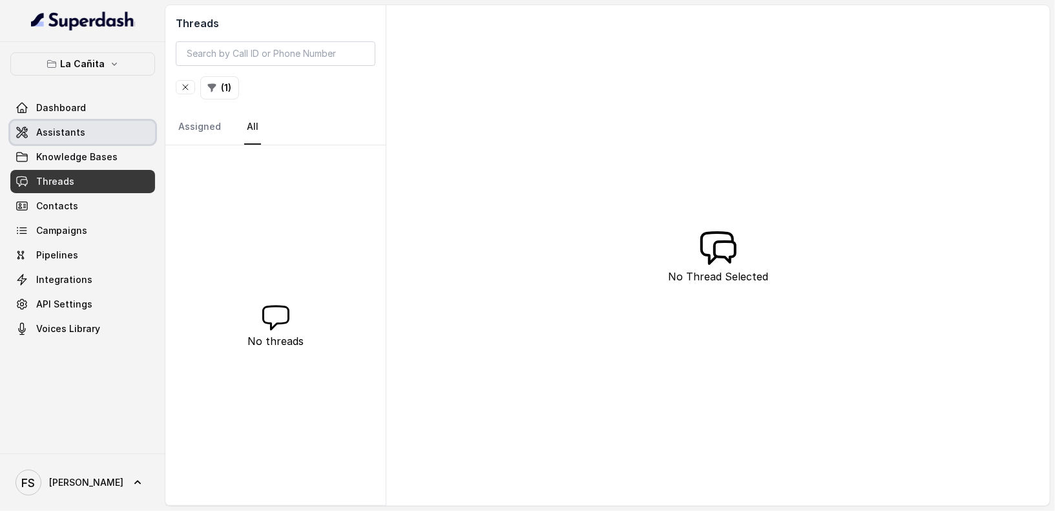
click at [78, 139] on link "Assistants" at bounding box center [82, 132] width 145 height 23
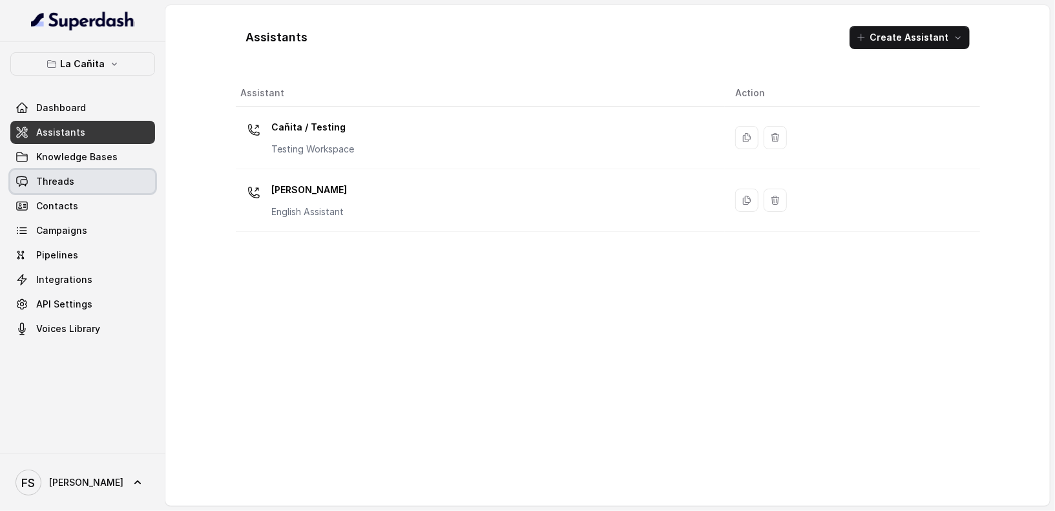
click at [83, 173] on link "Threads" at bounding box center [82, 181] width 145 height 23
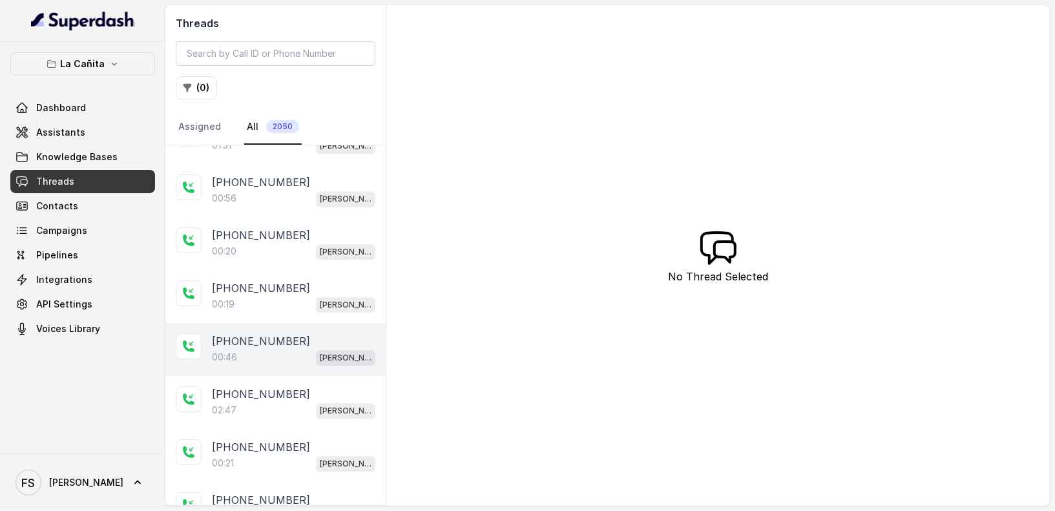
scroll to position [1848, 0]
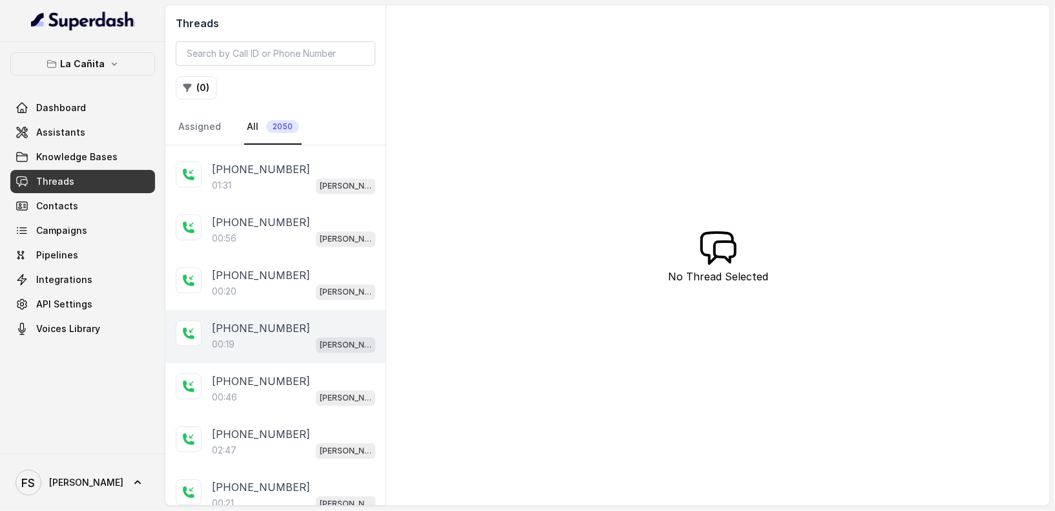
click at [276, 320] on p "[PHONE_NUMBER]" at bounding box center [261, 328] width 98 height 16
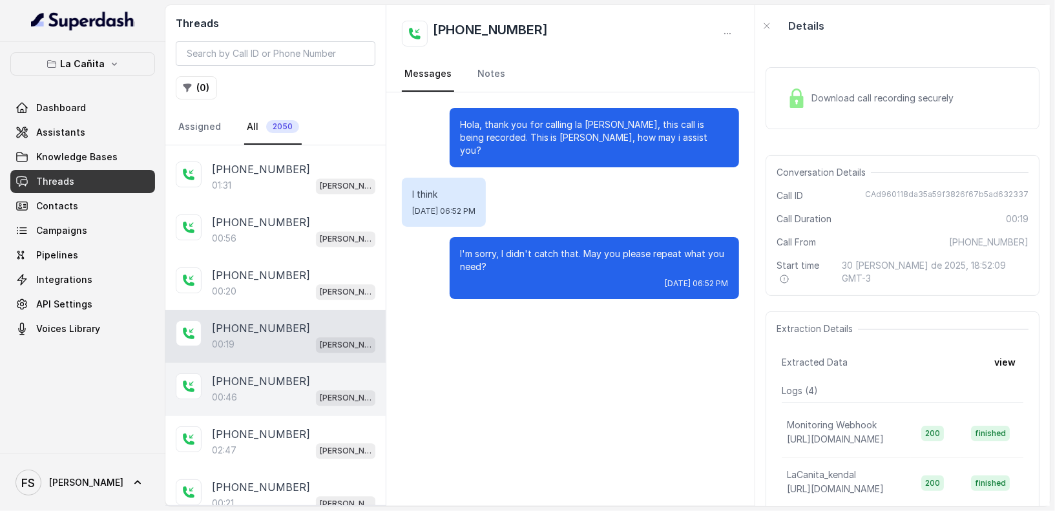
click at [283, 389] on div "00:46 [PERSON_NAME]" at bounding box center [293, 397] width 163 height 17
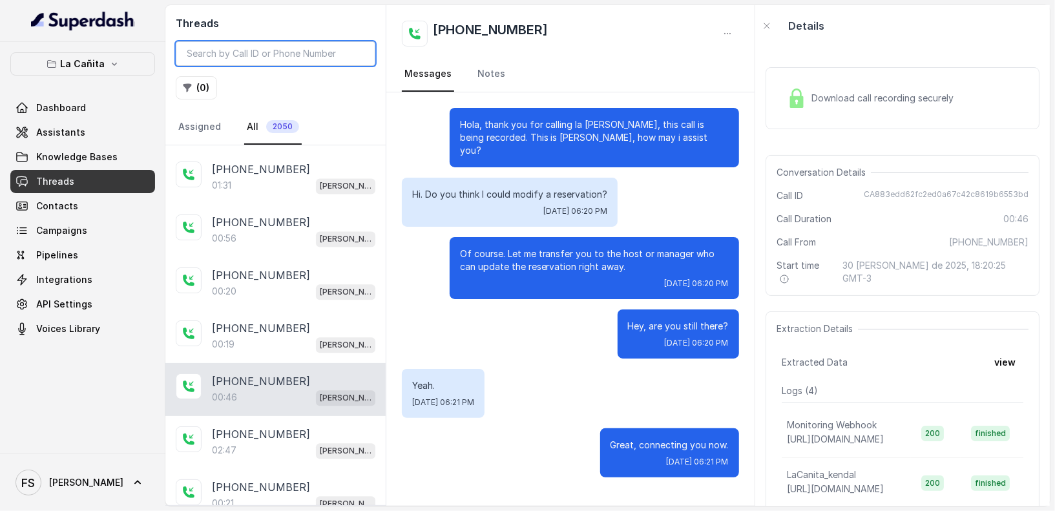
click at [267, 48] on input "search" at bounding box center [276, 53] width 200 height 25
paste input "17866854764"
type input "17866854764"
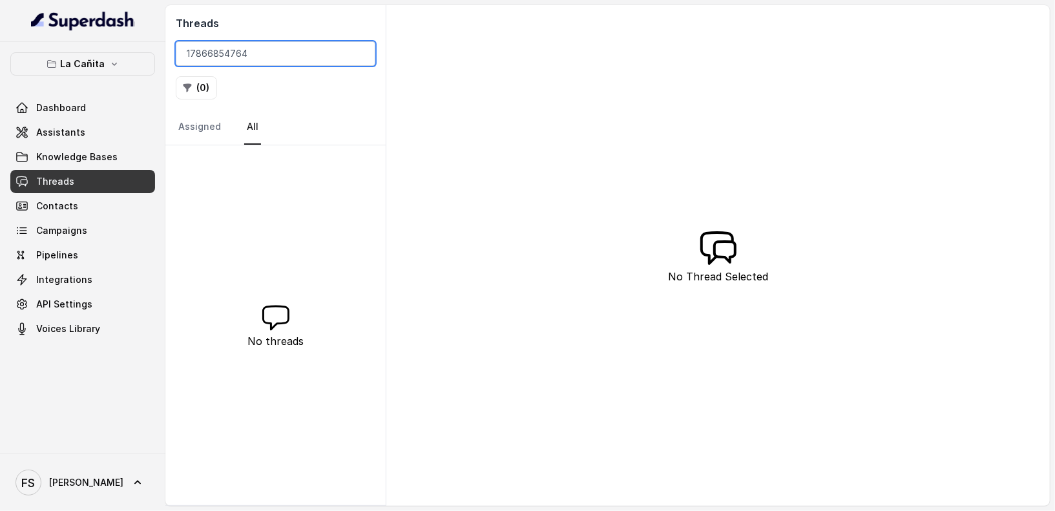
drag, startPoint x: 273, startPoint y: 47, endPoint x: 173, endPoint y: 42, distance: 100.2
click at [177, 43] on input "17866854764" at bounding box center [276, 53] width 200 height 25
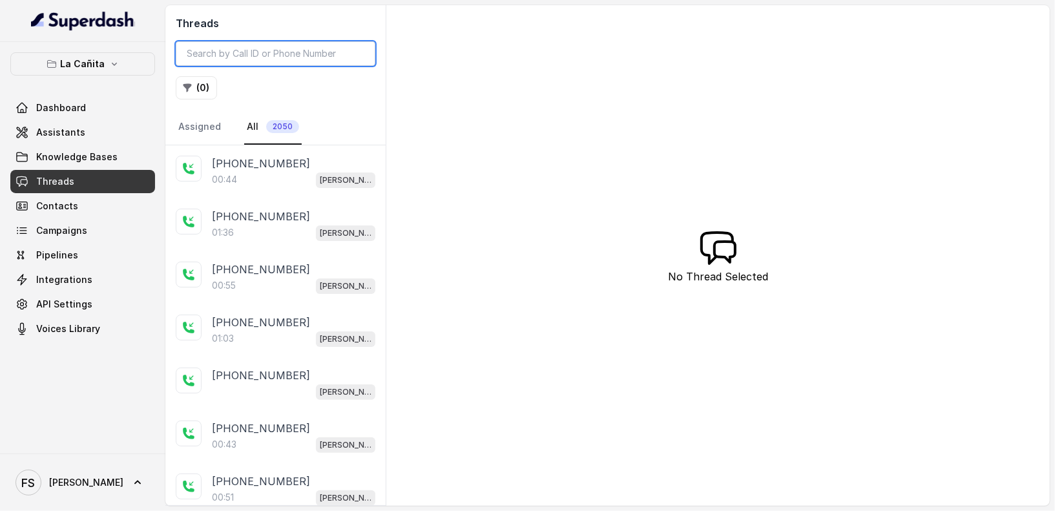
click at [280, 56] on input "search" at bounding box center [276, 53] width 200 height 25
paste input "13056325880"
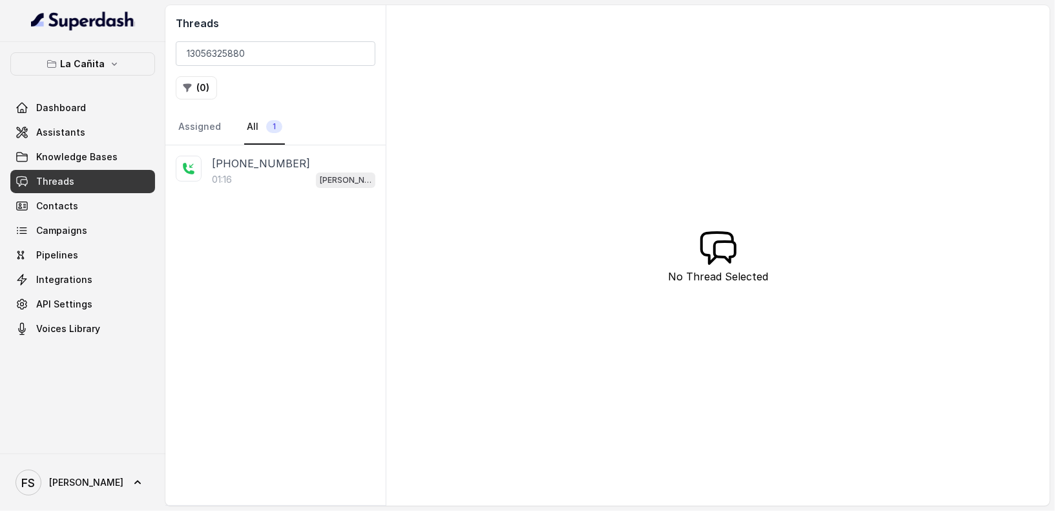
click at [283, 176] on div "01:16 [PERSON_NAME]" at bounding box center [293, 179] width 163 height 17
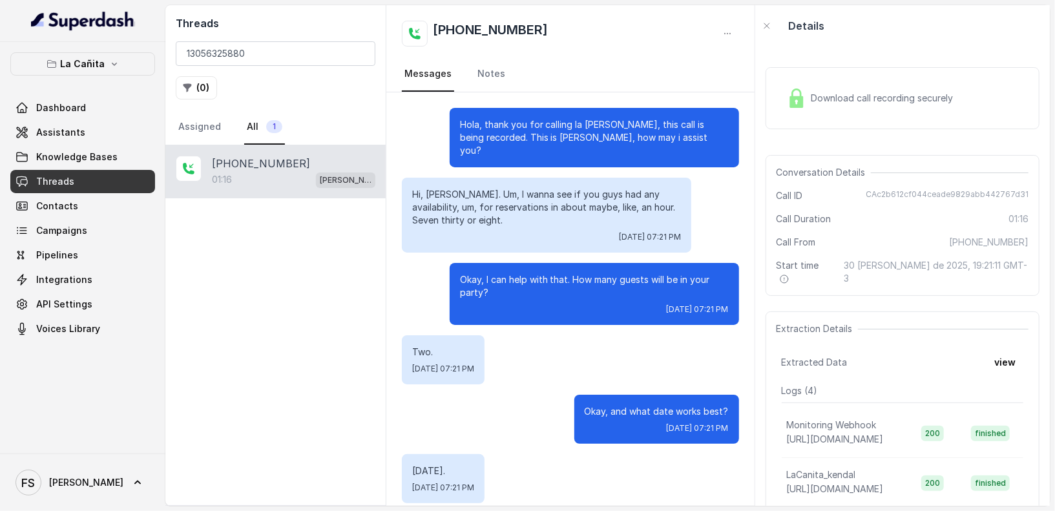
scroll to position [492, 0]
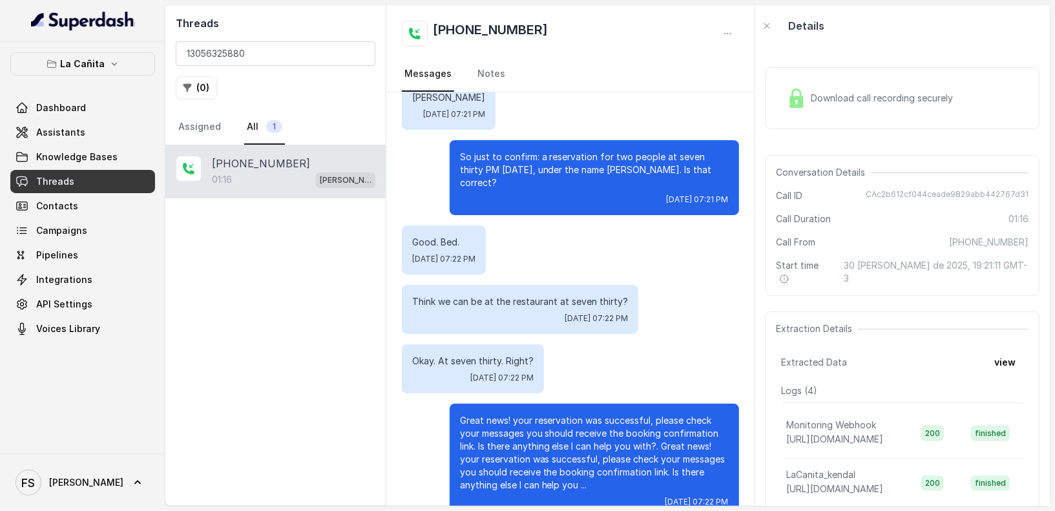
click at [952, 192] on span "CAc2b612cf044ceade9829abb442767d31" at bounding box center [946, 195] width 163 height 13
copy span "CAc2b612cf044ceade9829abb442767d31"
click at [583, 239] on div "Good. Bed. [DATE] 07:22 PM" at bounding box center [570, 249] width 336 height 49
click at [307, 57] on input "13056325880" at bounding box center [276, 53] width 200 height 25
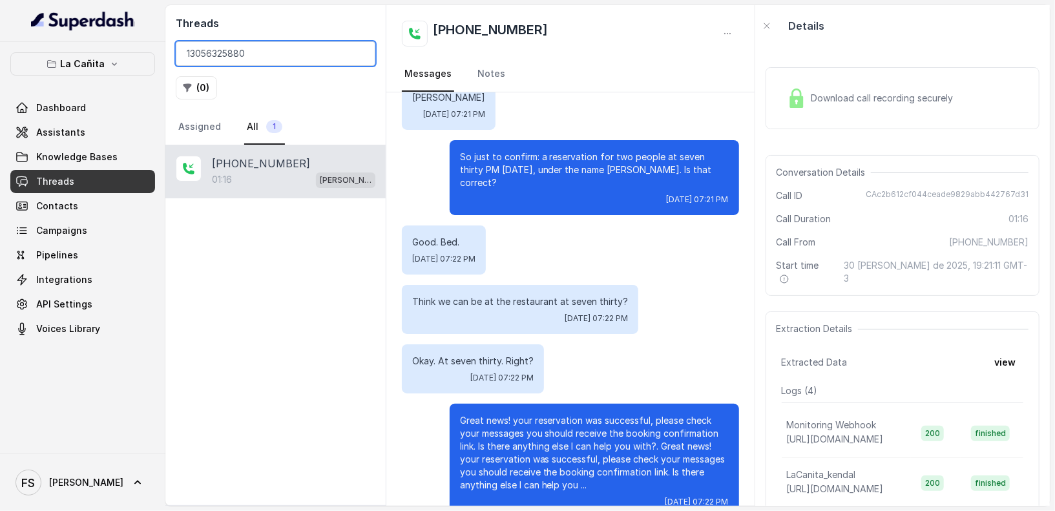
paste input "7611585"
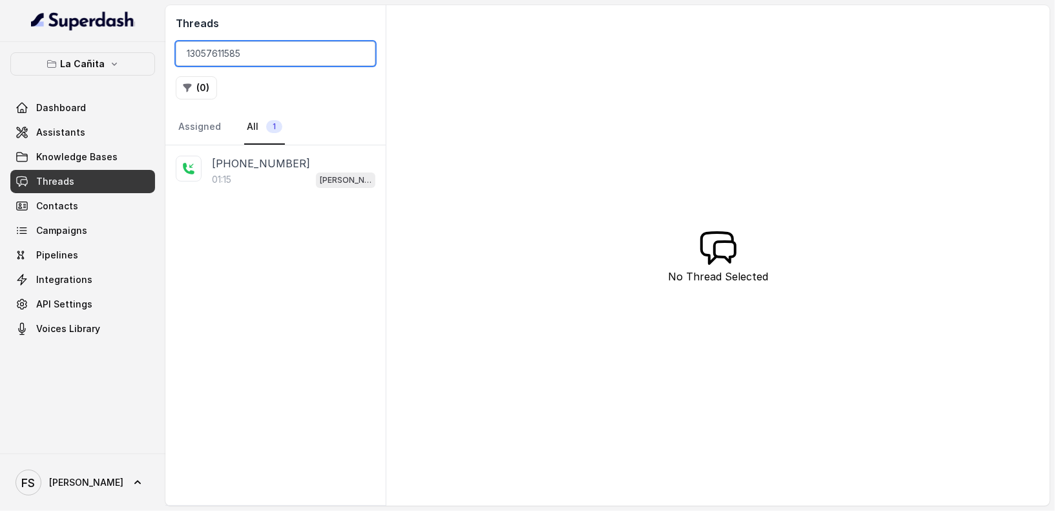
type input "13057611585"
click at [277, 167] on p "[PHONE_NUMBER]" at bounding box center [261, 164] width 98 height 16
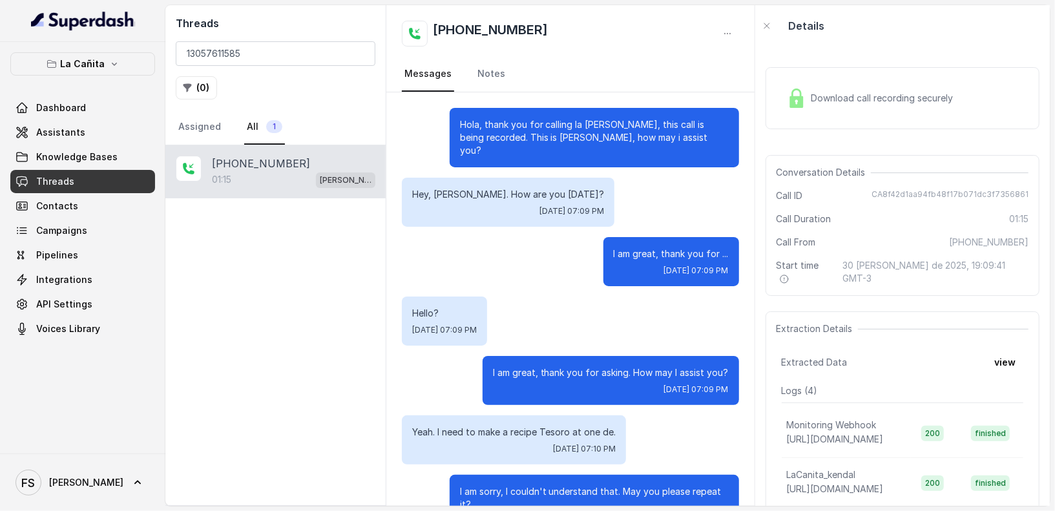
scroll to position [730, 0]
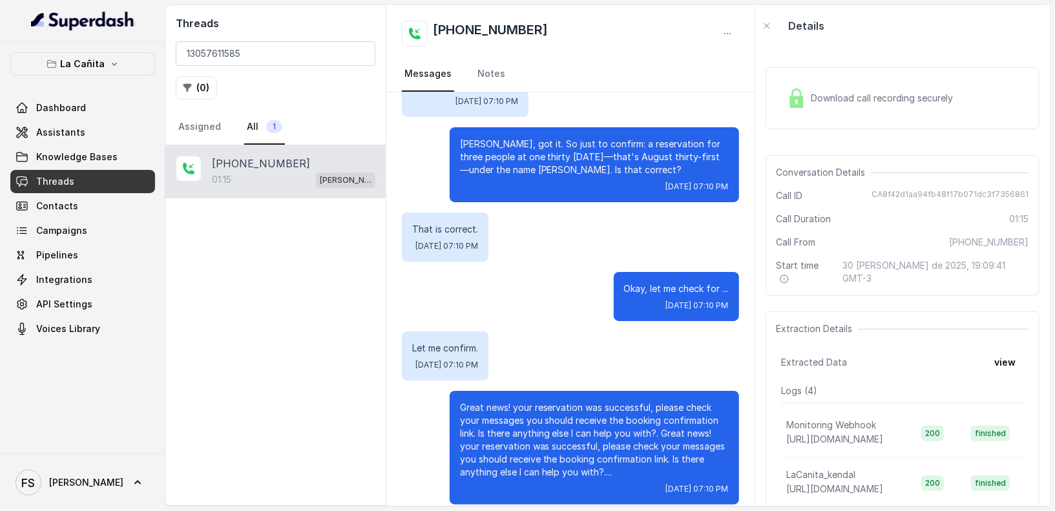
click at [945, 197] on span "CA8f42d1aa94fb48f17b071dc3f7356861" at bounding box center [949, 195] width 157 height 13
copy span "CA8f42d1aa94fb48f17b071dc3f7356861"
click at [590, 215] on div "That is correct. [DATE] 07:10 PM" at bounding box center [570, 236] width 336 height 49
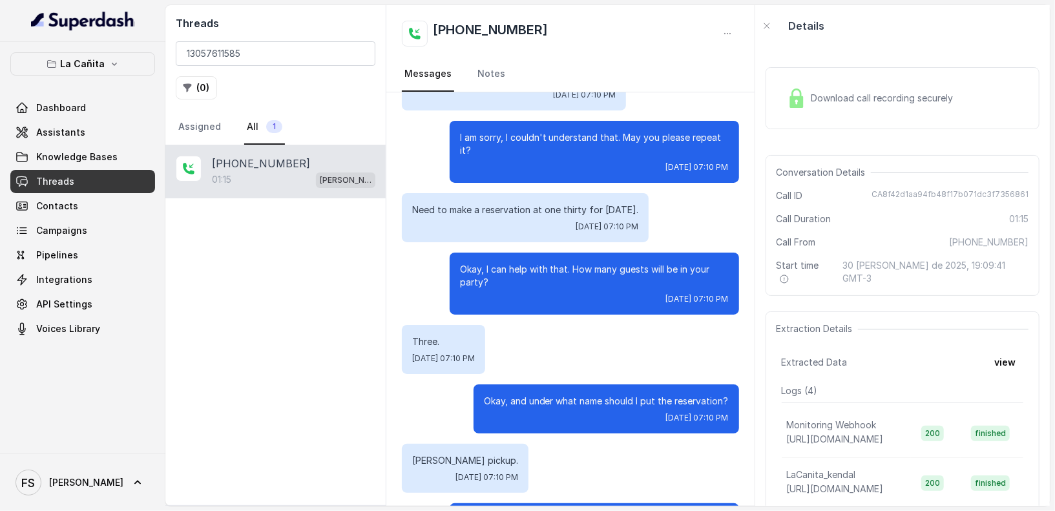
scroll to position [0, 0]
